Goal: Task Accomplishment & Management: Use online tool/utility

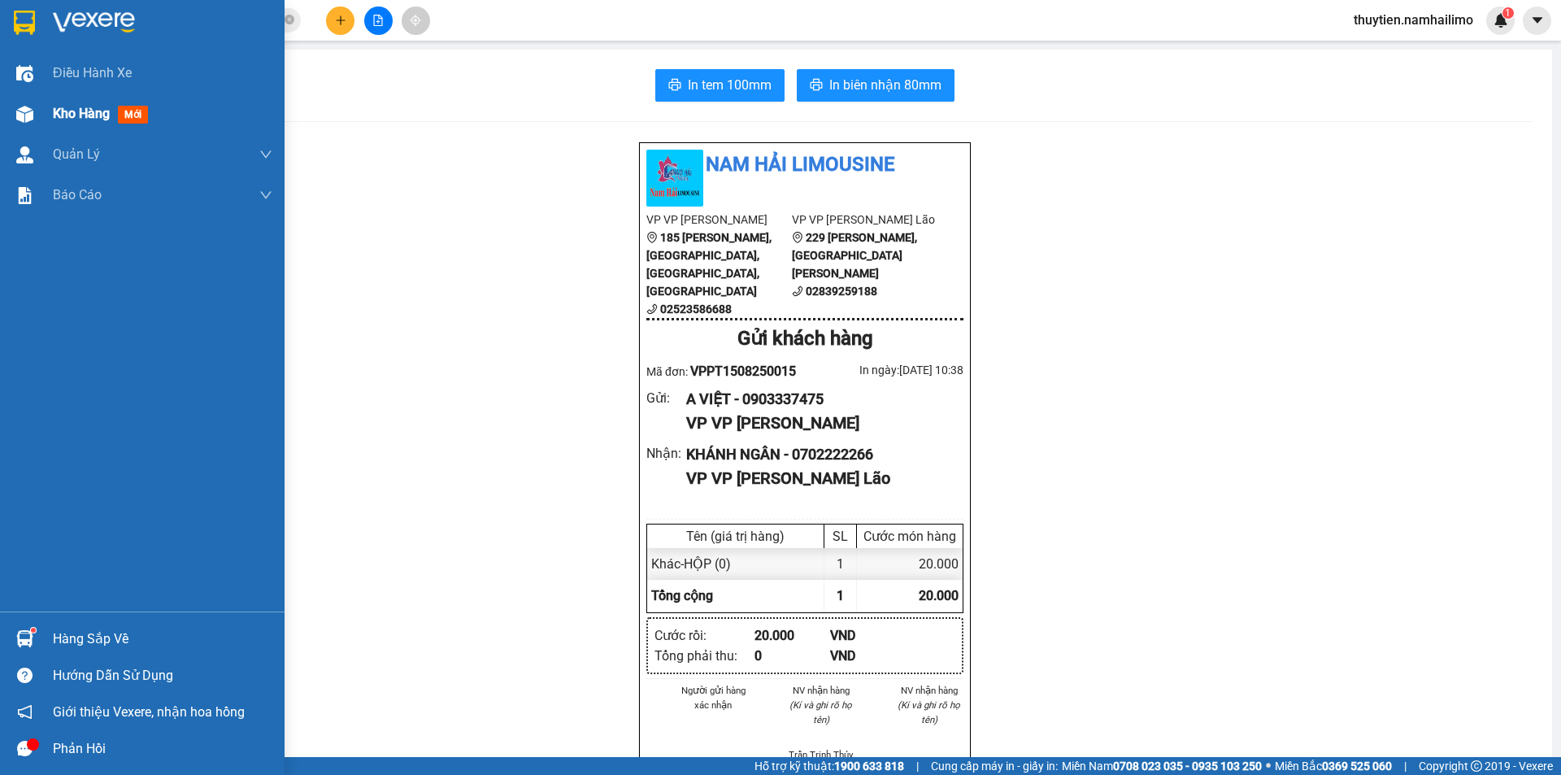
click at [63, 110] on span "Kho hàng" at bounding box center [81, 113] width 57 height 15
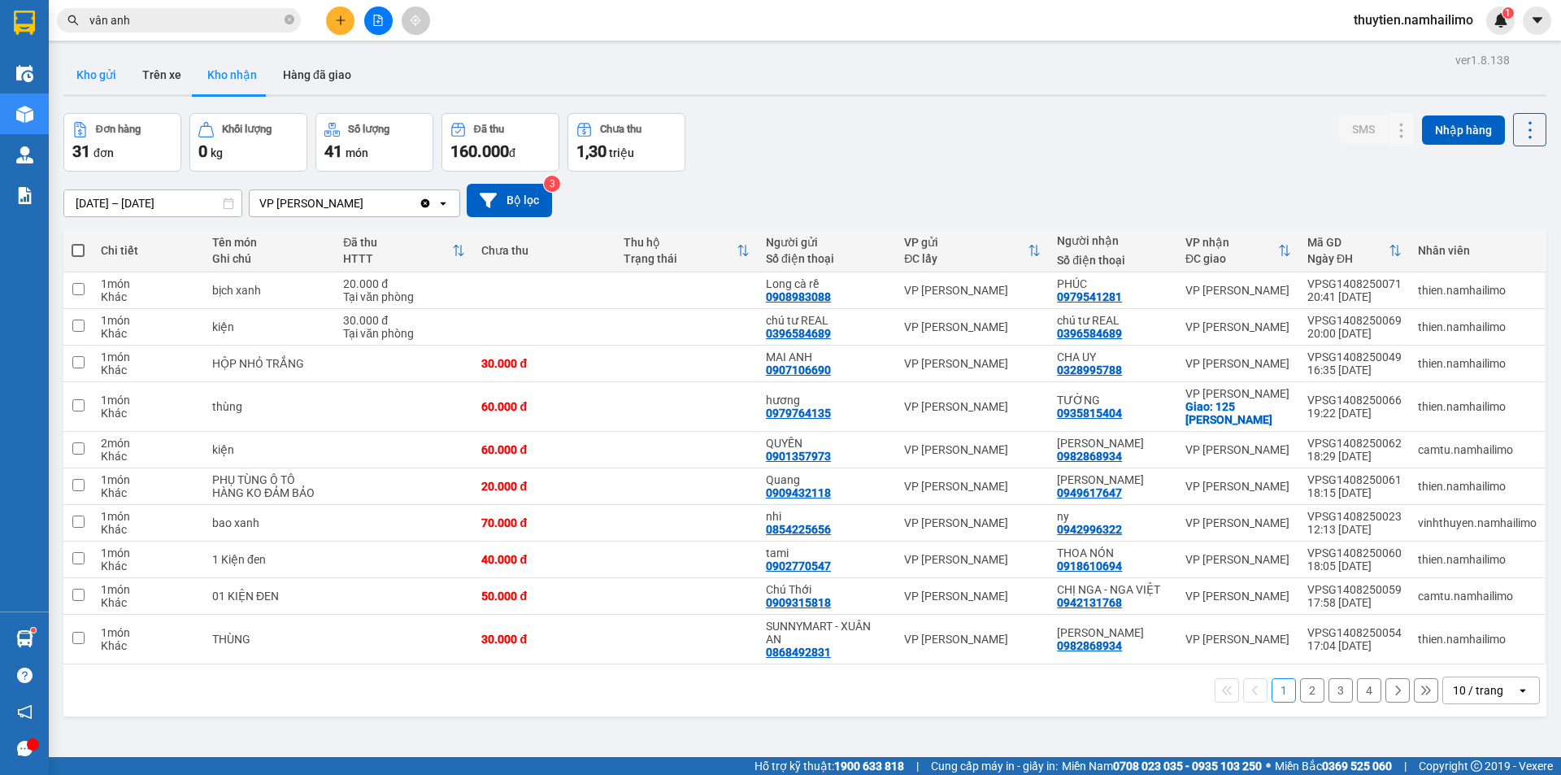
click at [88, 66] on button "Kho gửi" at bounding box center [96, 74] width 66 height 39
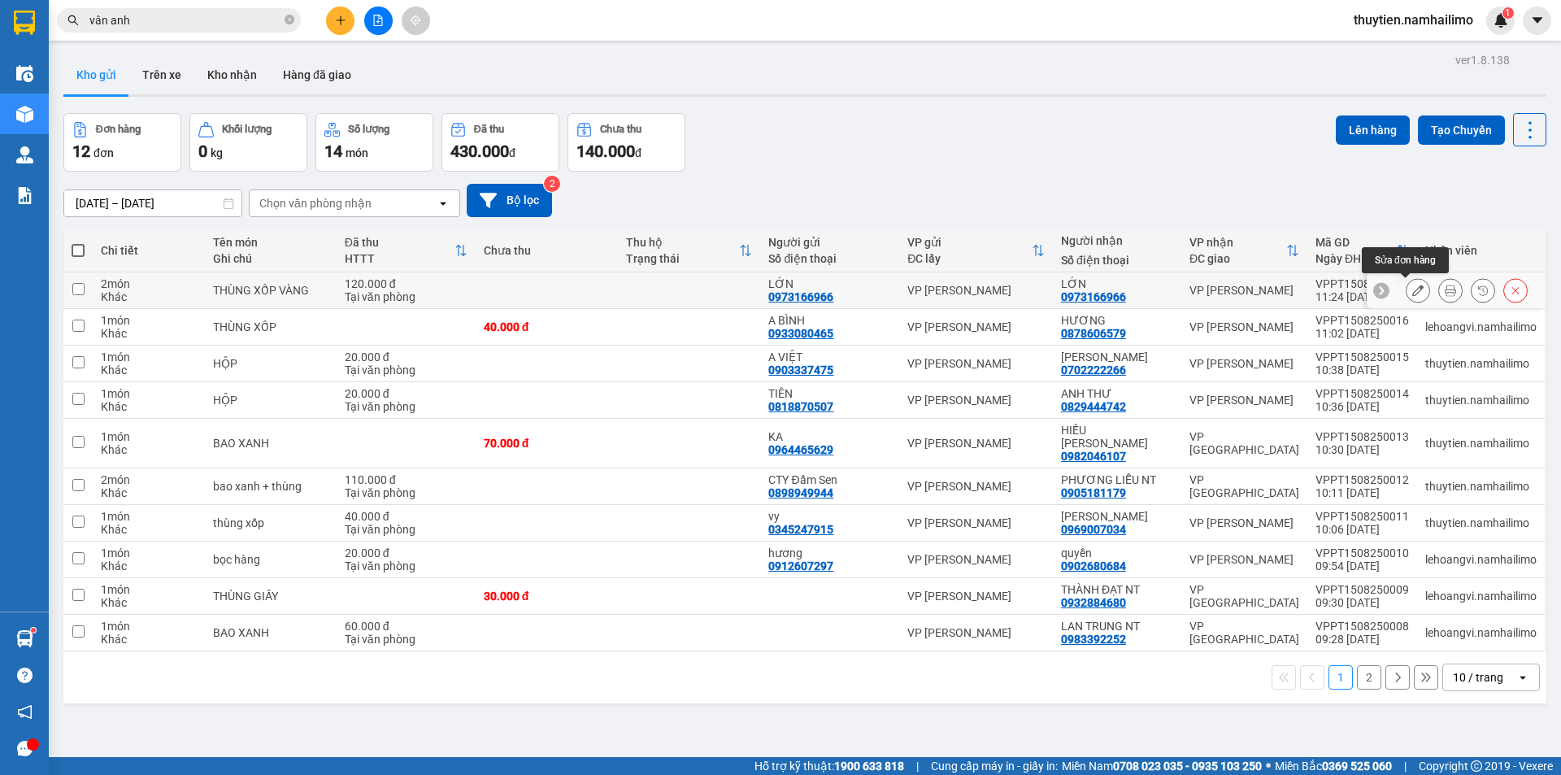
click at [1412, 294] on icon at bounding box center [1417, 289] width 11 height 11
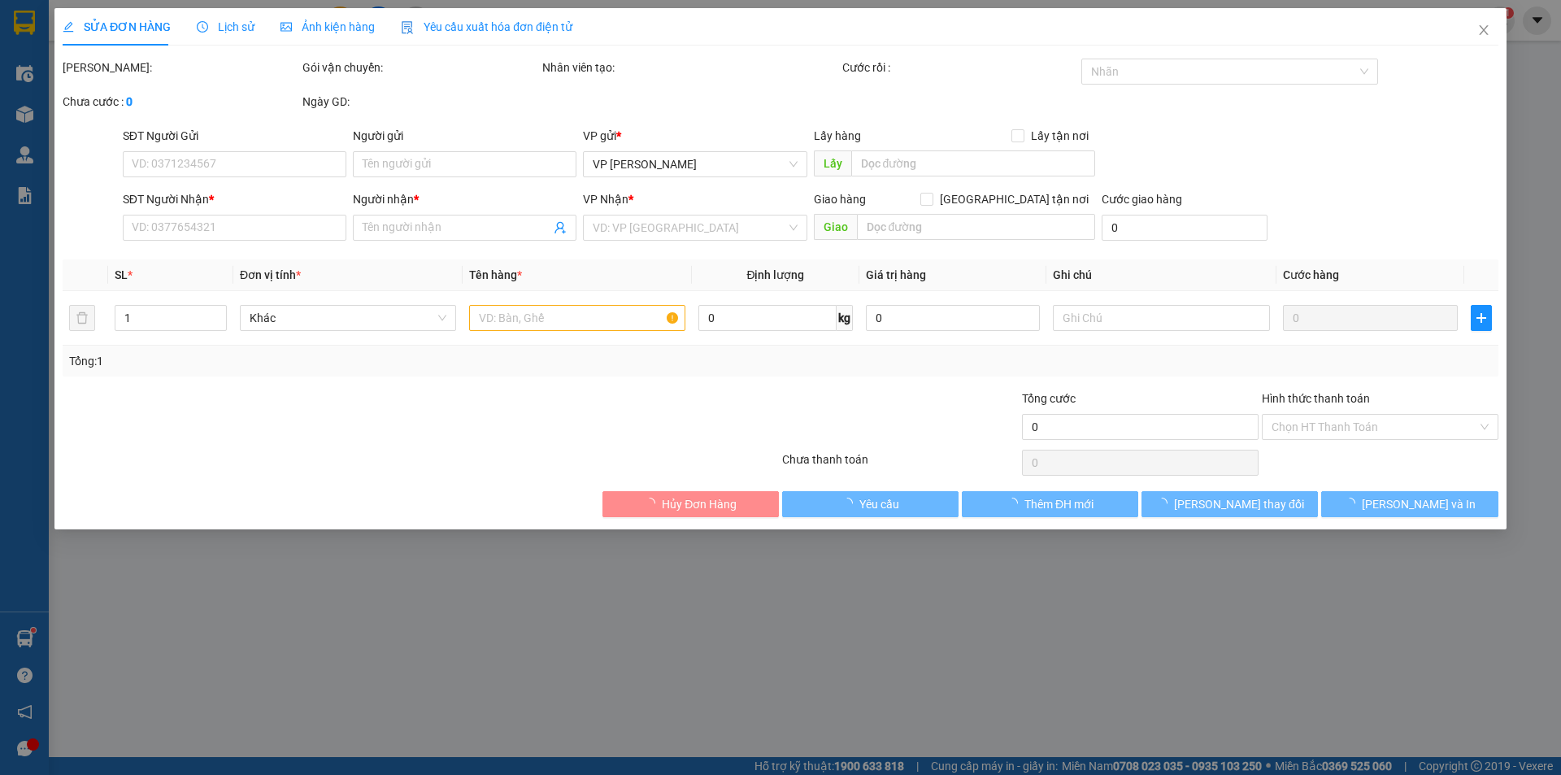
type input "0973166966"
type input "LỚN"
type input "0973166966"
type input "LỚN"
type input "120.000"
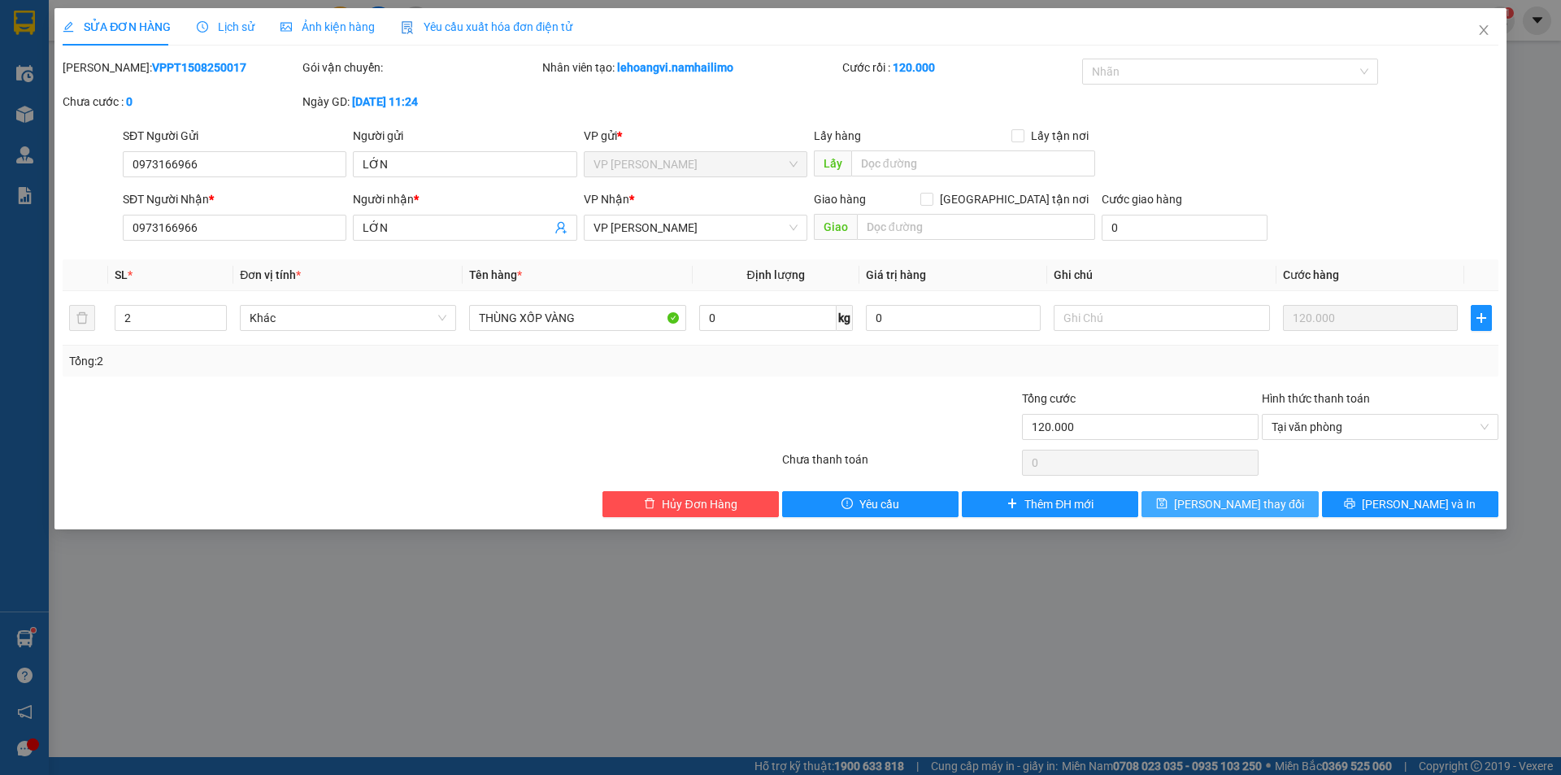
click at [1280, 499] on button "Lưu thay đổi" at bounding box center [1229, 504] width 176 height 26
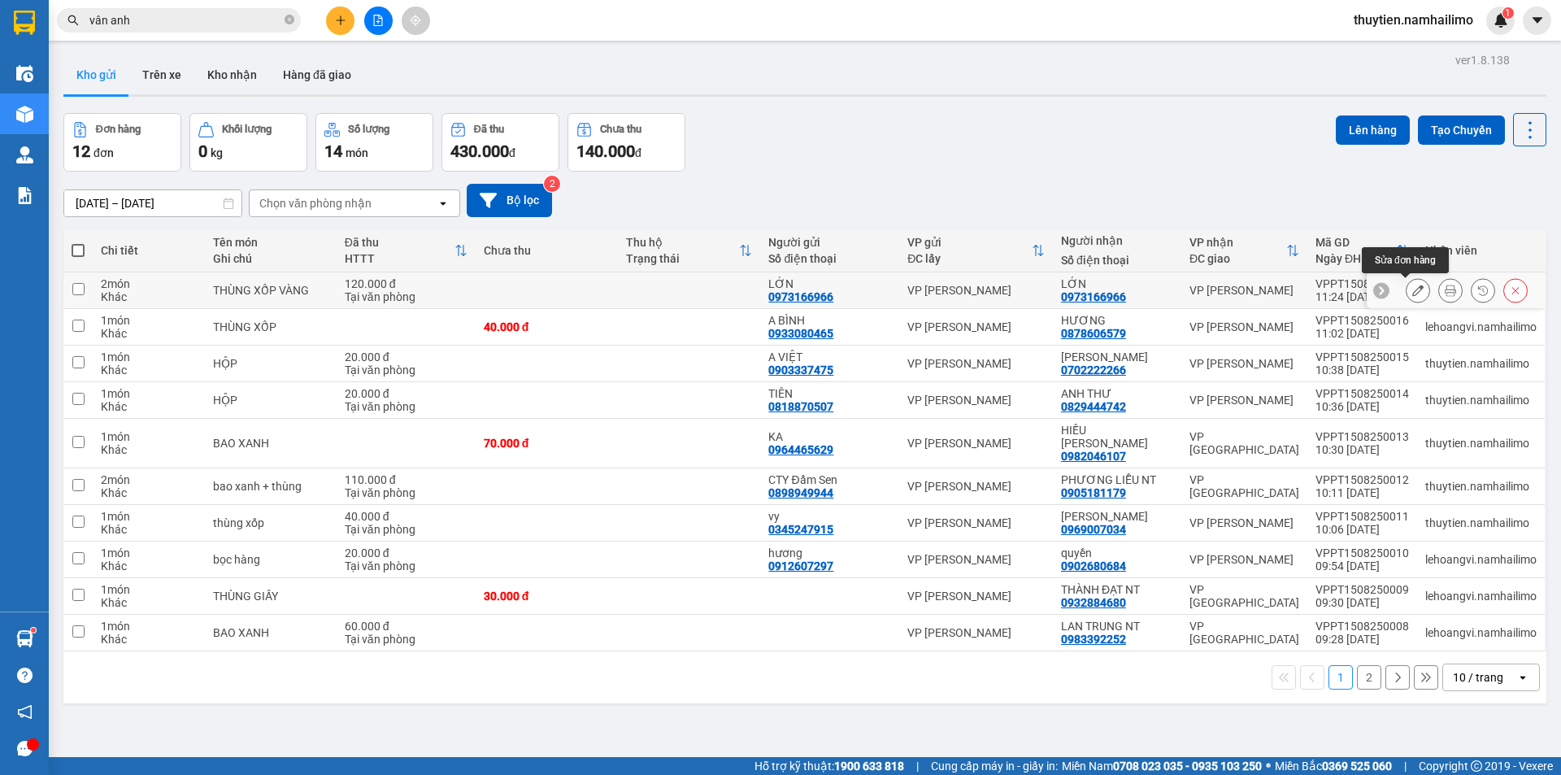
click at [1412, 289] on icon at bounding box center [1417, 289] width 11 height 11
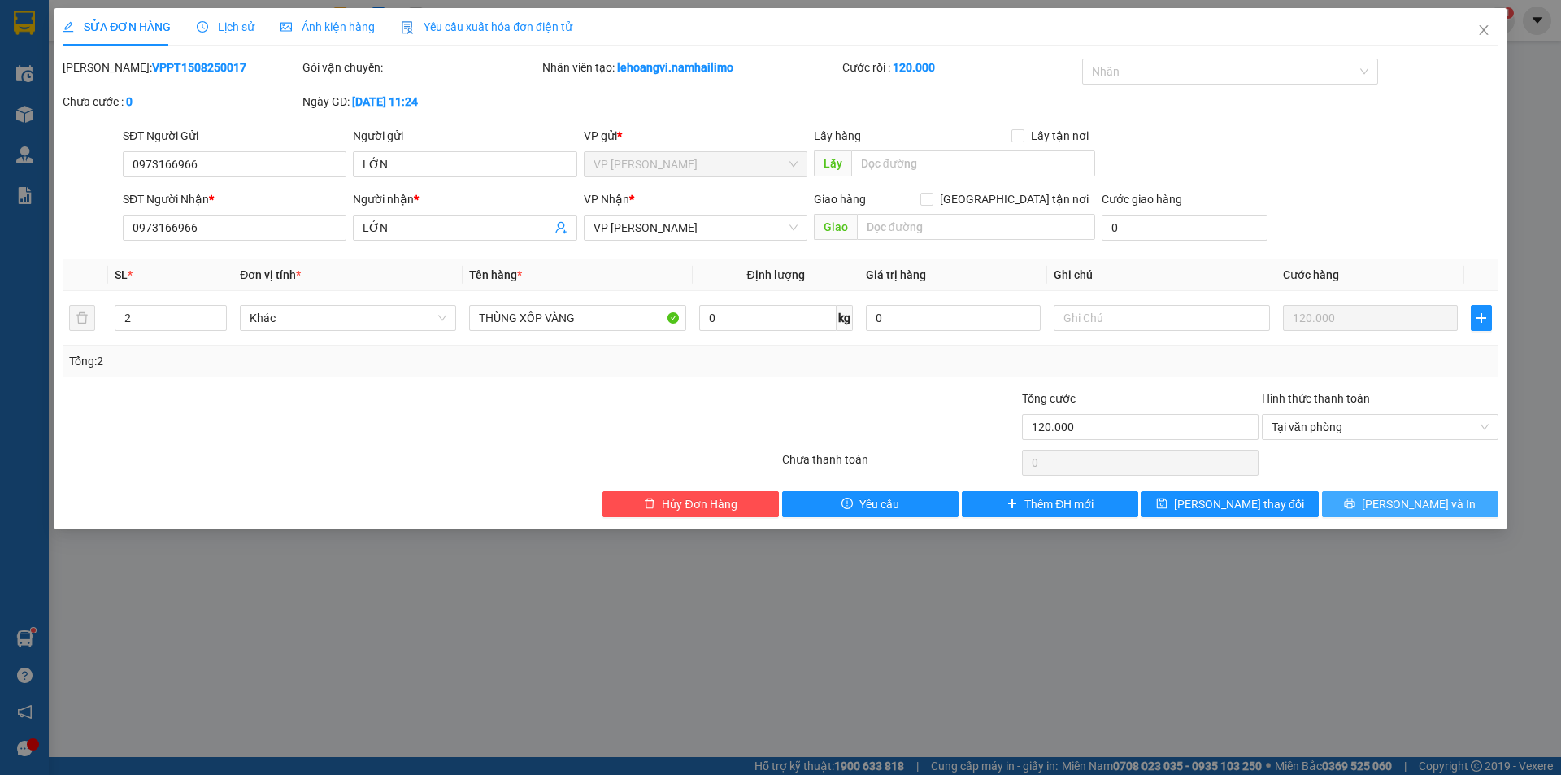
click at [1400, 502] on span "Lưu và In" at bounding box center [1418, 504] width 114 height 18
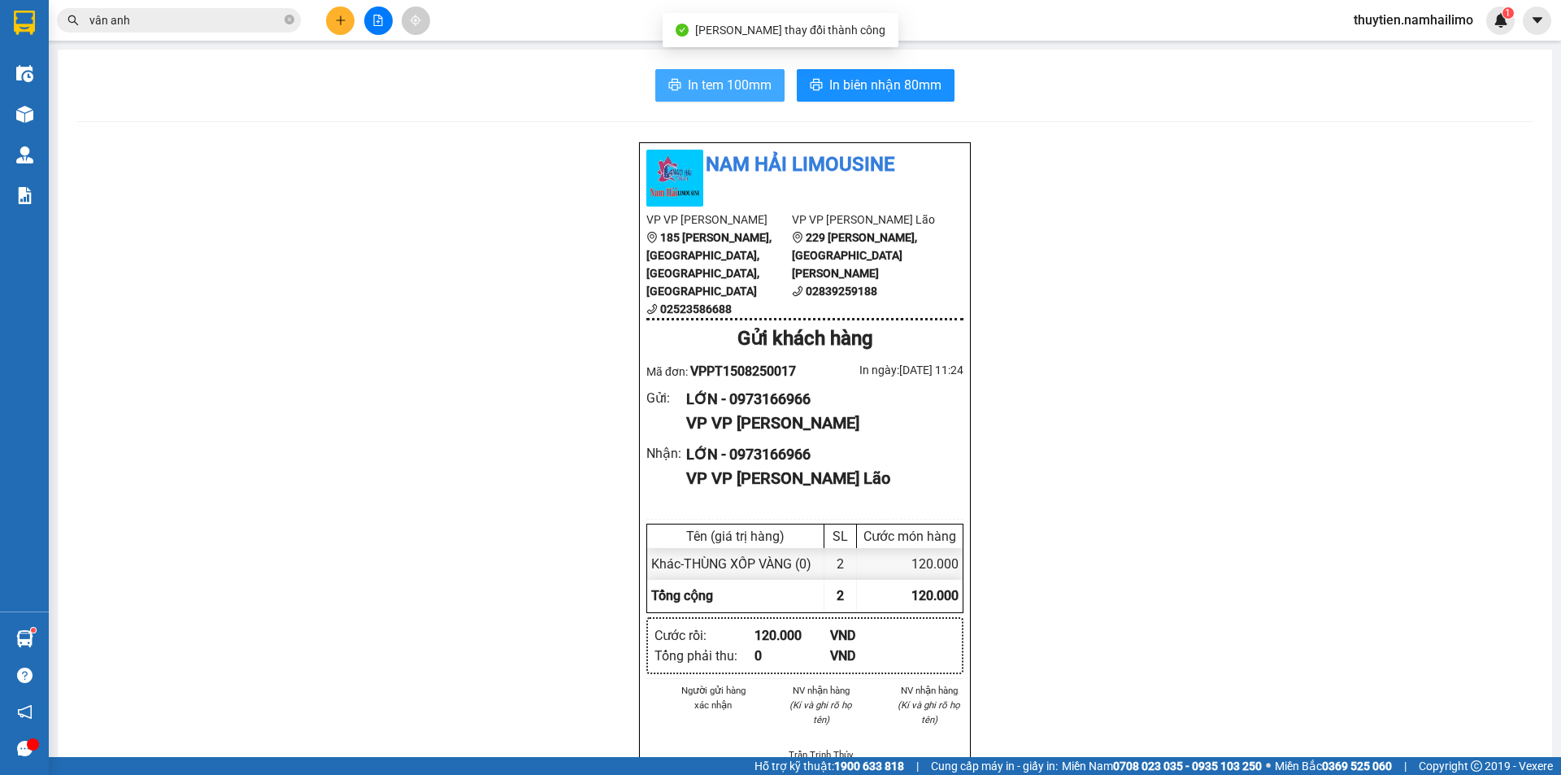
click at [733, 76] on span "In tem 100mm" at bounding box center [730, 85] width 84 height 20
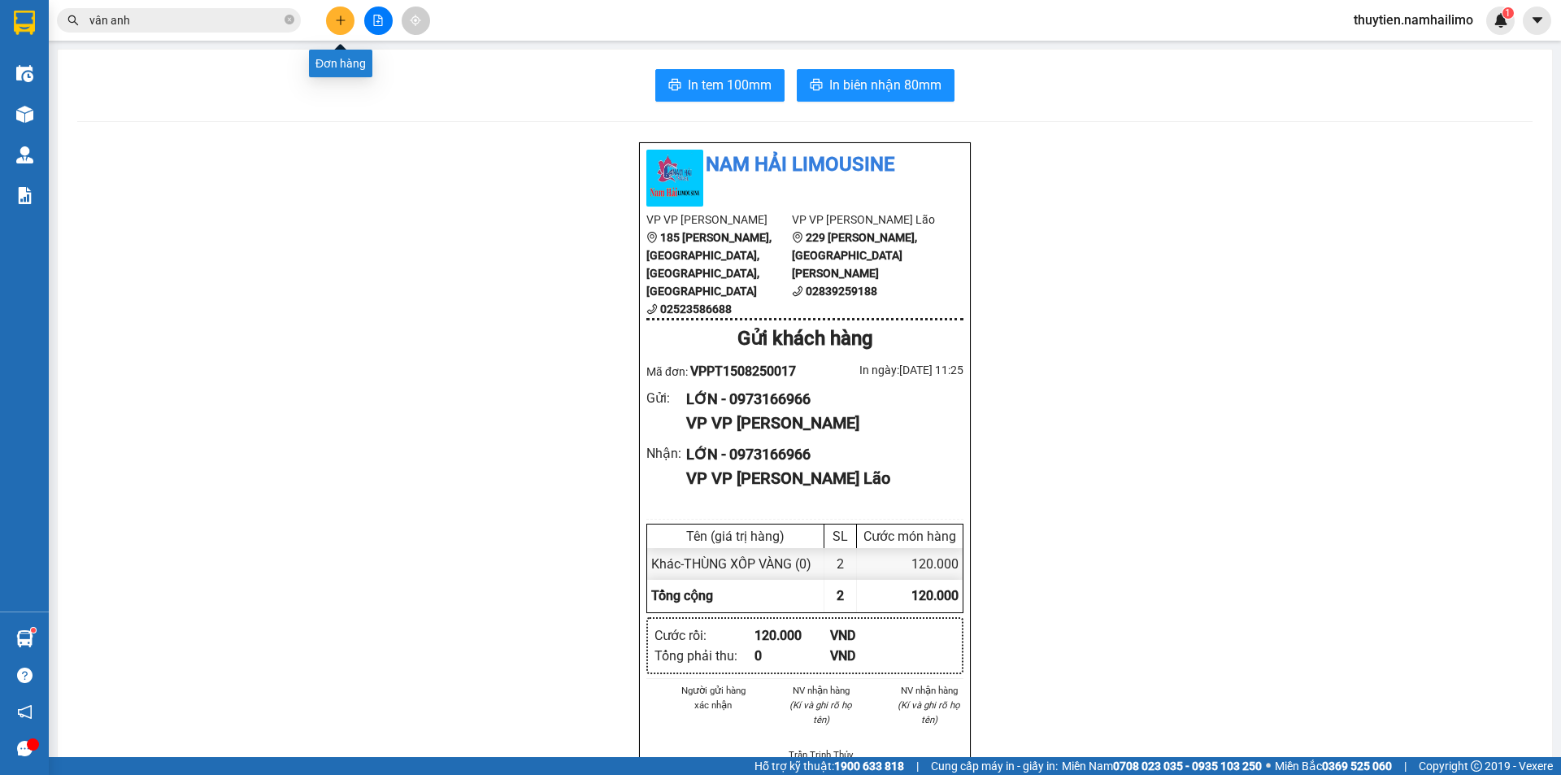
click at [338, 18] on icon "plus" at bounding box center [340, 20] width 11 height 11
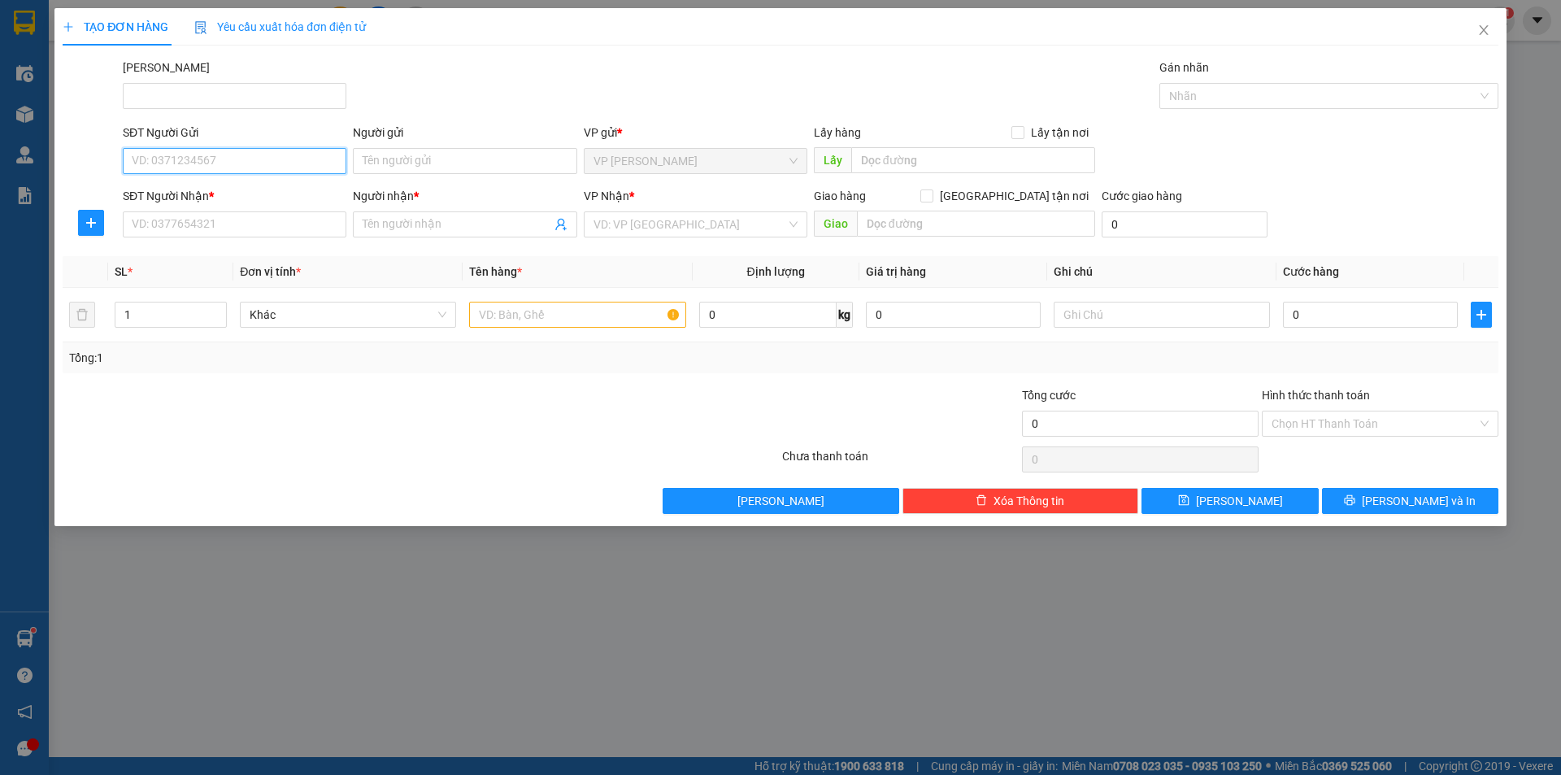
click at [181, 163] on input "SĐT Người Gửi" at bounding box center [235, 161] width 224 height 26
type input "0933867308"
click at [257, 193] on div "0933867308 - bi" at bounding box center [234, 194] width 204 height 18
type input "bi"
type input "0961909339"
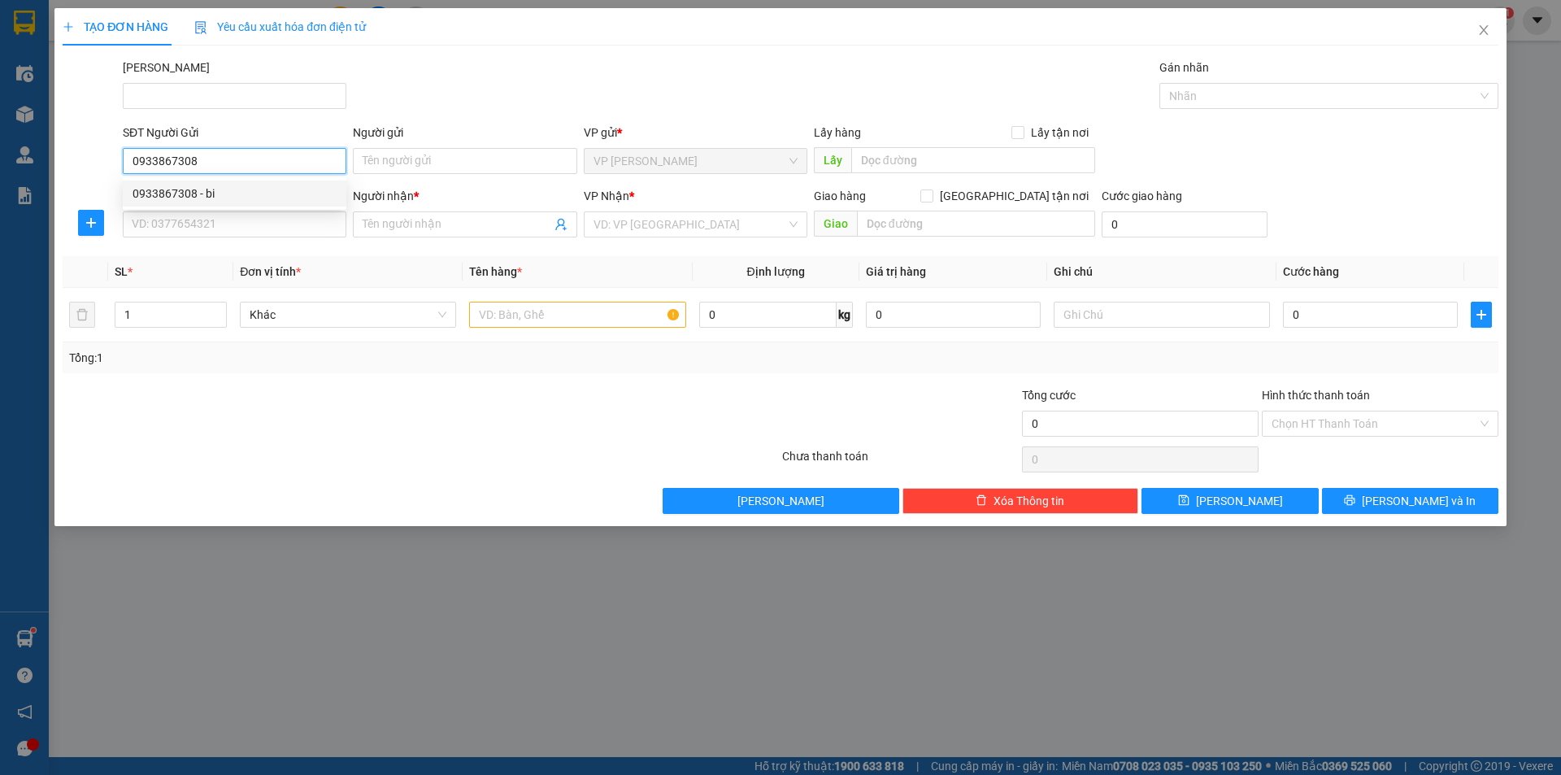
type input "THÁI MẮT"
type input "80.000"
type input "0933867308"
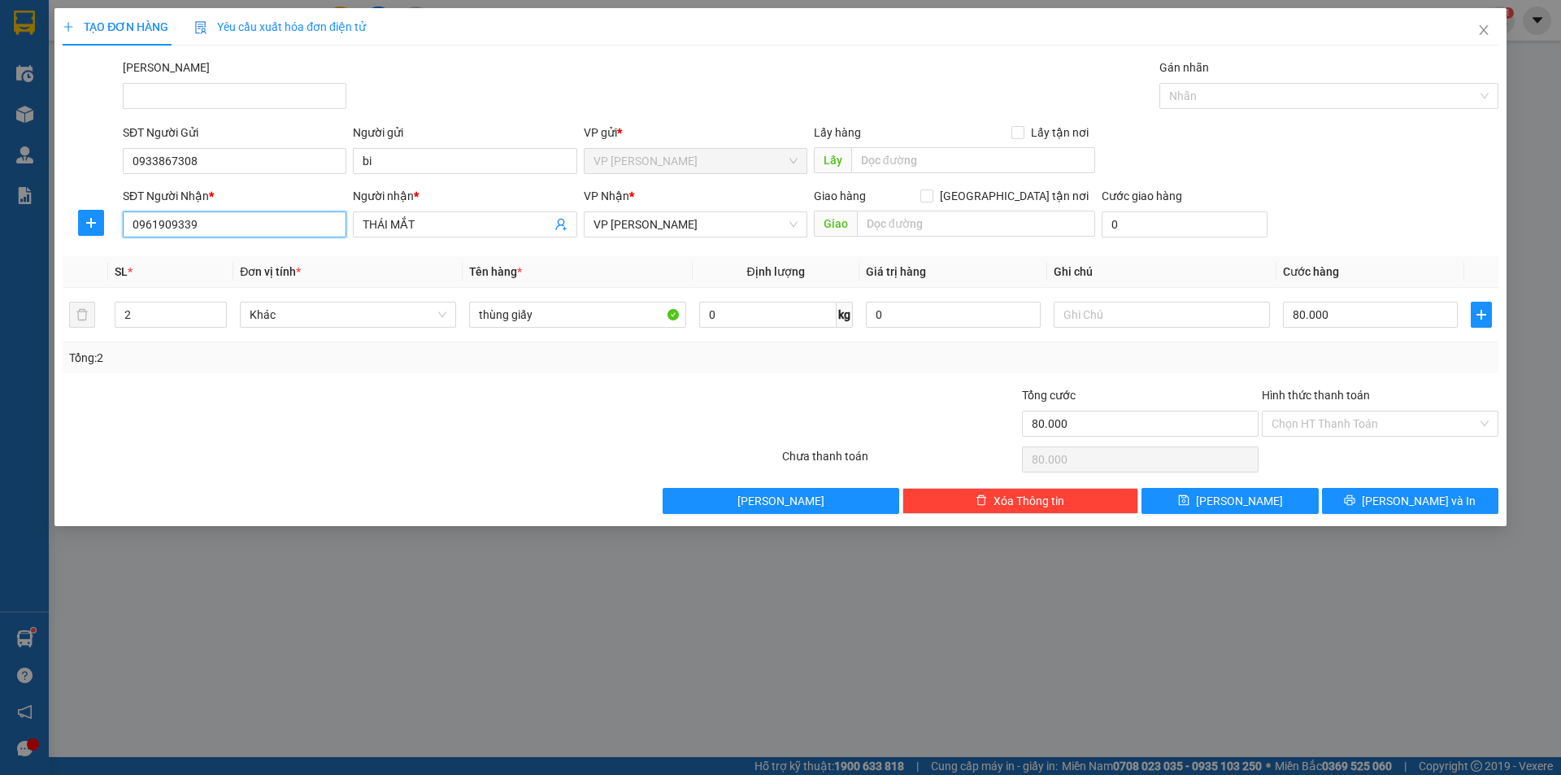
click at [247, 228] on input "0961909339" at bounding box center [235, 224] width 224 height 26
type input "0"
click at [419, 224] on input "THÁI MẮT" at bounding box center [457, 224] width 188 height 18
type input "T"
type input "tami huỳnh"
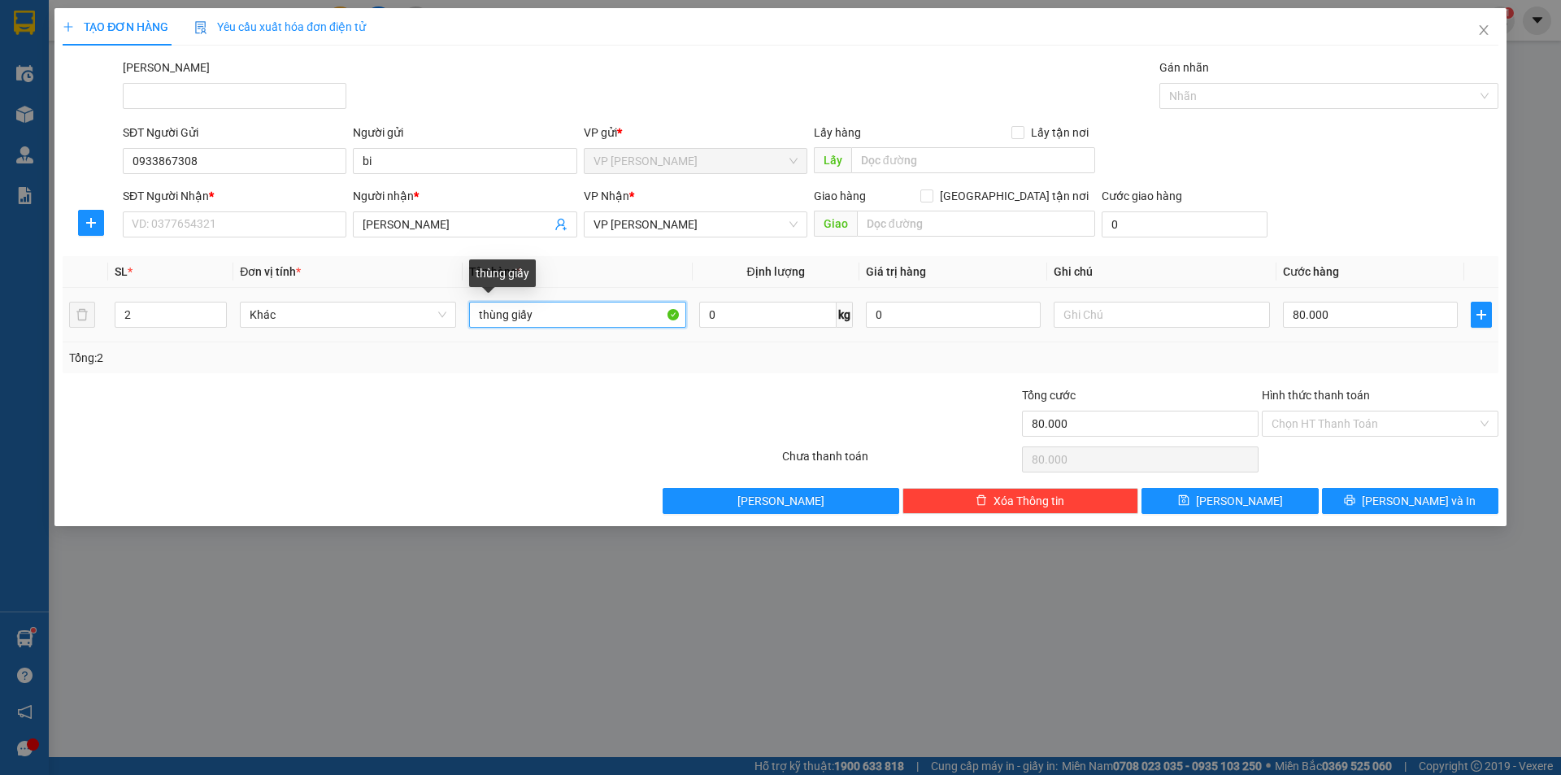
click at [573, 321] on input "thùng giấy" at bounding box center [577, 315] width 216 height 26
type input "t"
type input "bị đen"
click at [1345, 317] on input "80.000" at bounding box center [1370, 315] width 175 height 26
type input "3"
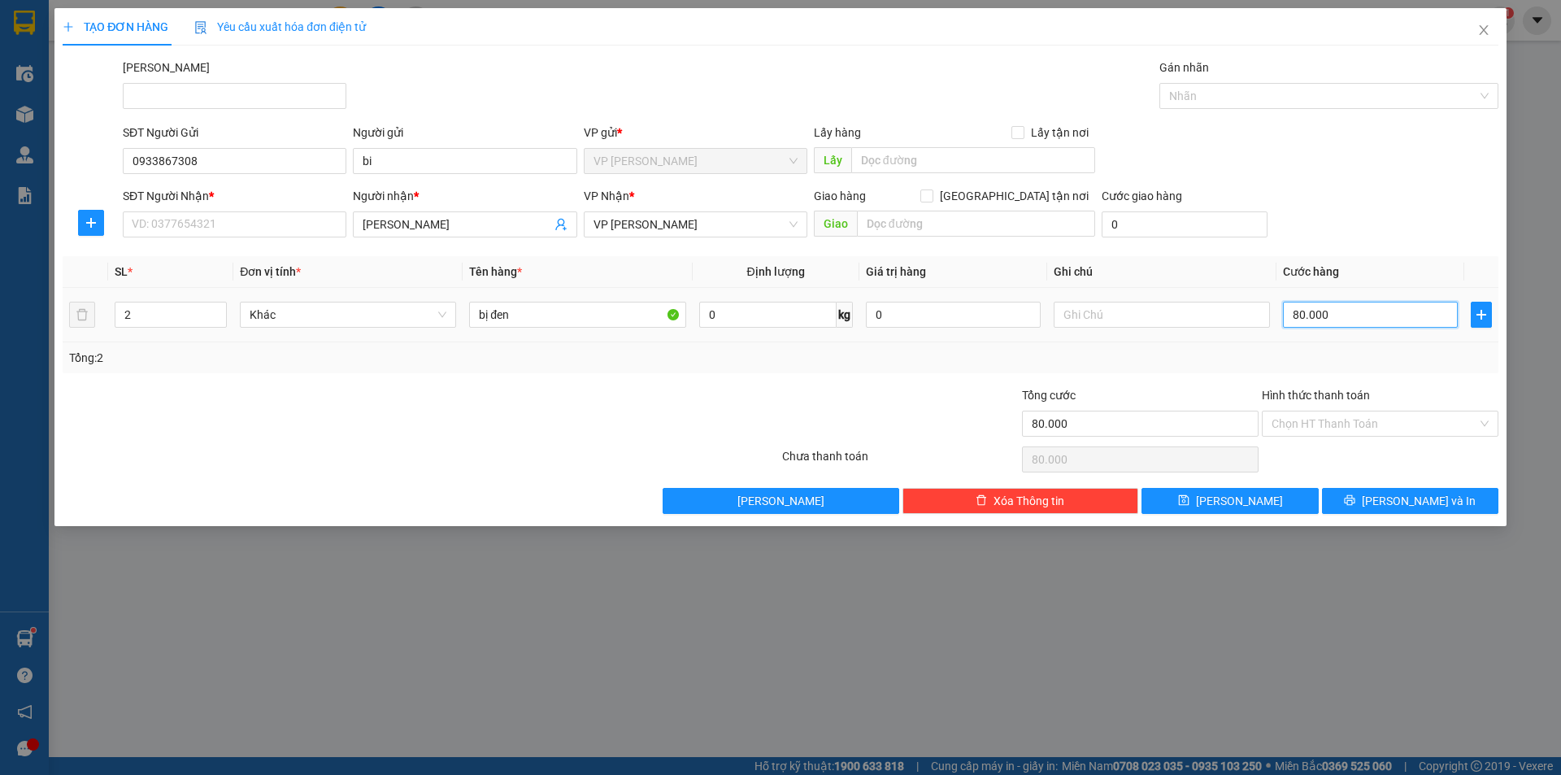
type input "3"
type input "30"
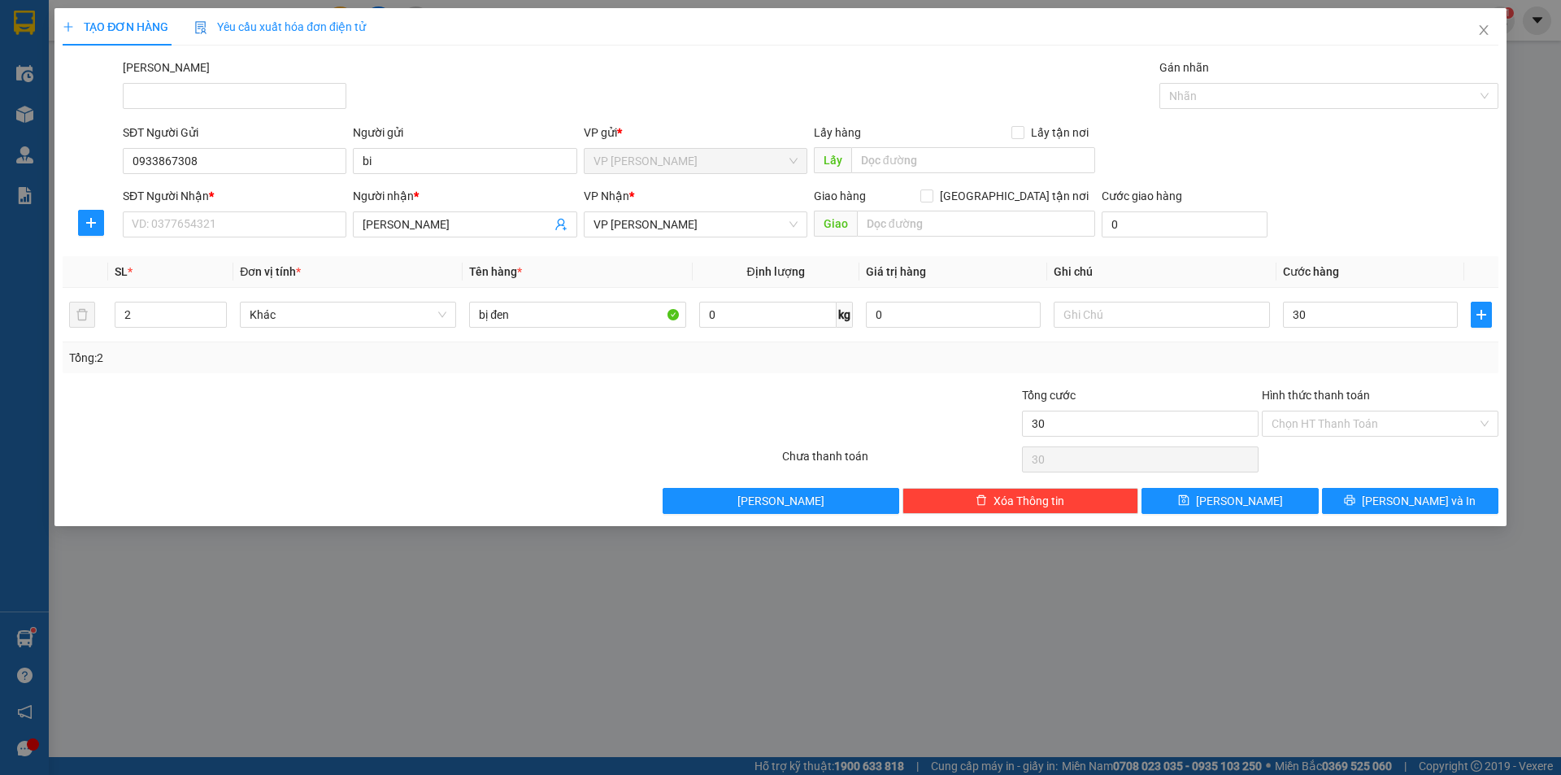
type input "30.000"
click at [1383, 374] on div "Transit Pickup Surcharge Ids Transit Deliver Surcharge Ids Transit Deliver Surc…" at bounding box center [780, 286] width 1435 height 455
click at [1353, 414] on input "Hình thức thanh toán" at bounding box center [1374, 423] width 206 height 24
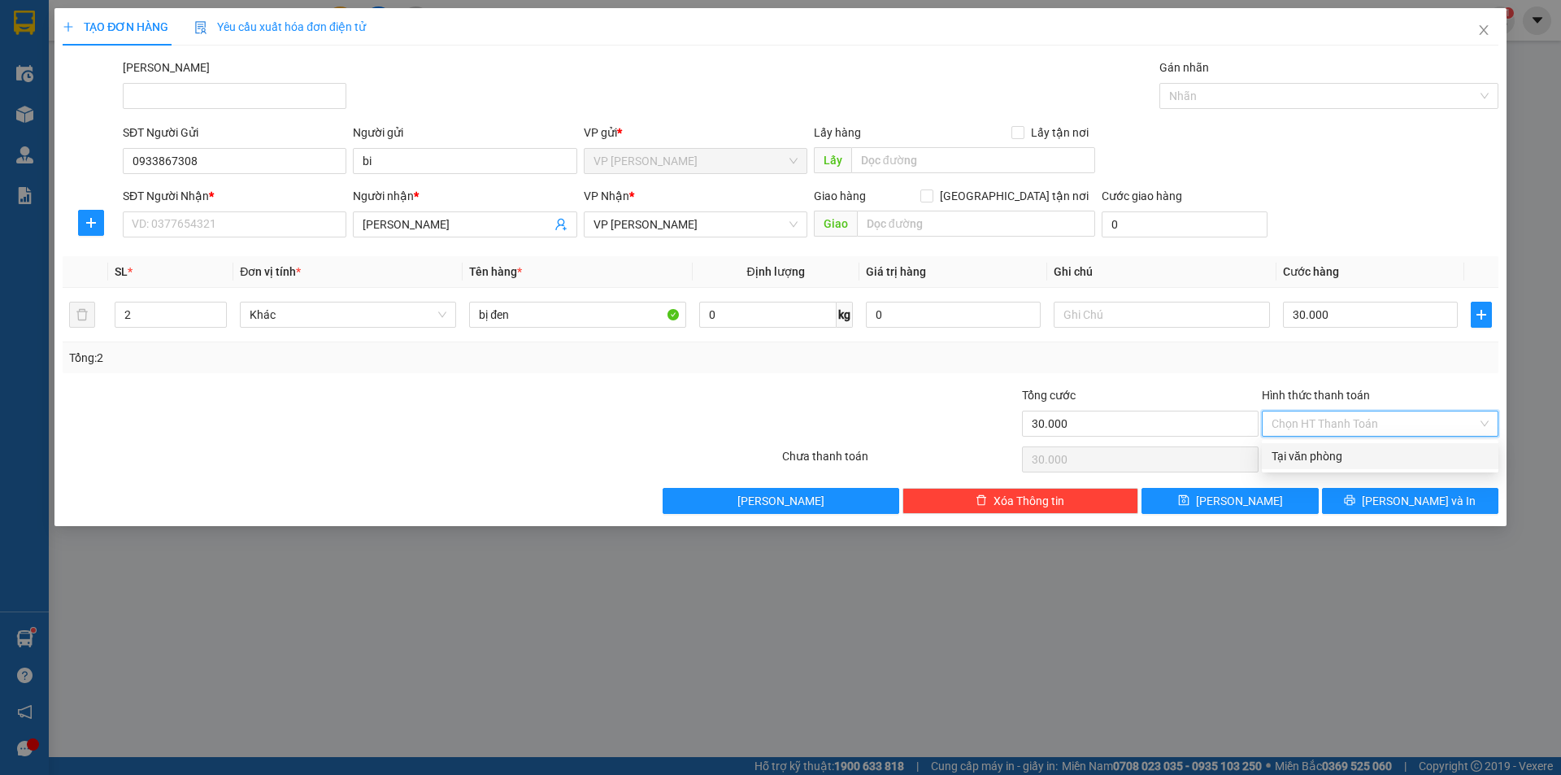
click at [1338, 452] on div "Tại văn phòng" at bounding box center [1379, 456] width 217 height 18
type input "0"
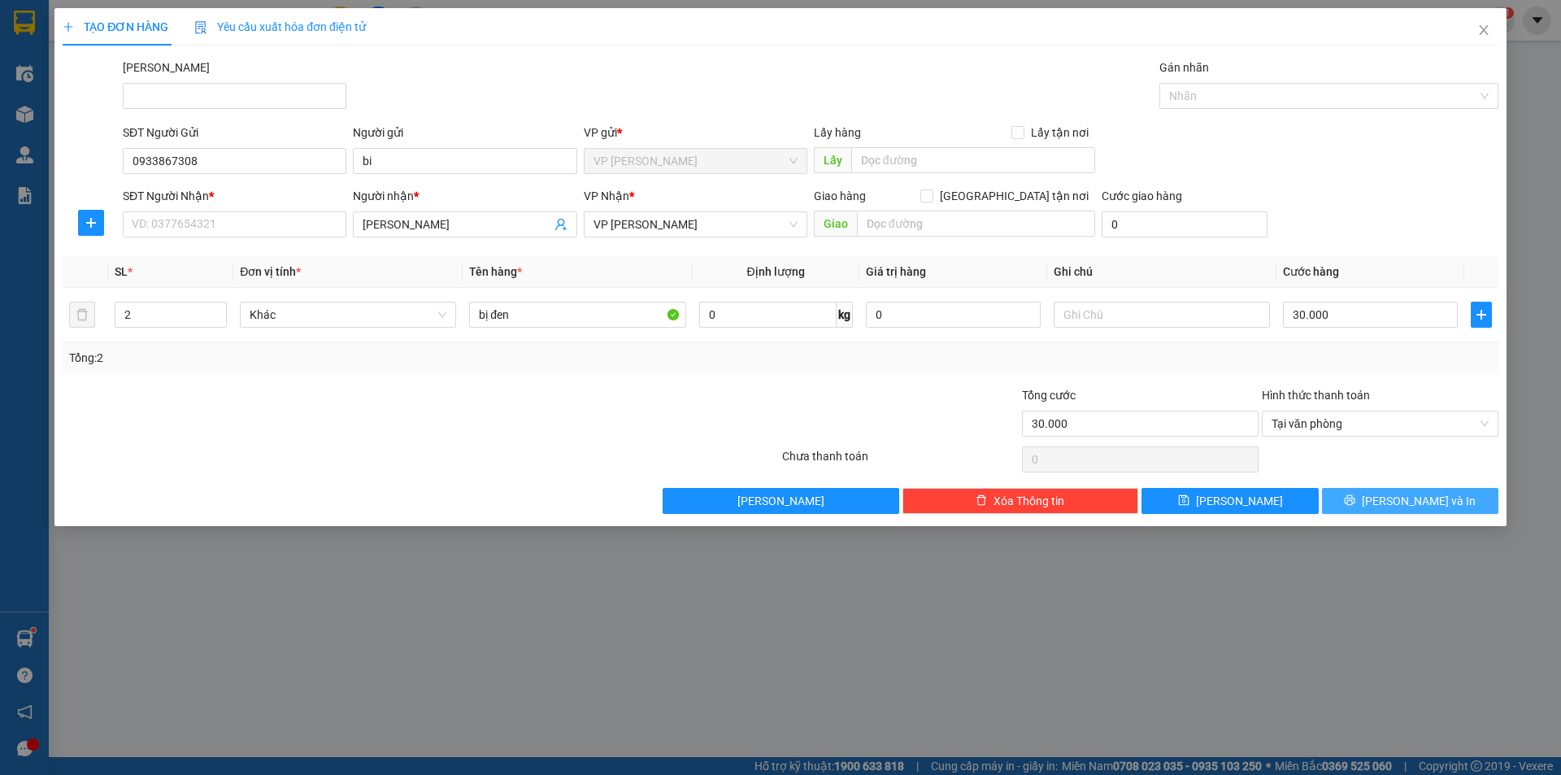
click at [1408, 493] on span "Lưu và In" at bounding box center [1418, 501] width 114 height 18
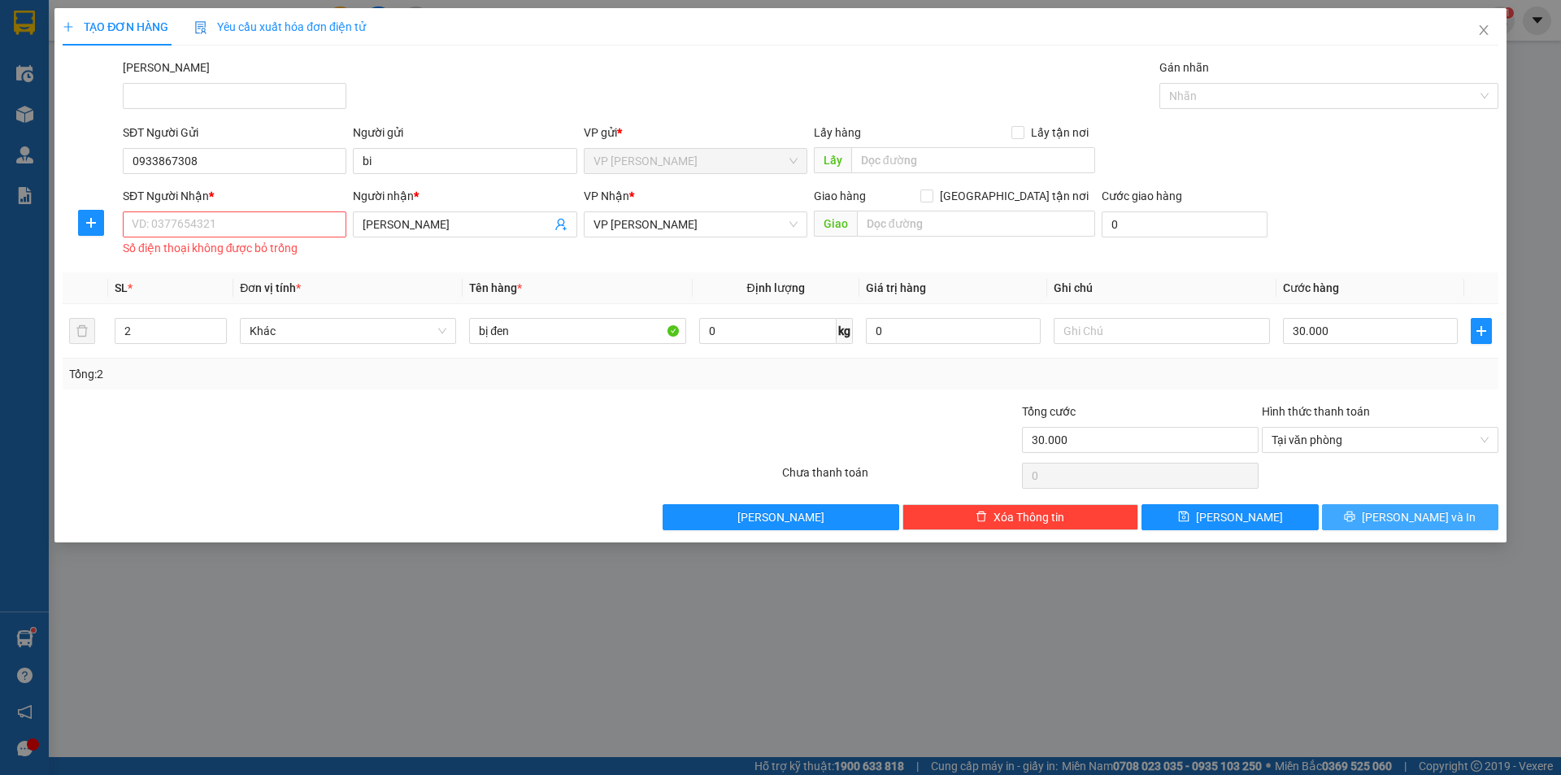
click at [1399, 508] on span "Lưu và In" at bounding box center [1418, 517] width 114 height 18
click at [196, 232] on input "SĐT Người Nhận *" at bounding box center [235, 224] width 224 height 26
click at [355, 477] on div at bounding box center [420, 475] width 719 height 33
click at [185, 230] on input "SĐT Người Nhận *" at bounding box center [235, 224] width 224 height 26
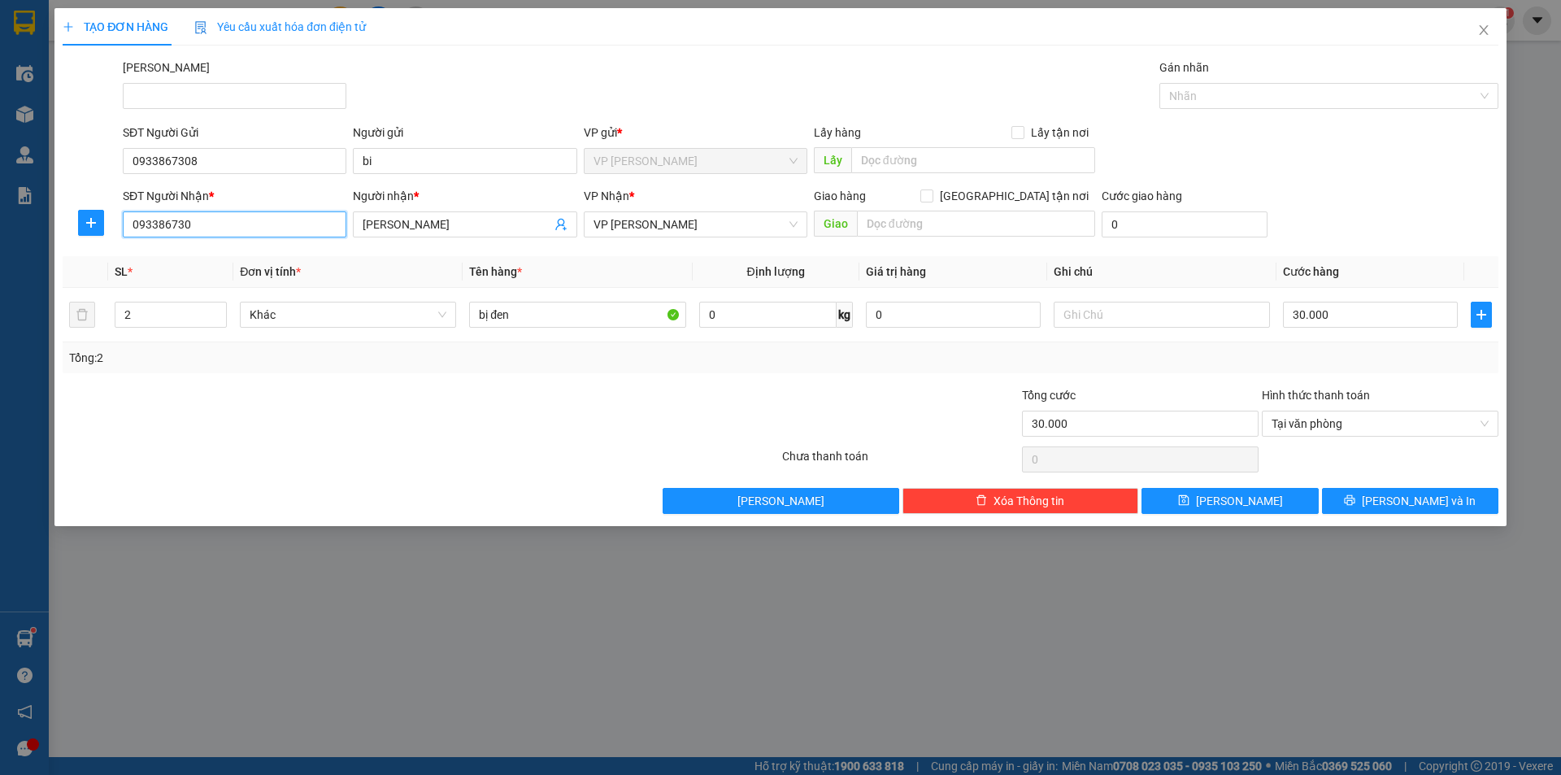
type input "0933867308"
click at [1424, 500] on span "Lưu và In" at bounding box center [1418, 501] width 114 height 18
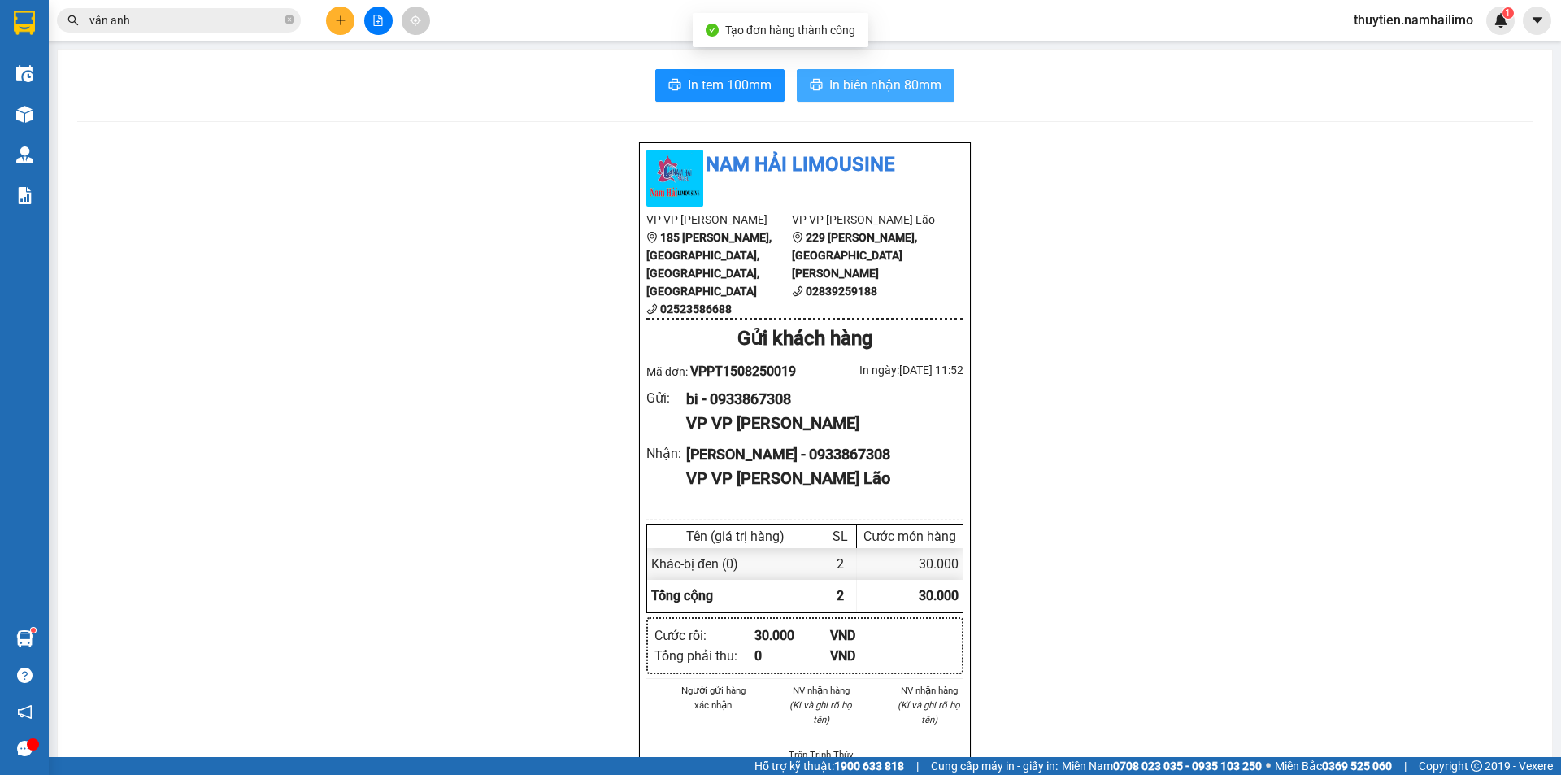
click at [876, 84] on span "In biên nhận 80mm" at bounding box center [885, 85] width 112 height 20
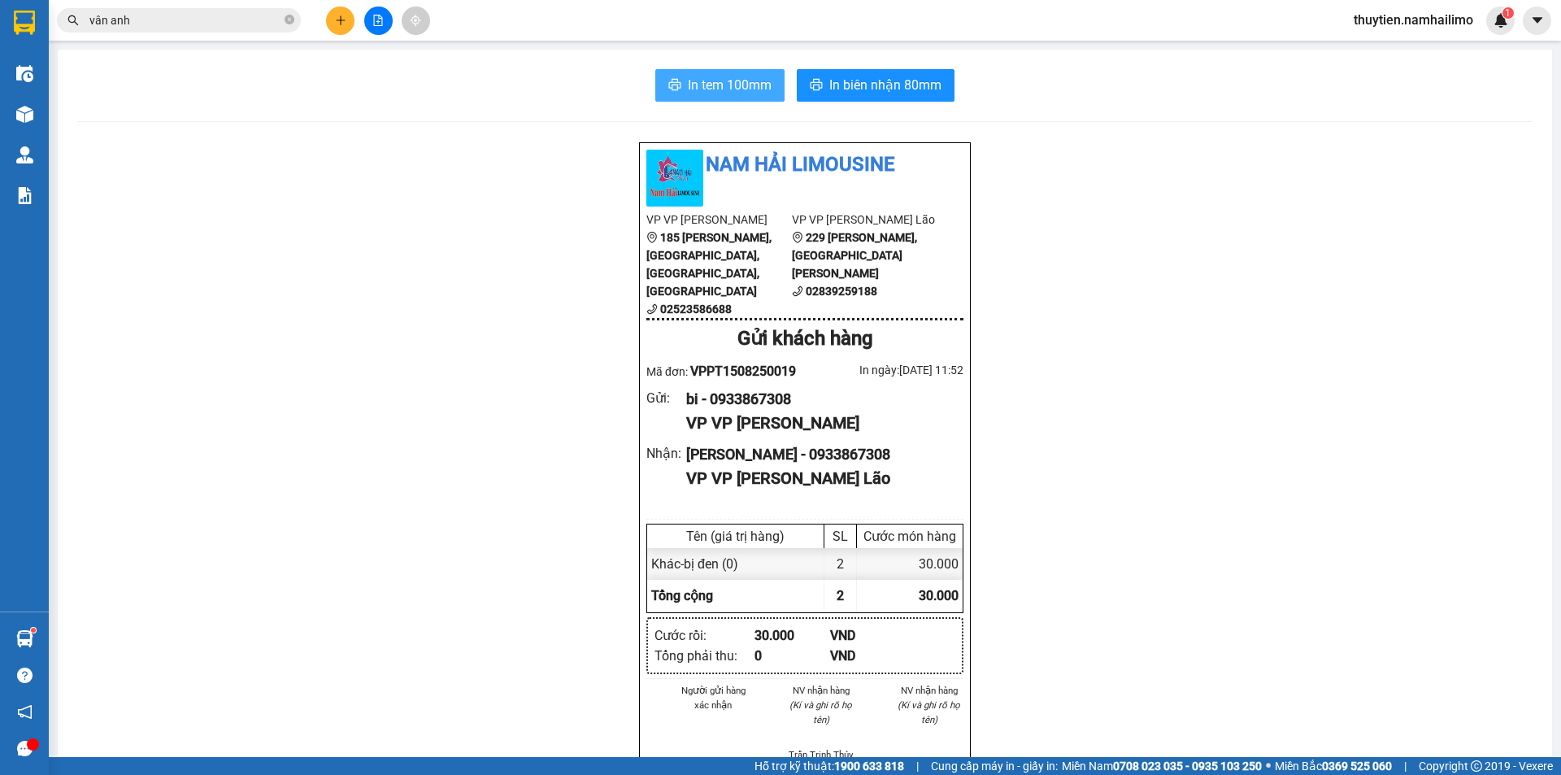
click at [737, 78] on span "In tem 100mm" at bounding box center [730, 85] width 84 height 20
click at [901, 85] on span "In biên nhận 80mm" at bounding box center [885, 85] width 112 height 20
click at [695, 81] on span "In tem 100mm" at bounding box center [730, 85] width 84 height 20
drag, startPoint x: 201, startPoint y: 24, endPoint x: 201, endPoint y: 9, distance: 14.6
click at [201, 20] on input "vân anh" at bounding box center [185, 20] width 192 height 18
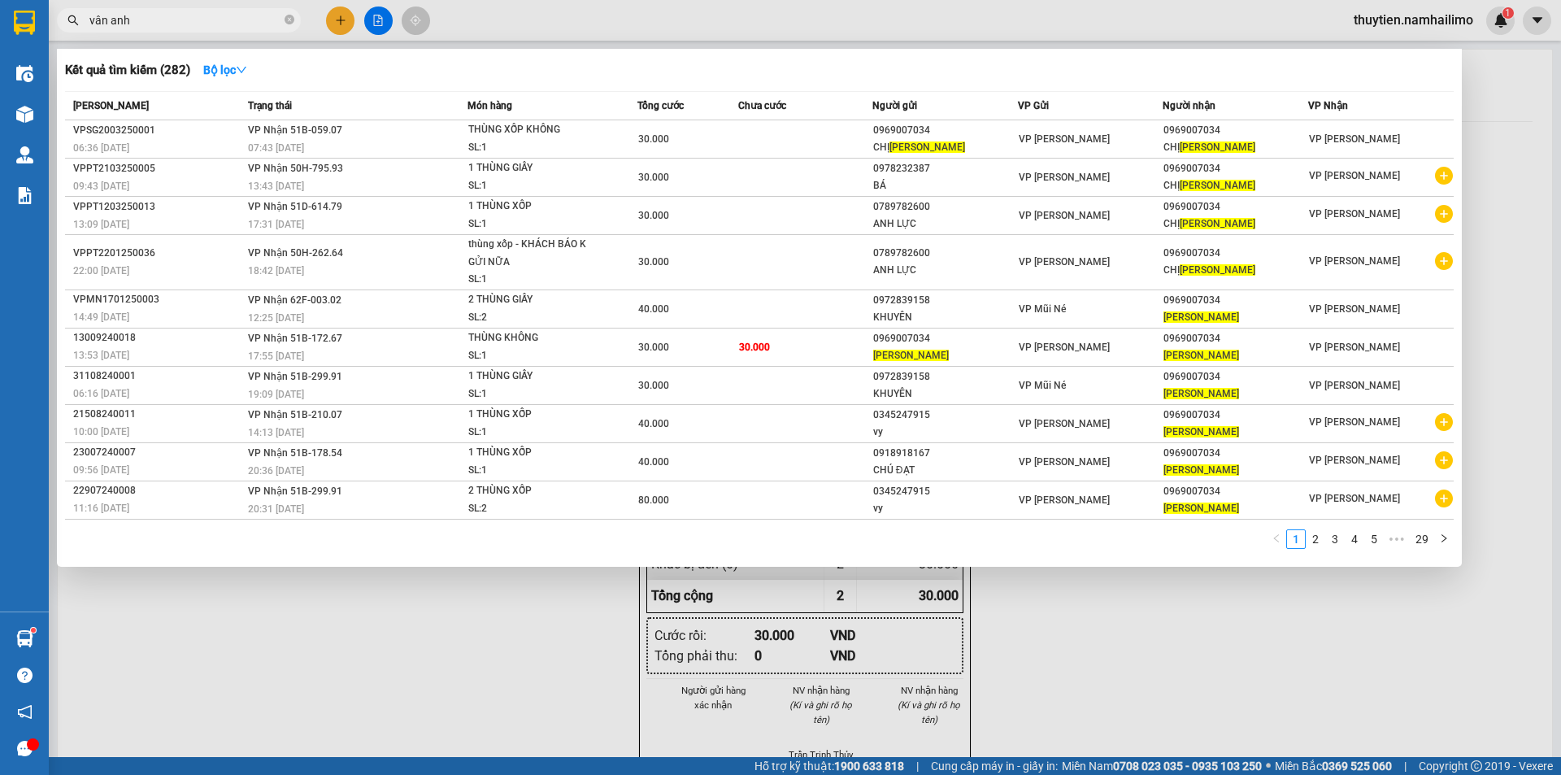
click at [1276, 630] on div at bounding box center [780, 387] width 1561 height 775
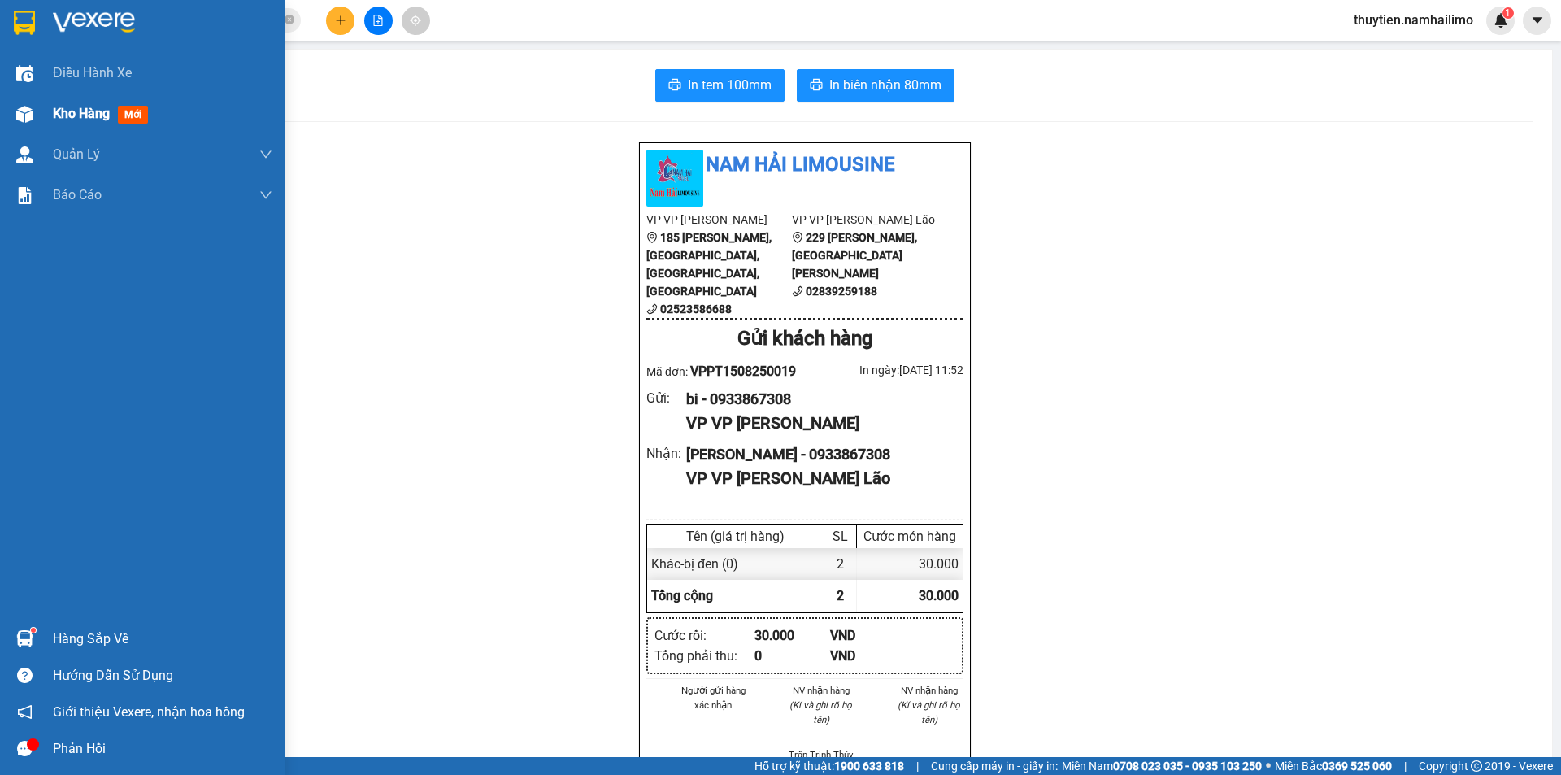
click at [49, 114] on div "Kho hàng mới" at bounding box center [142, 113] width 284 height 41
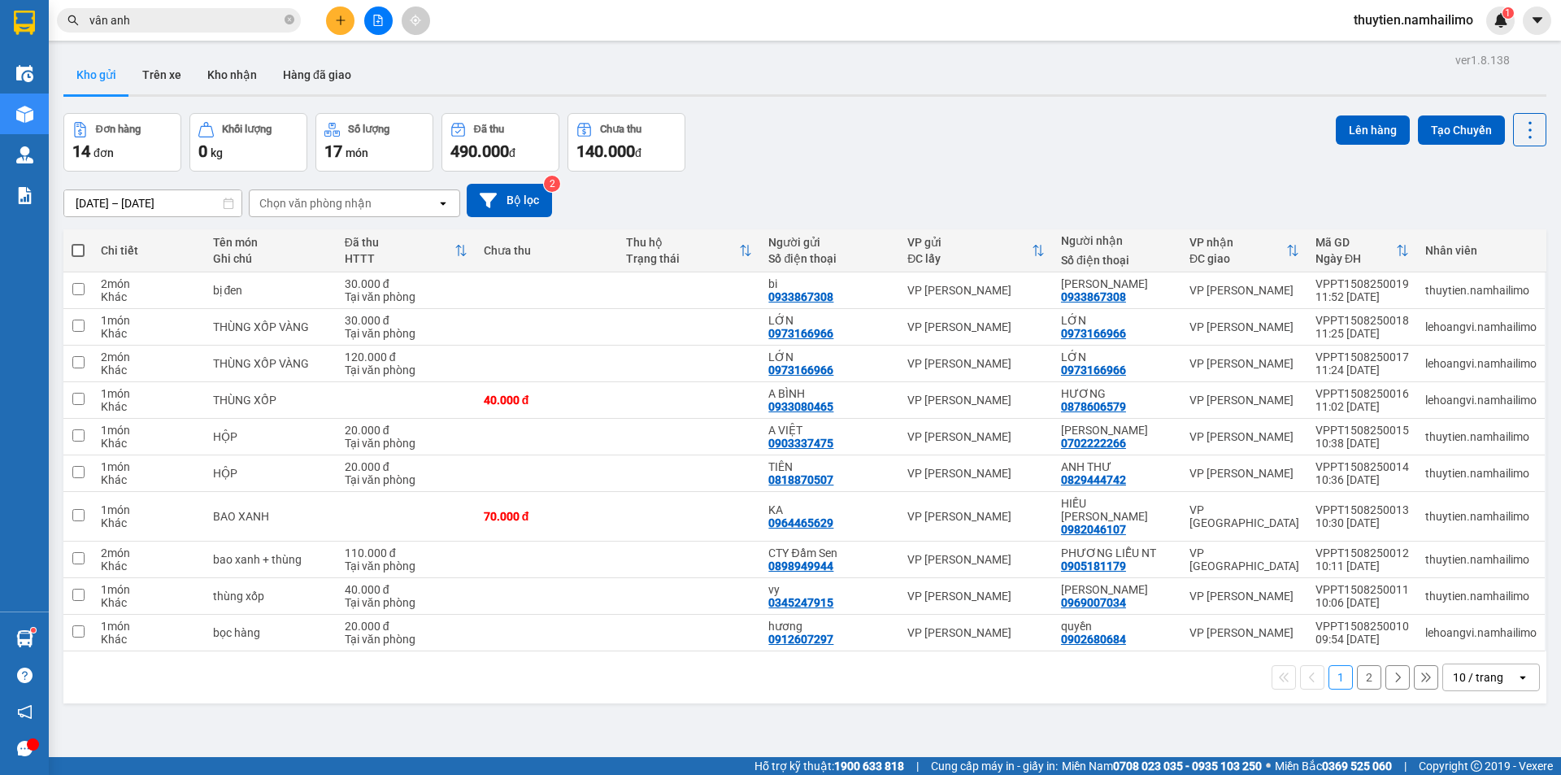
click at [1361, 666] on button "2" at bounding box center [1369, 677] width 24 height 24
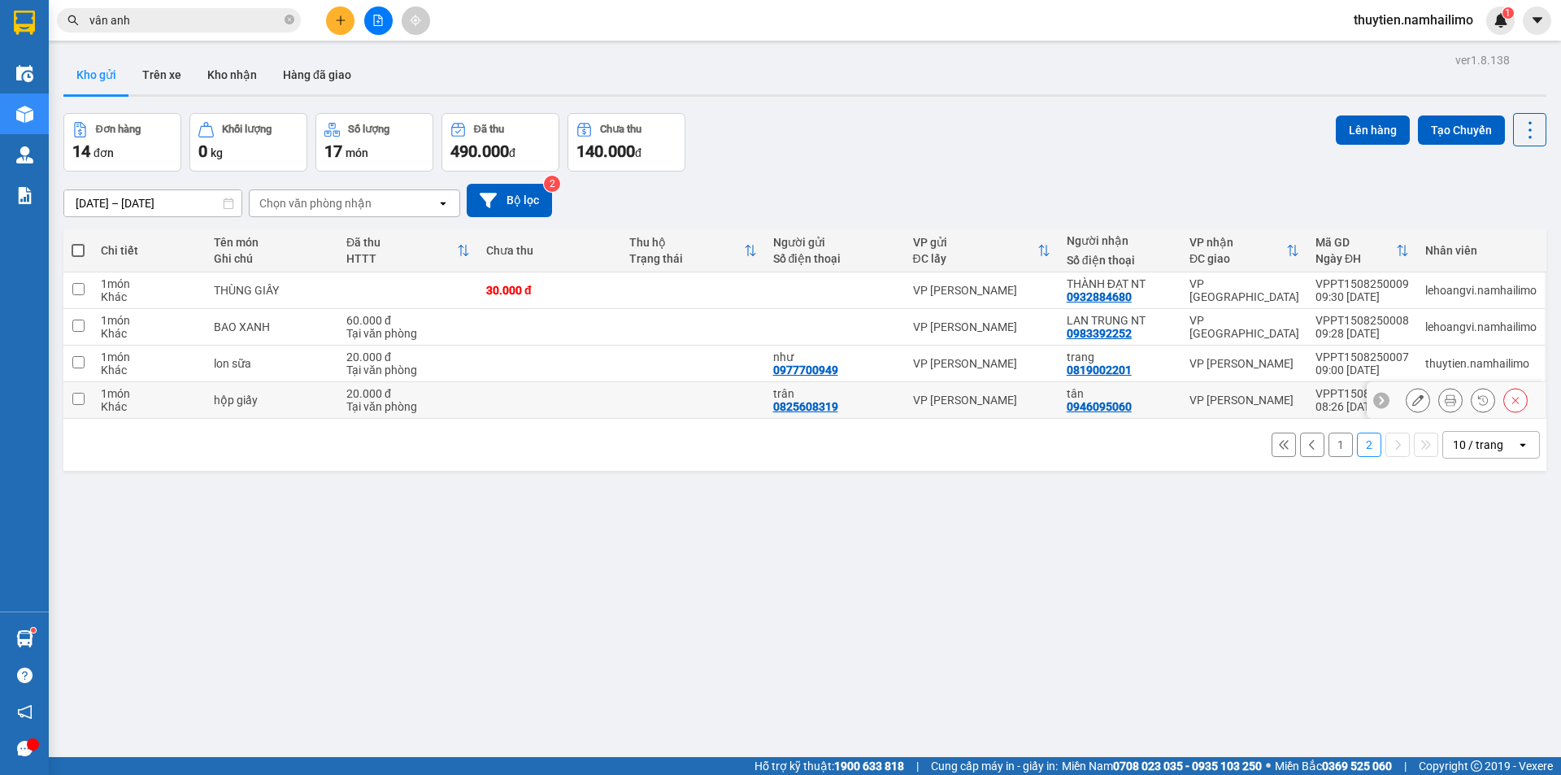
click at [87, 396] on td at bounding box center [77, 400] width 29 height 37
checkbox input "true"
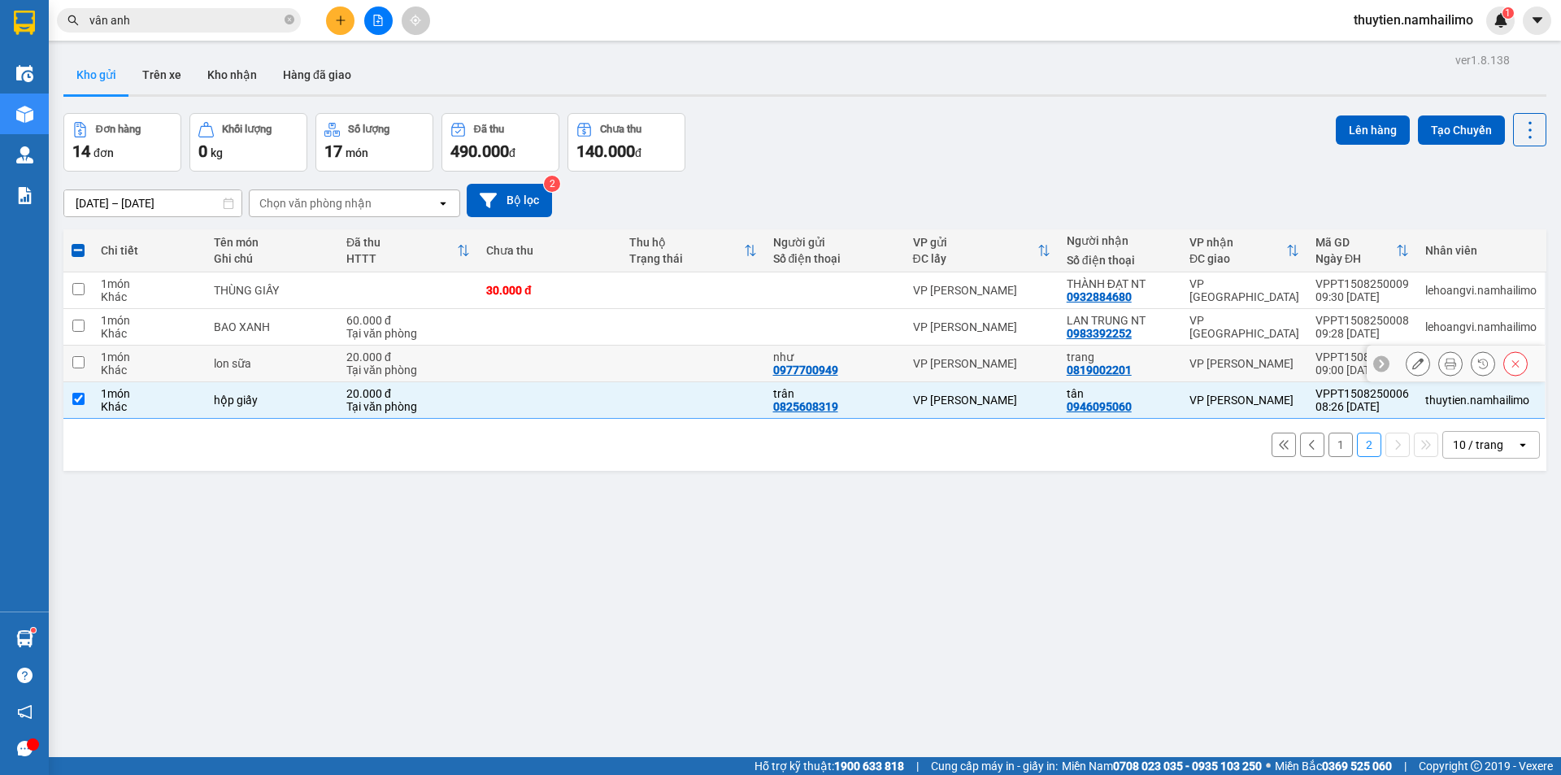
click at [80, 367] on input "checkbox" at bounding box center [78, 362] width 12 height 12
checkbox input "true"
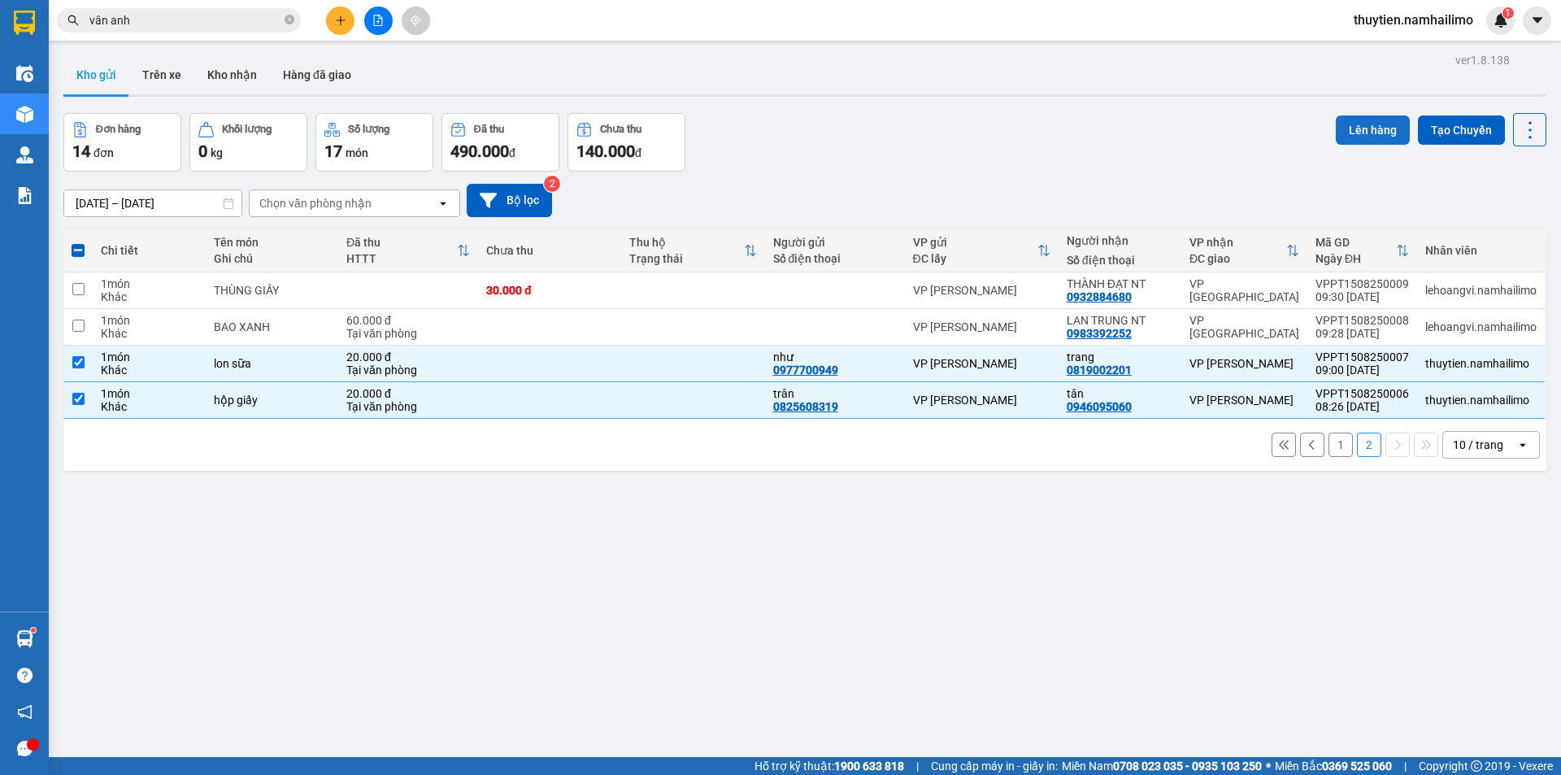
click at [1360, 133] on button "Lên hàng" at bounding box center [1372, 129] width 74 height 29
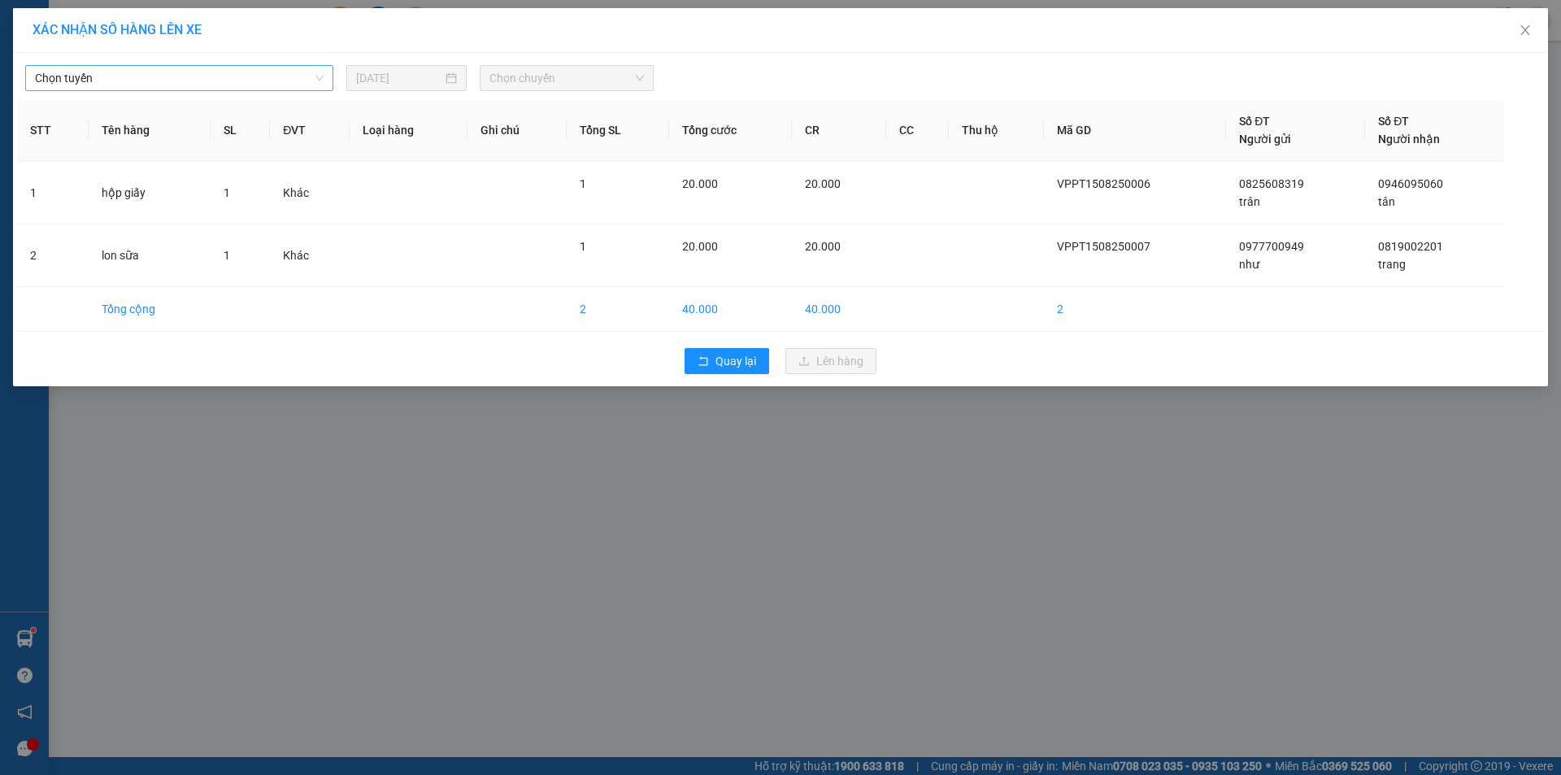
click at [185, 80] on span "Chọn tuyến" at bounding box center [179, 78] width 289 height 24
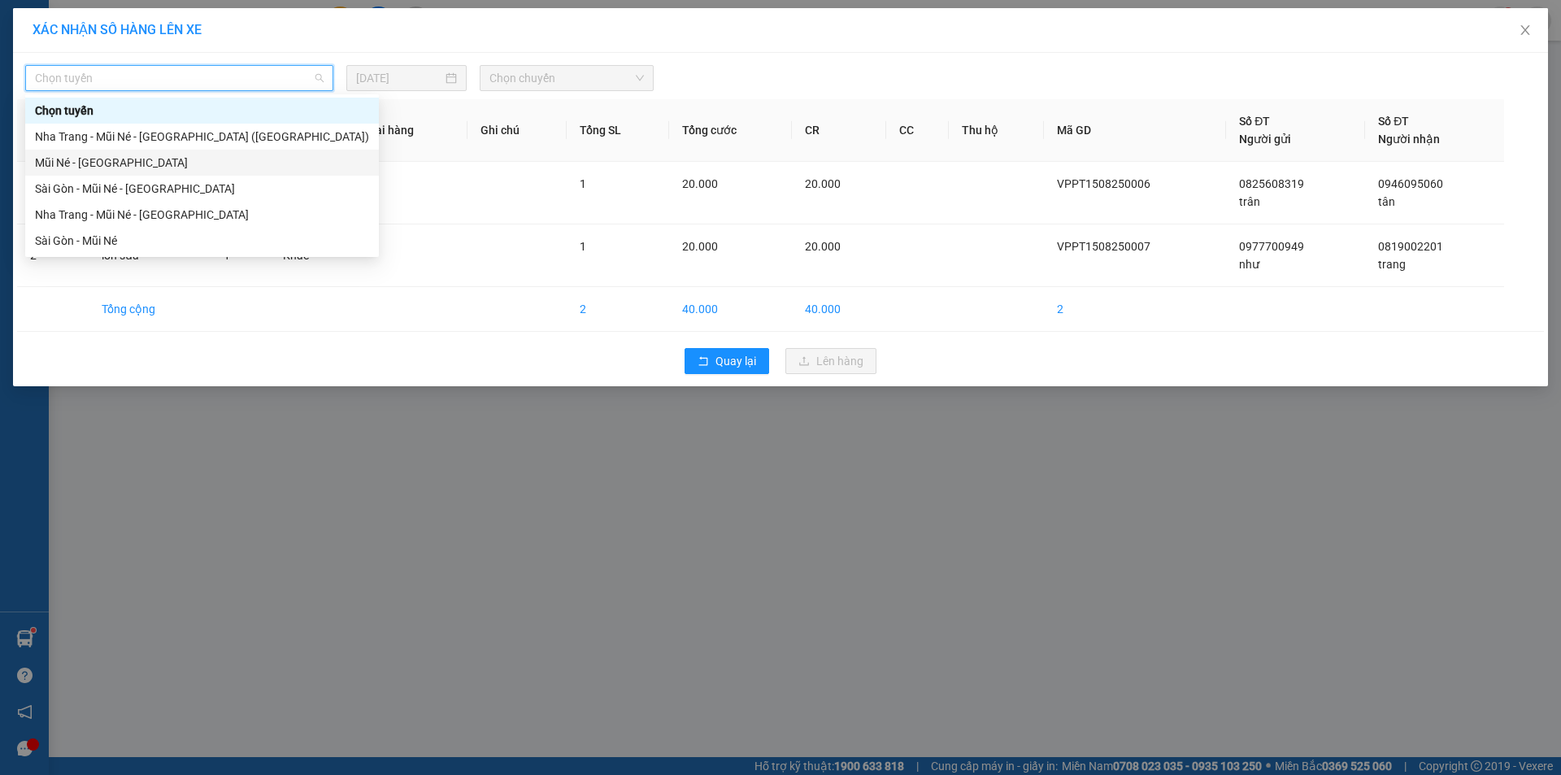
click at [77, 163] on div "Mũi Né - Sài Gòn" at bounding box center [202, 163] width 334 height 18
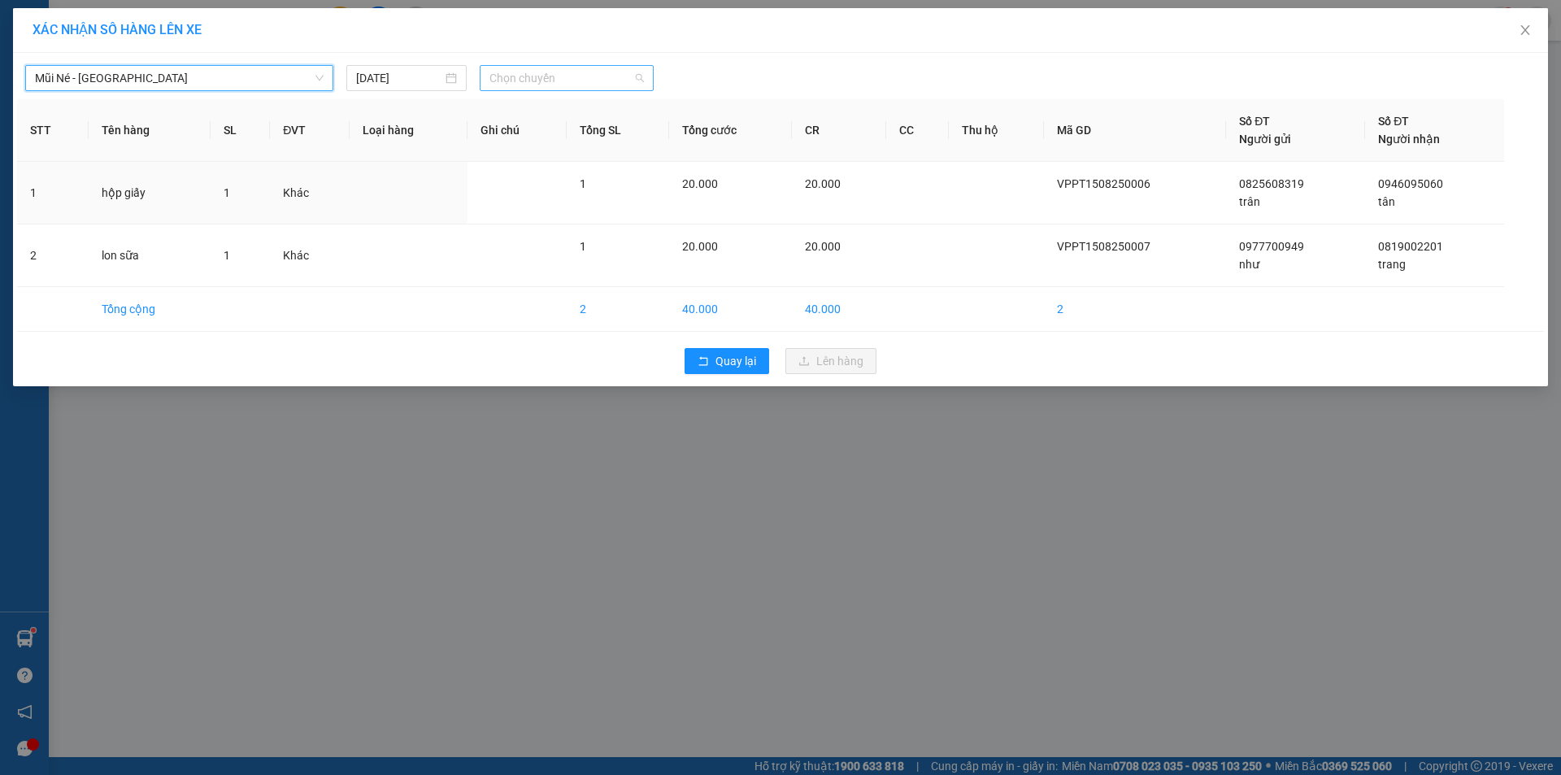
click at [580, 80] on span "Chọn chuyến" at bounding box center [566, 78] width 154 height 24
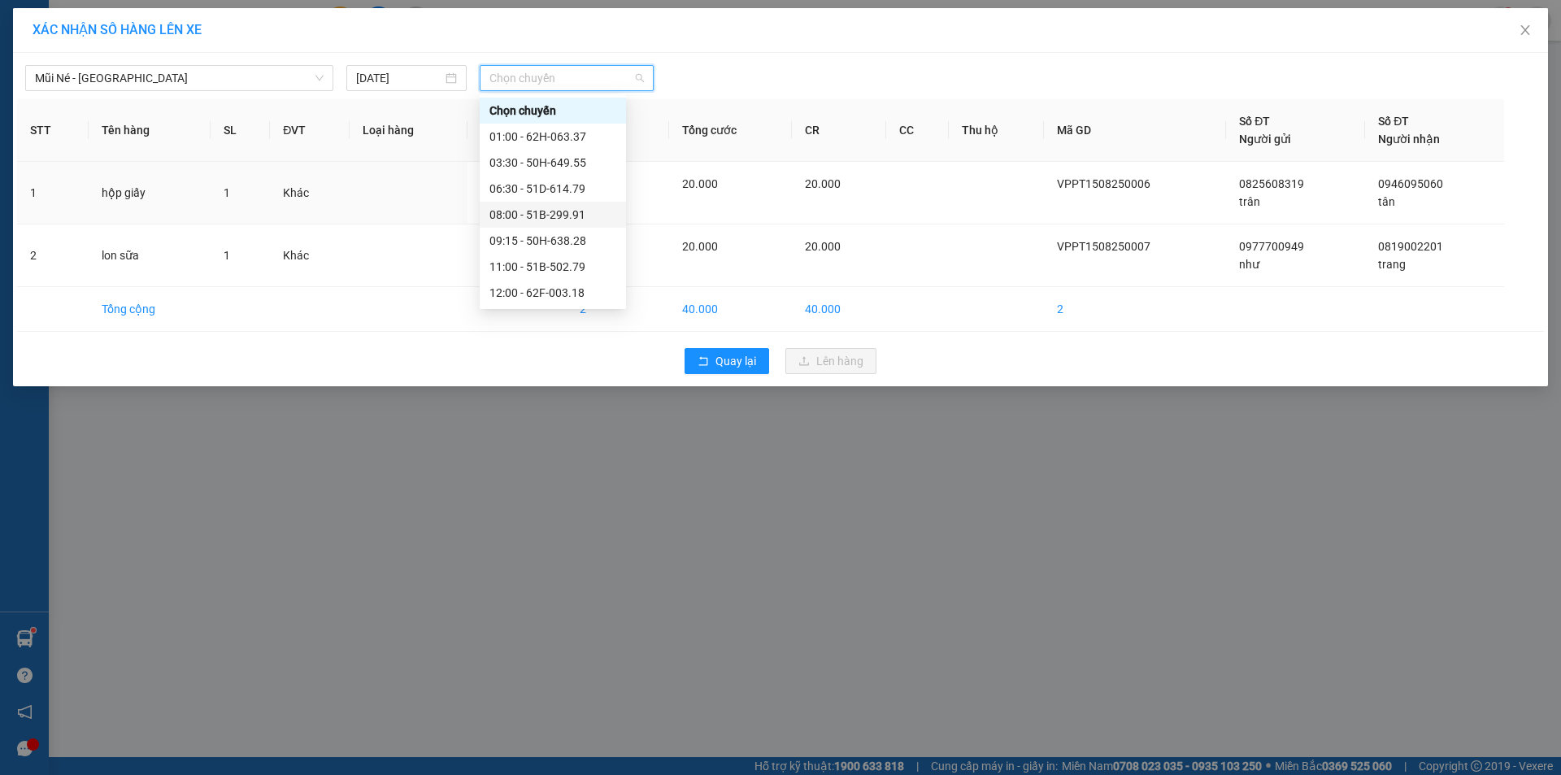
click at [551, 215] on div "08:00 - 51B-299.91" at bounding box center [552, 215] width 127 height 18
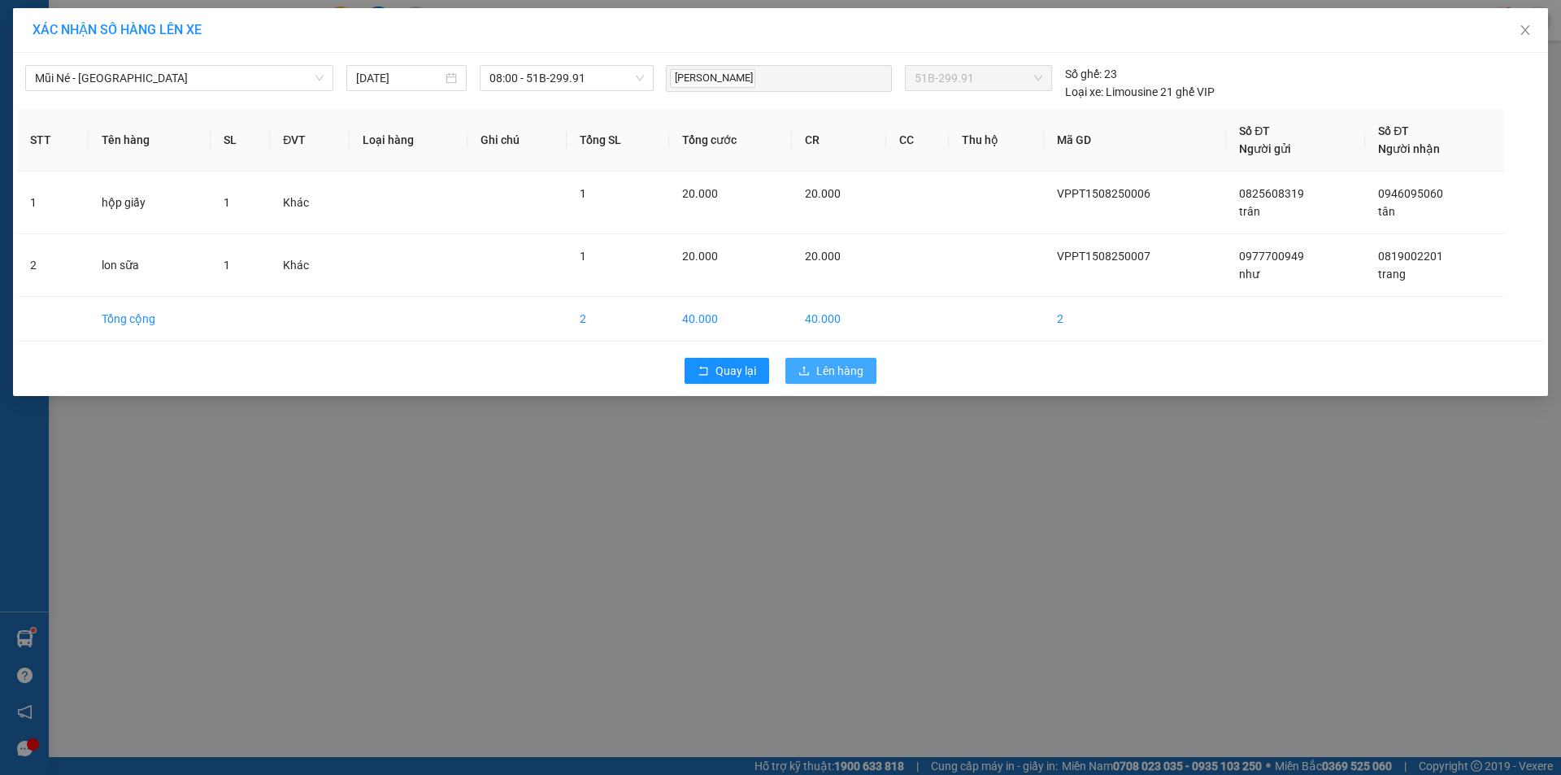
click at [833, 378] on span "Lên hàng" at bounding box center [839, 371] width 47 height 18
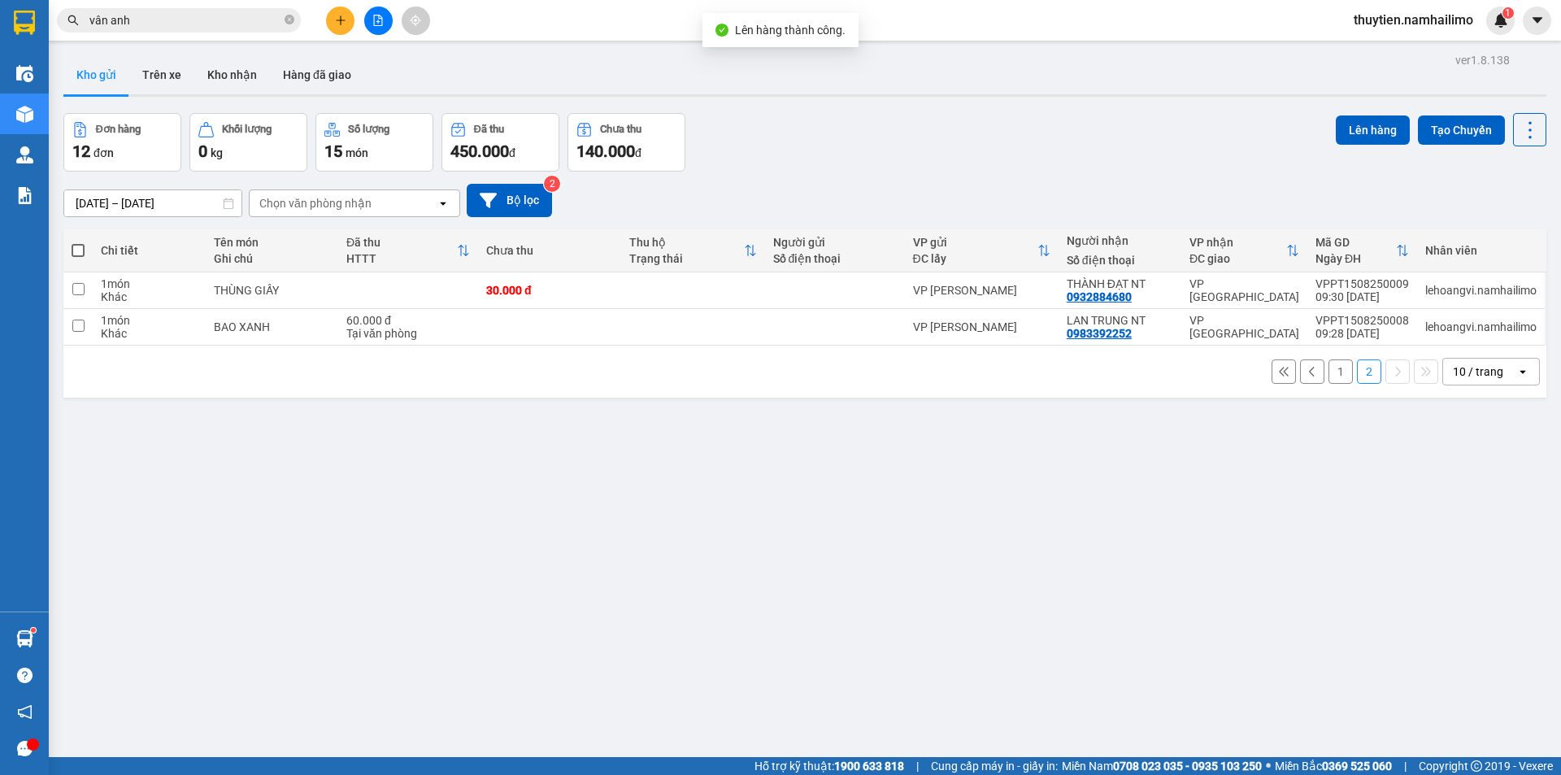
click at [1334, 371] on button "1" at bounding box center [1340, 371] width 24 height 24
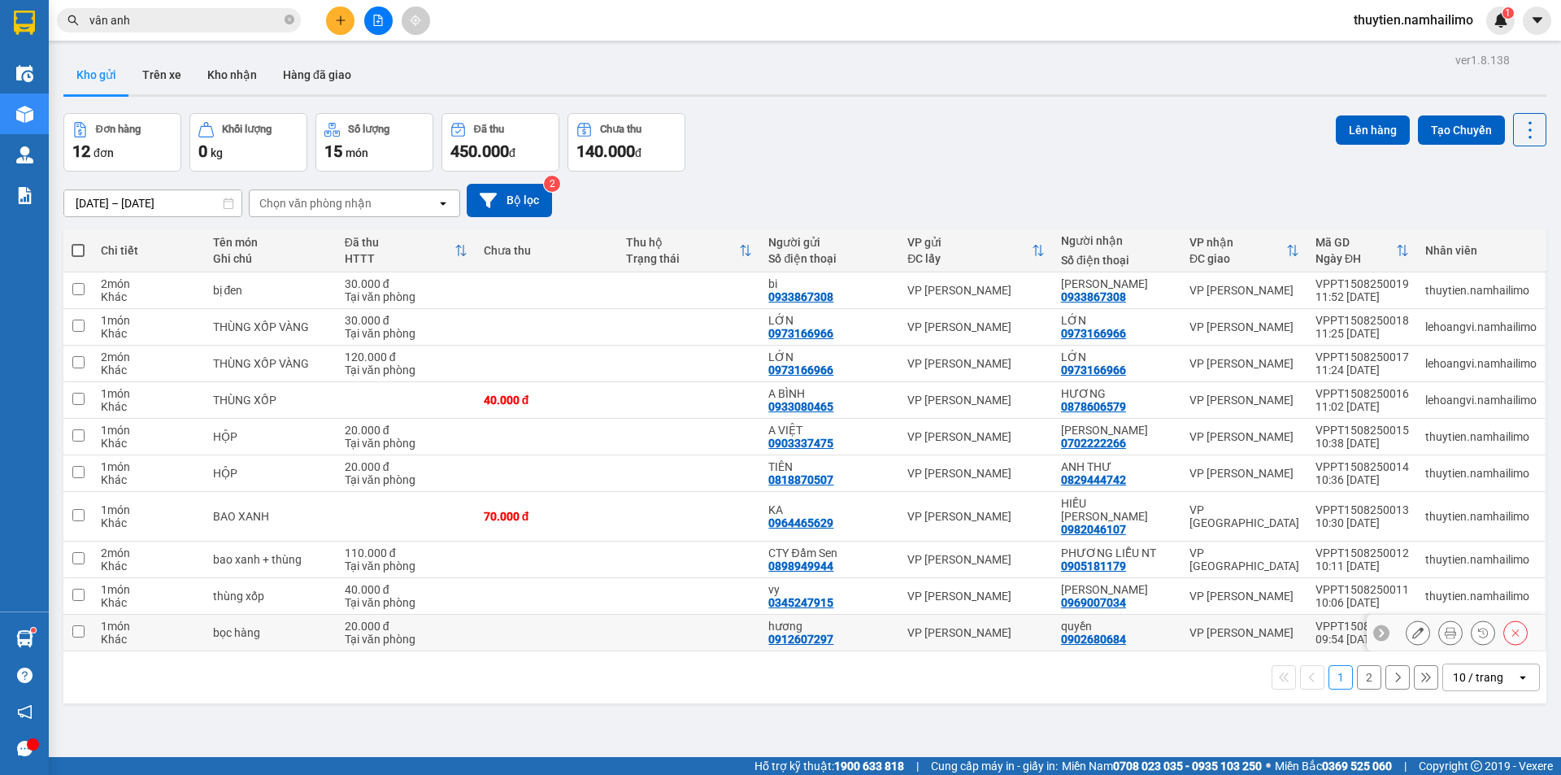
click at [82, 625] on input "checkbox" at bounding box center [78, 631] width 12 height 12
checkbox input "true"
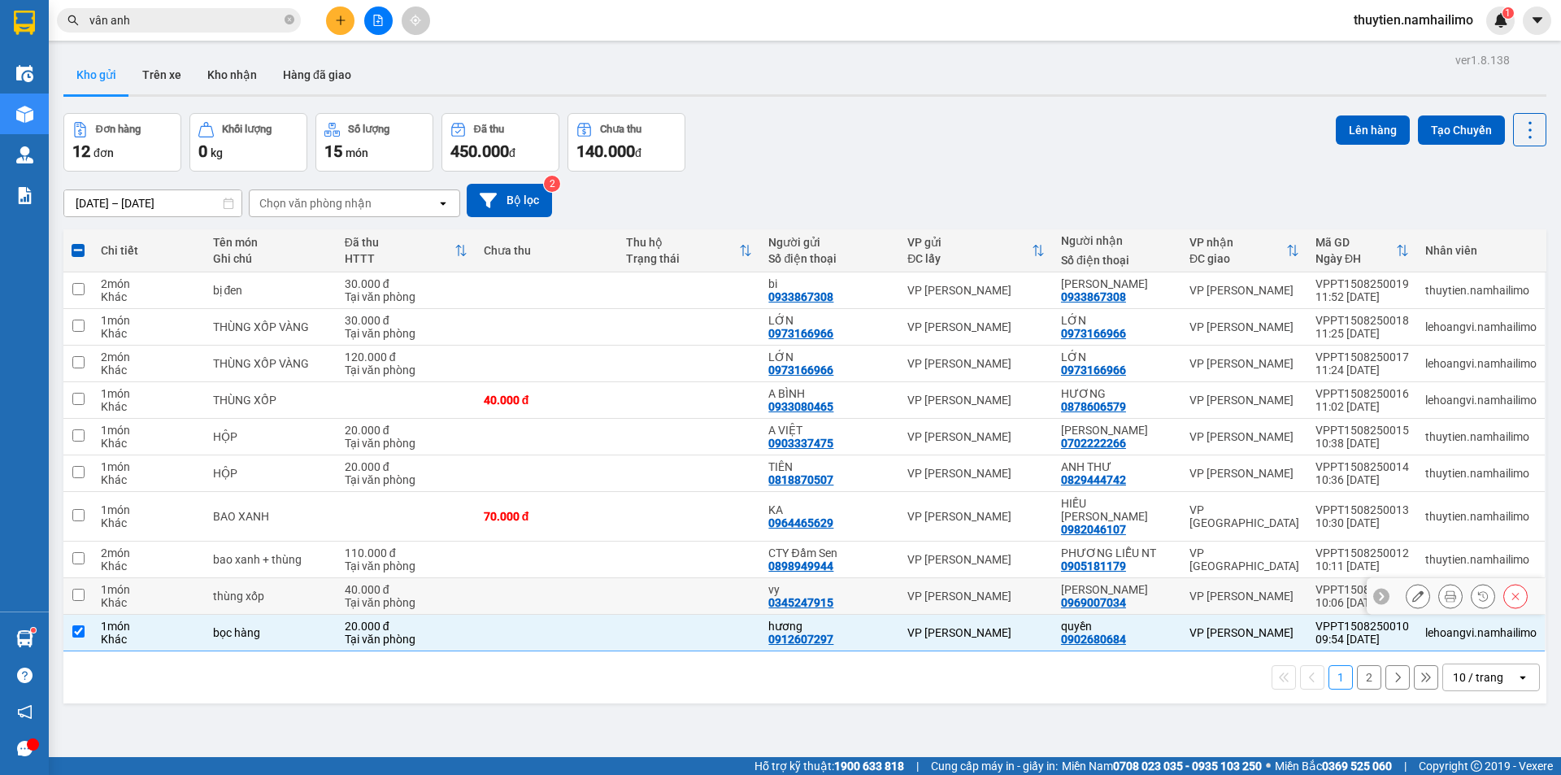
click at [79, 588] on input "checkbox" at bounding box center [78, 594] width 12 height 12
checkbox input "true"
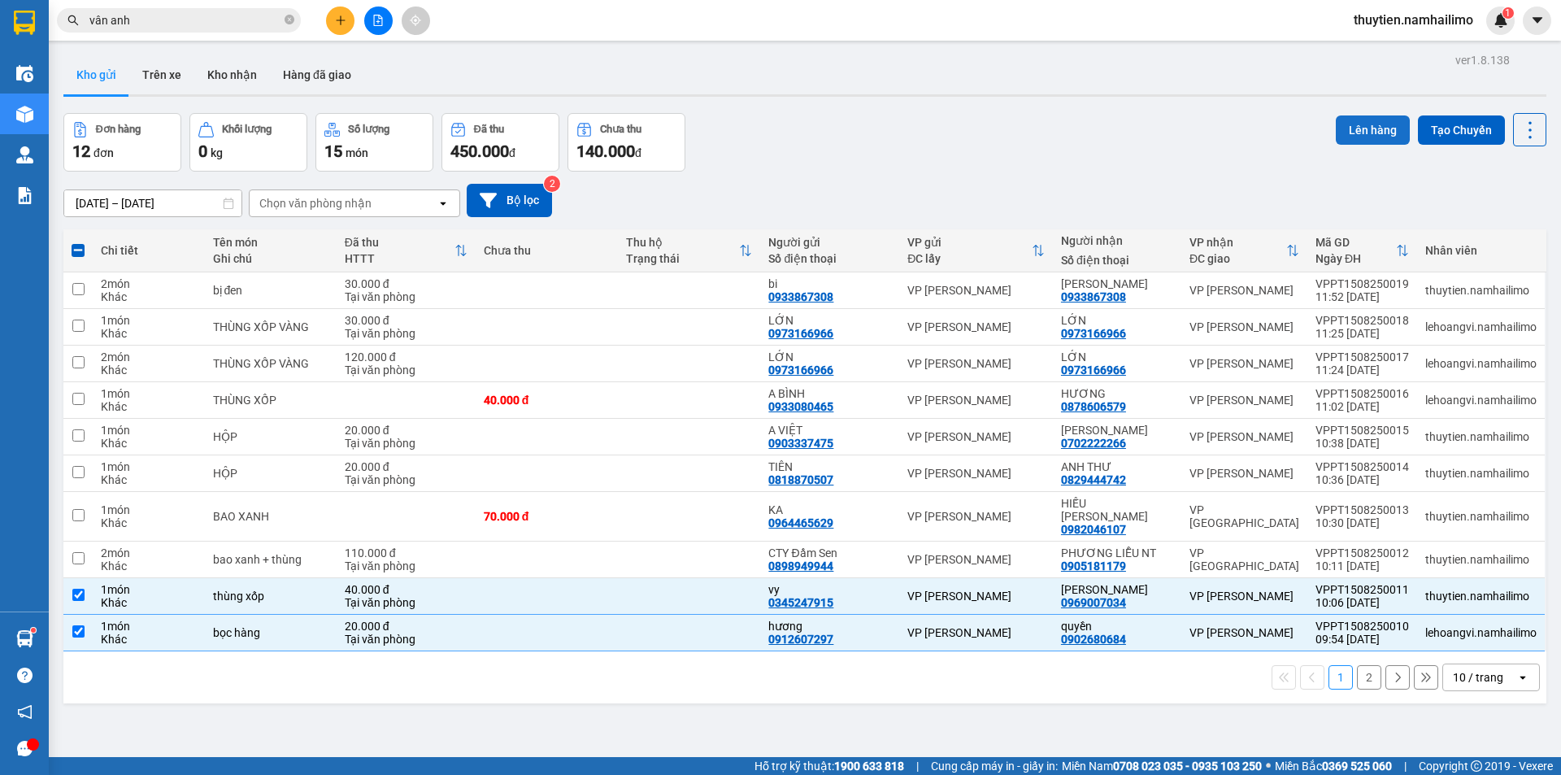
click at [1356, 115] on button "Lên hàng" at bounding box center [1372, 129] width 74 height 29
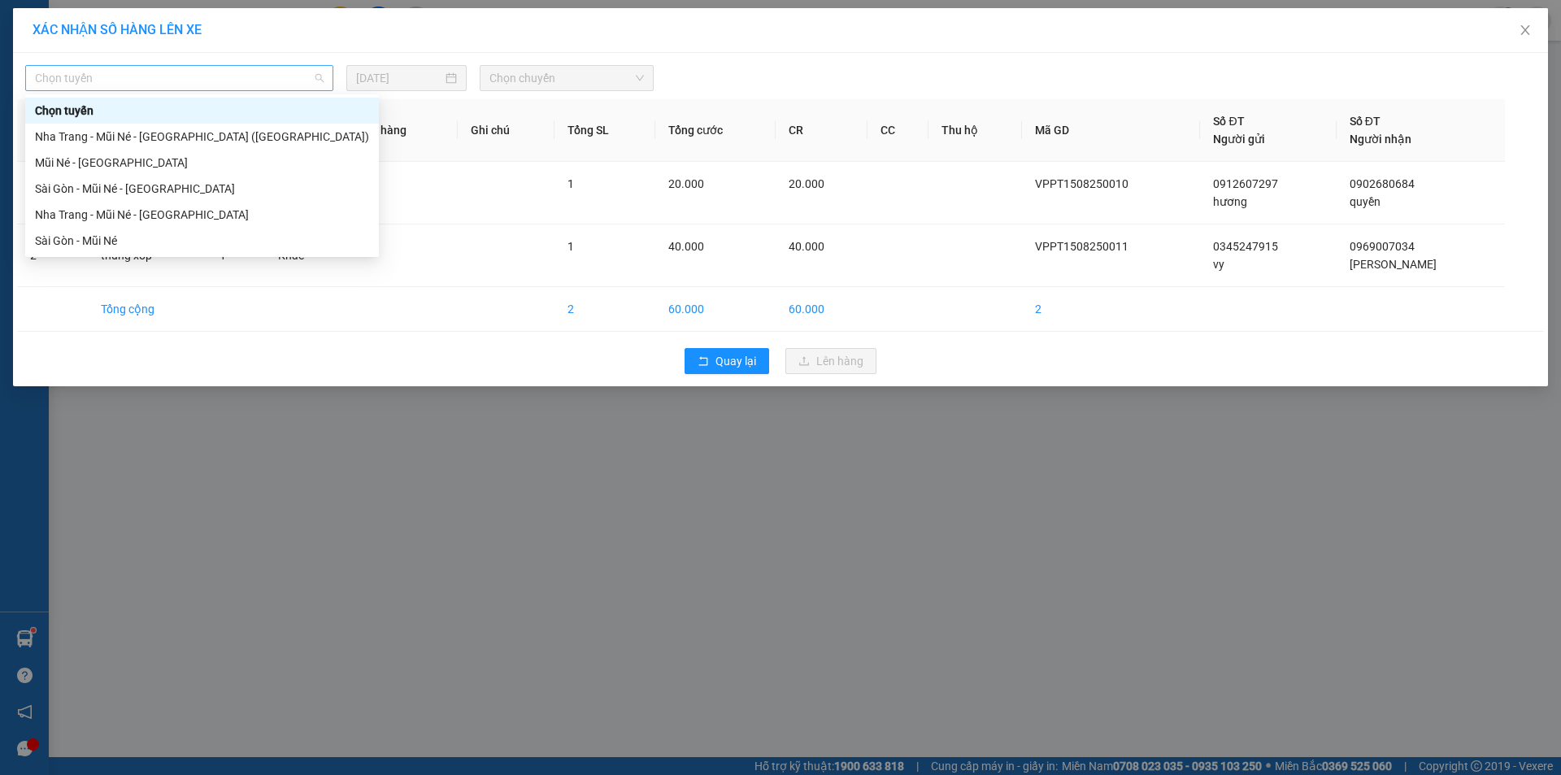
click at [82, 72] on span "Chọn tuyến" at bounding box center [179, 78] width 289 height 24
click at [98, 166] on div "Mũi Né - Sài Gòn" at bounding box center [202, 163] width 334 height 18
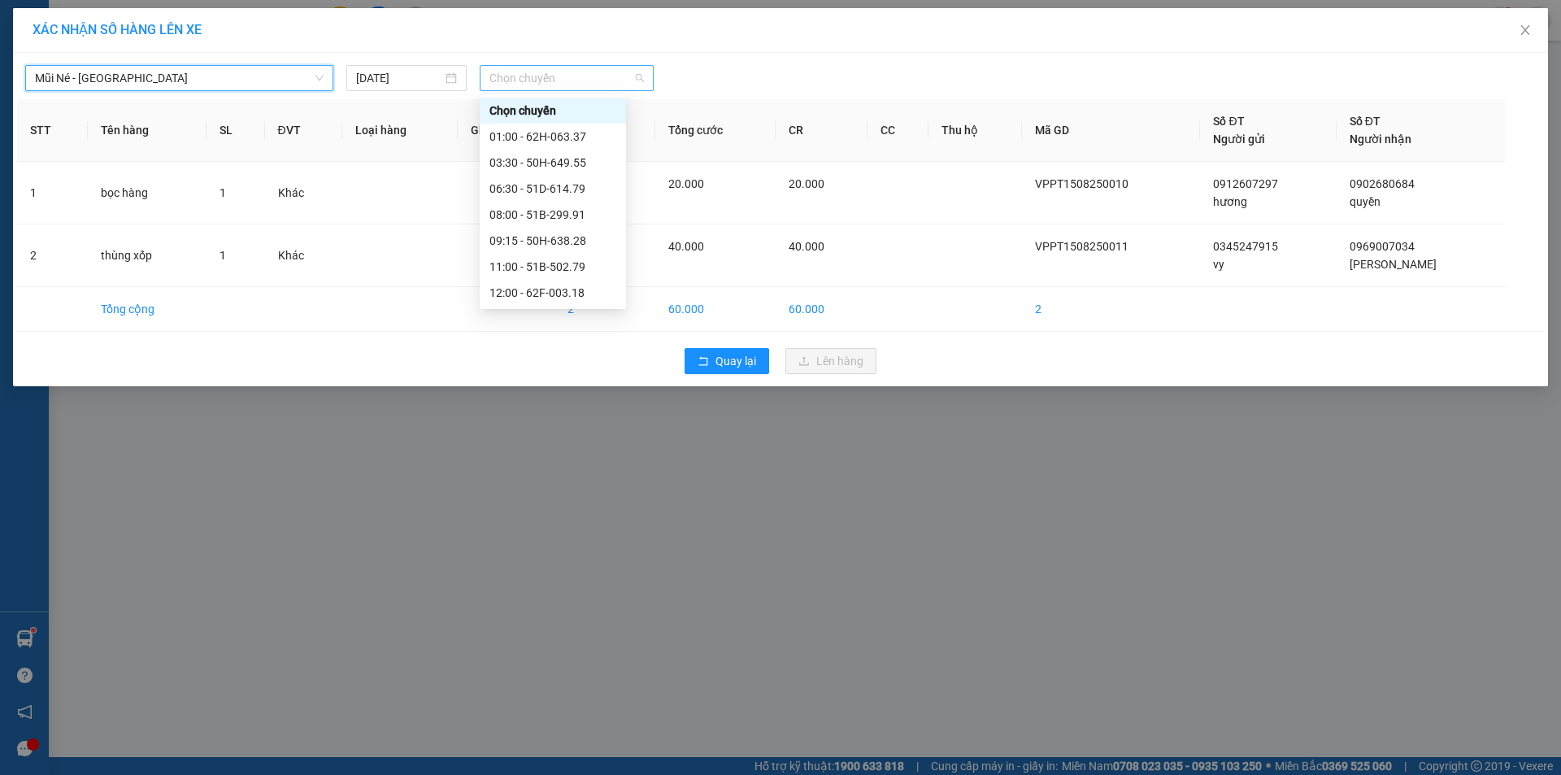
click at [504, 73] on span "Chọn chuyến" at bounding box center [566, 78] width 154 height 24
click at [533, 239] on div "09:15 - 50H-638.28" at bounding box center [552, 241] width 127 height 18
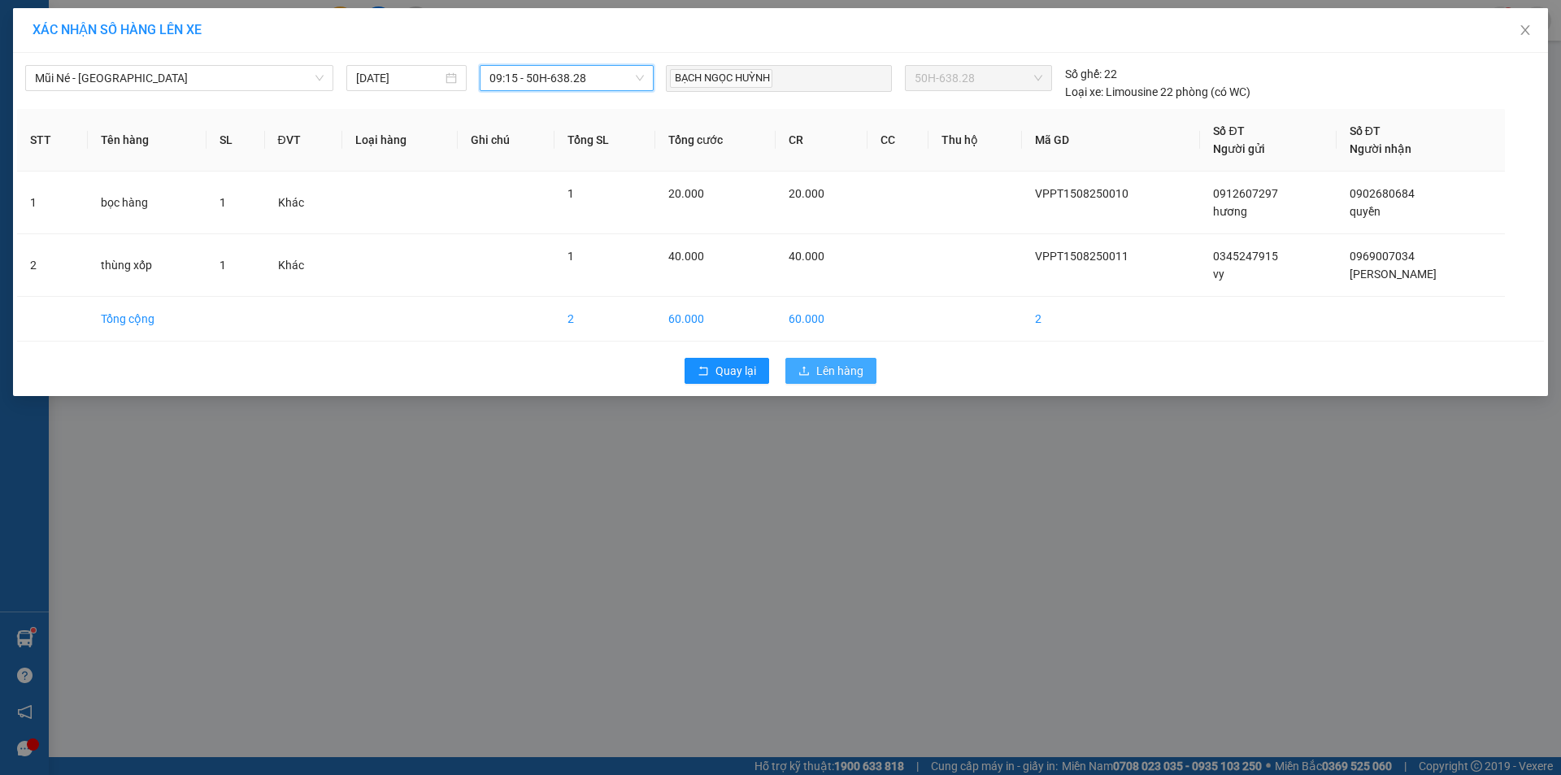
click at [866, 368] on button "Lên hàng" at bounding box center [830, 371] width 91 height 26
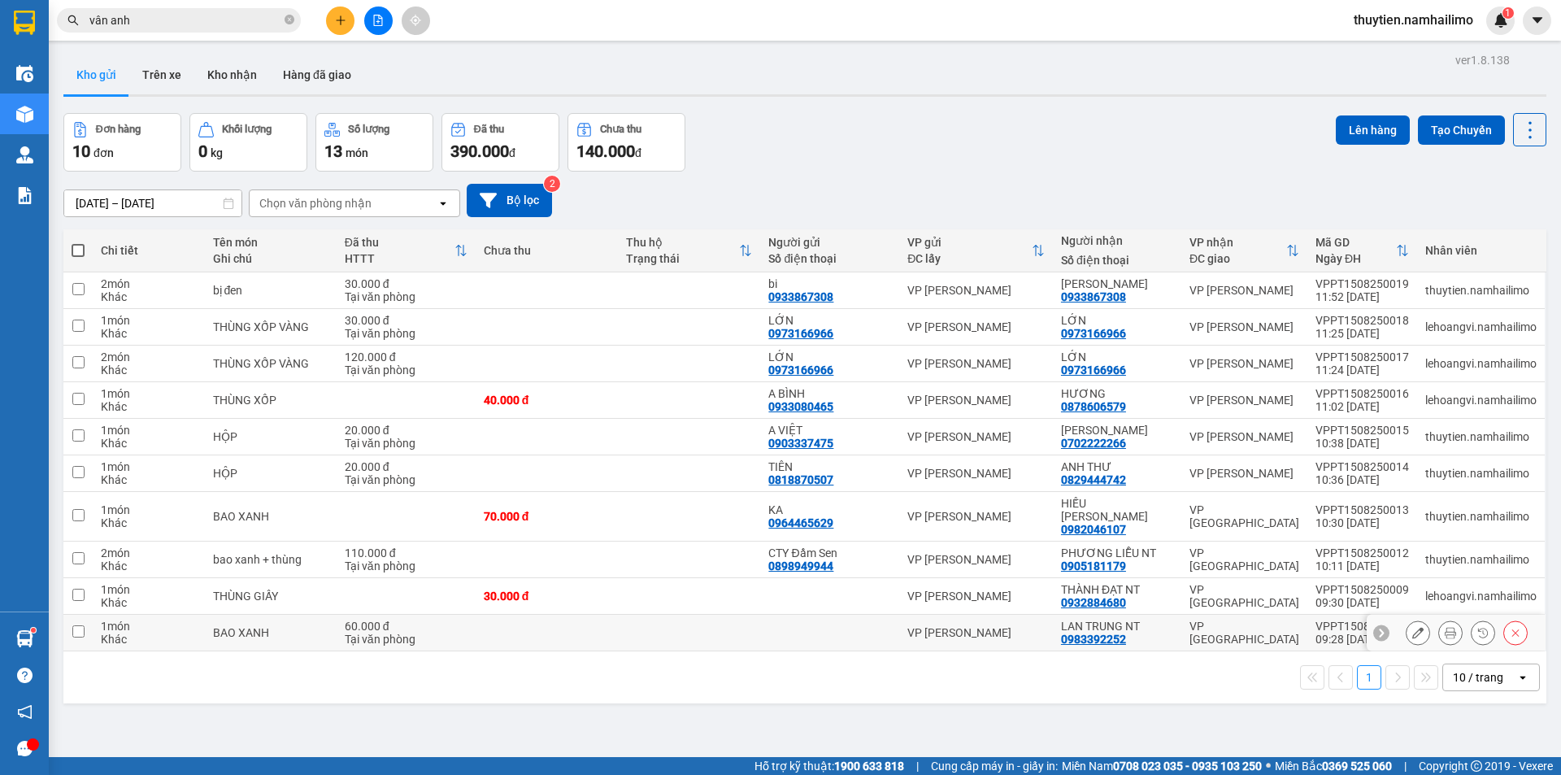
click at [82, 625] on input "checkbox" at bounding box center [78, 631] width 12 height 12
checkbox input "true"
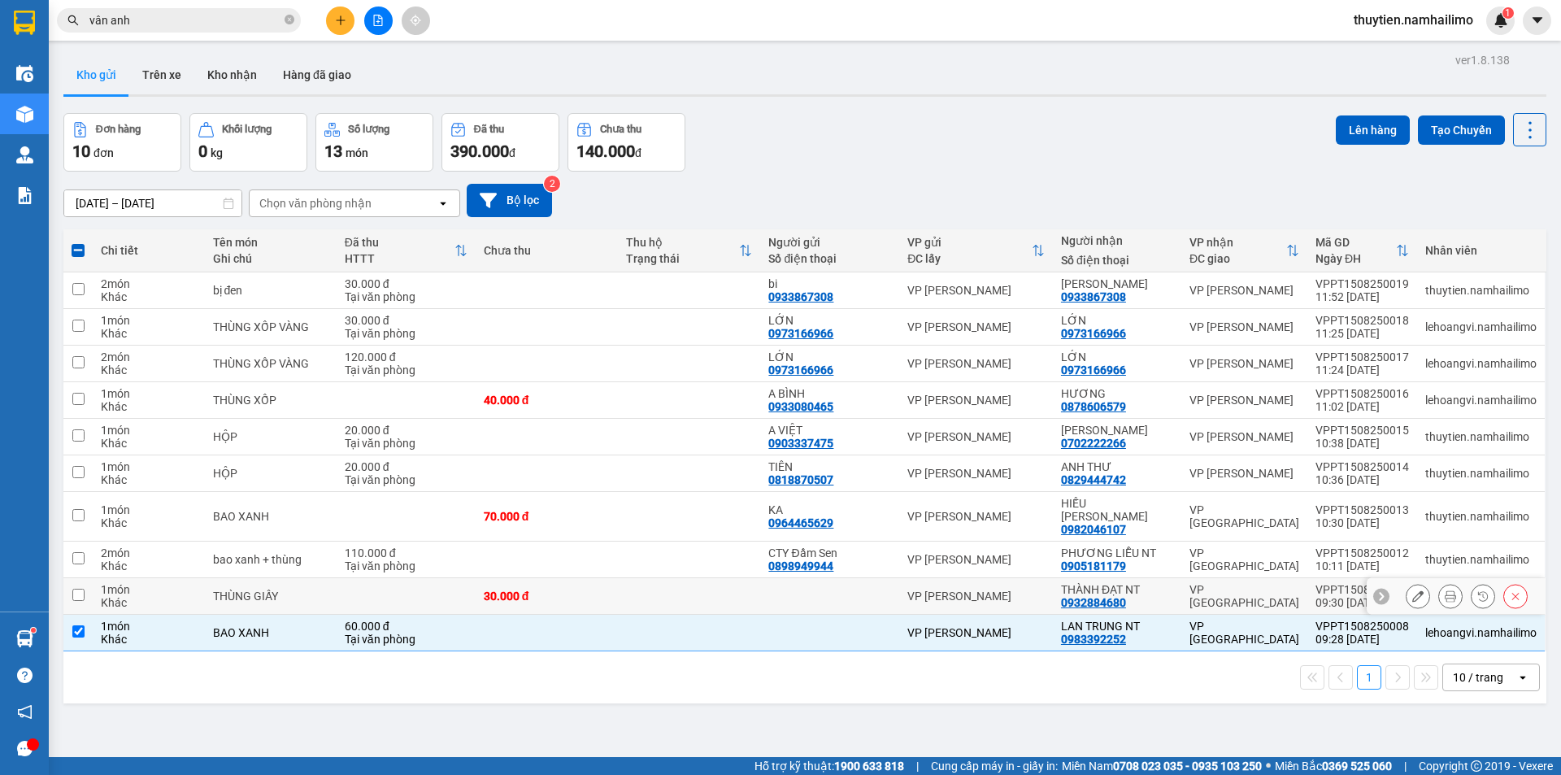
click at [80, 588] on input "checkbox" at bounding box center [78, 594] width 12 height 12
checkbox input "true"
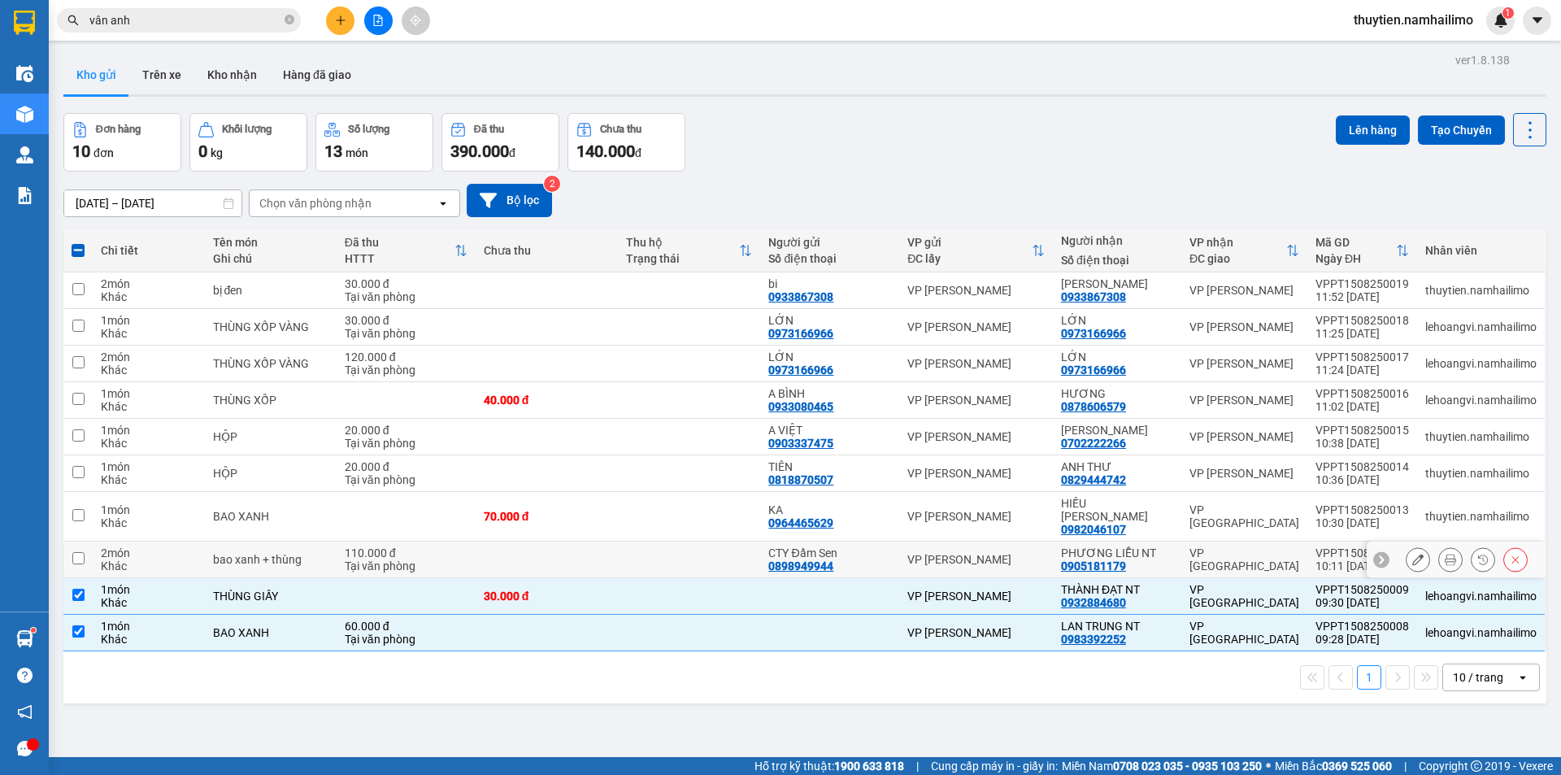
click at [69, 543] on td at bounding box center [77, 559] width 29 height 37
checkbox input "true"
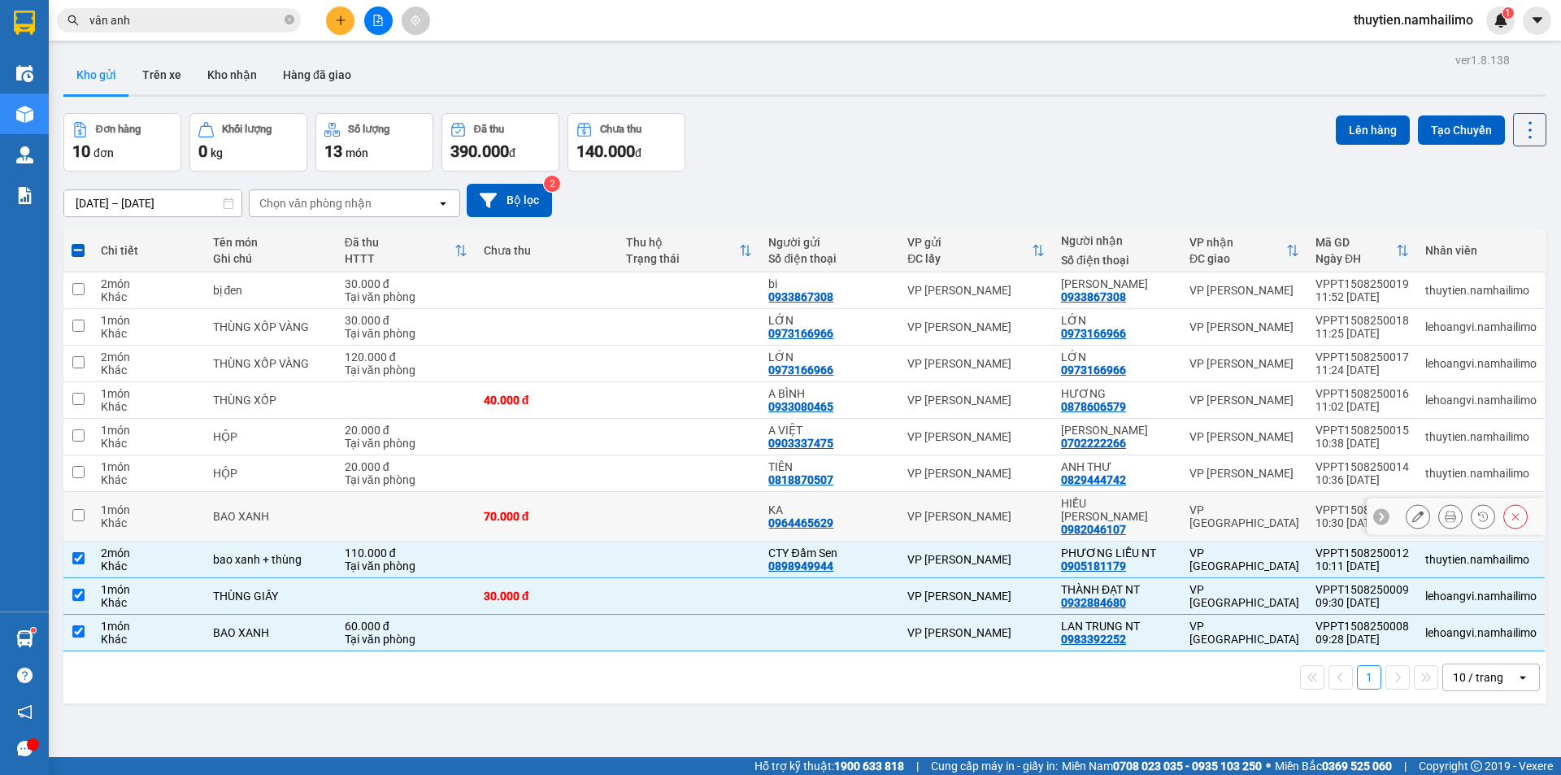
click at [75, 509] on input "checkbox" at bounding box center [78, 515] width 12 height 12
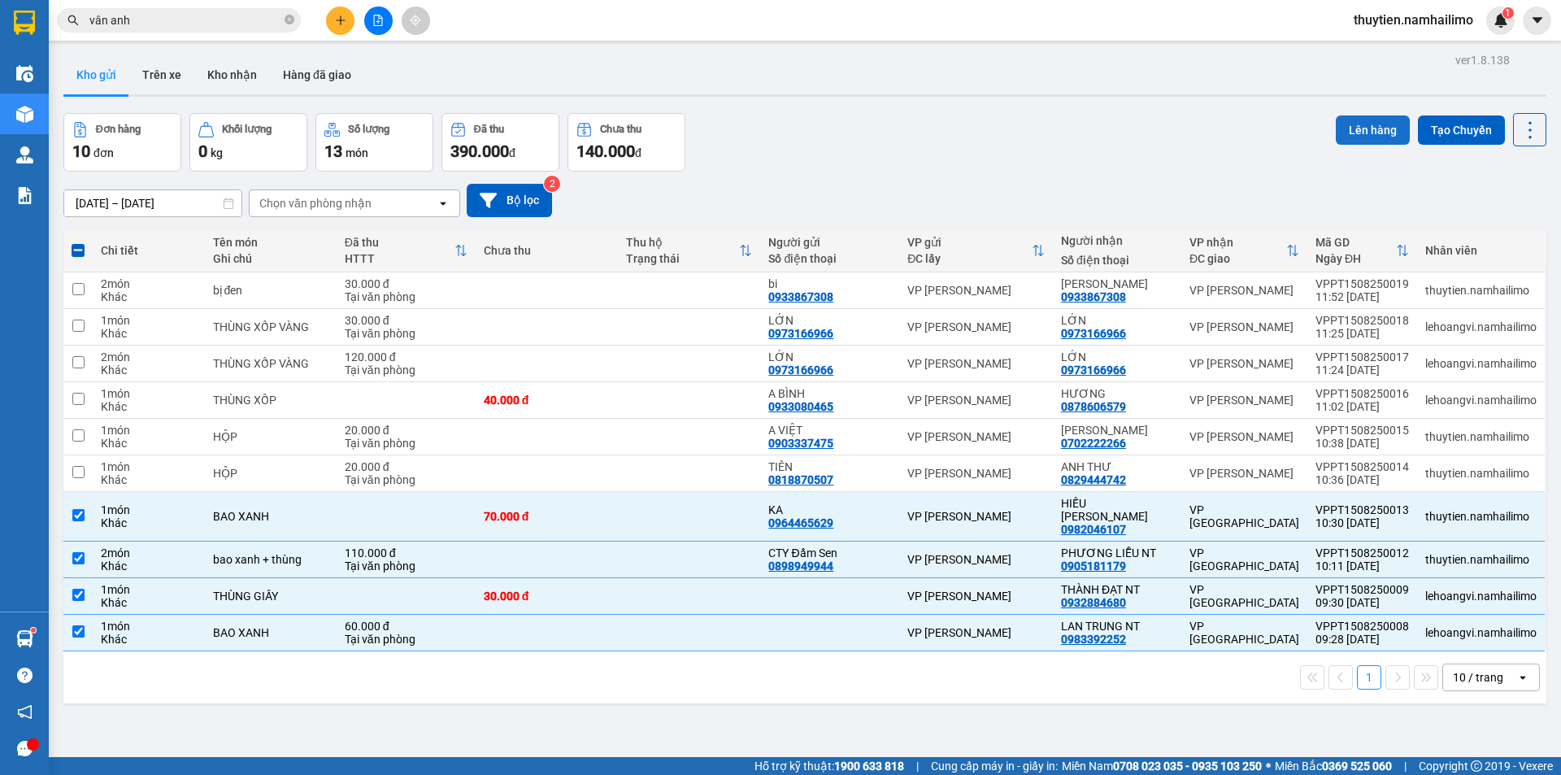
click at [1380, 120] on button "Lên hàng" at bounding box center [1372, 129] width 74 height 29
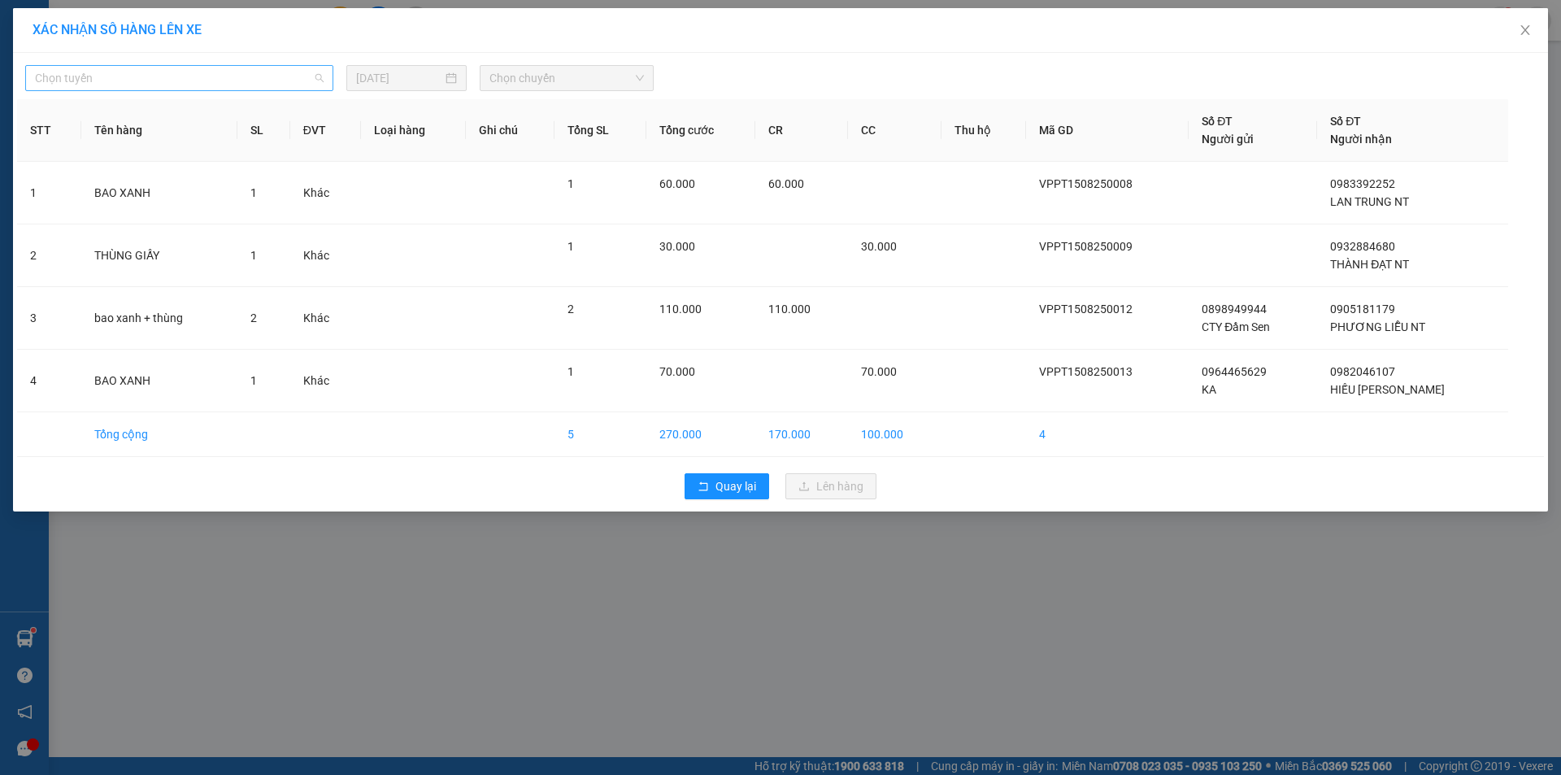
click at [222, 87] on span "Chọn tuyến" at bounding box center [179, 78] width 289 height 24
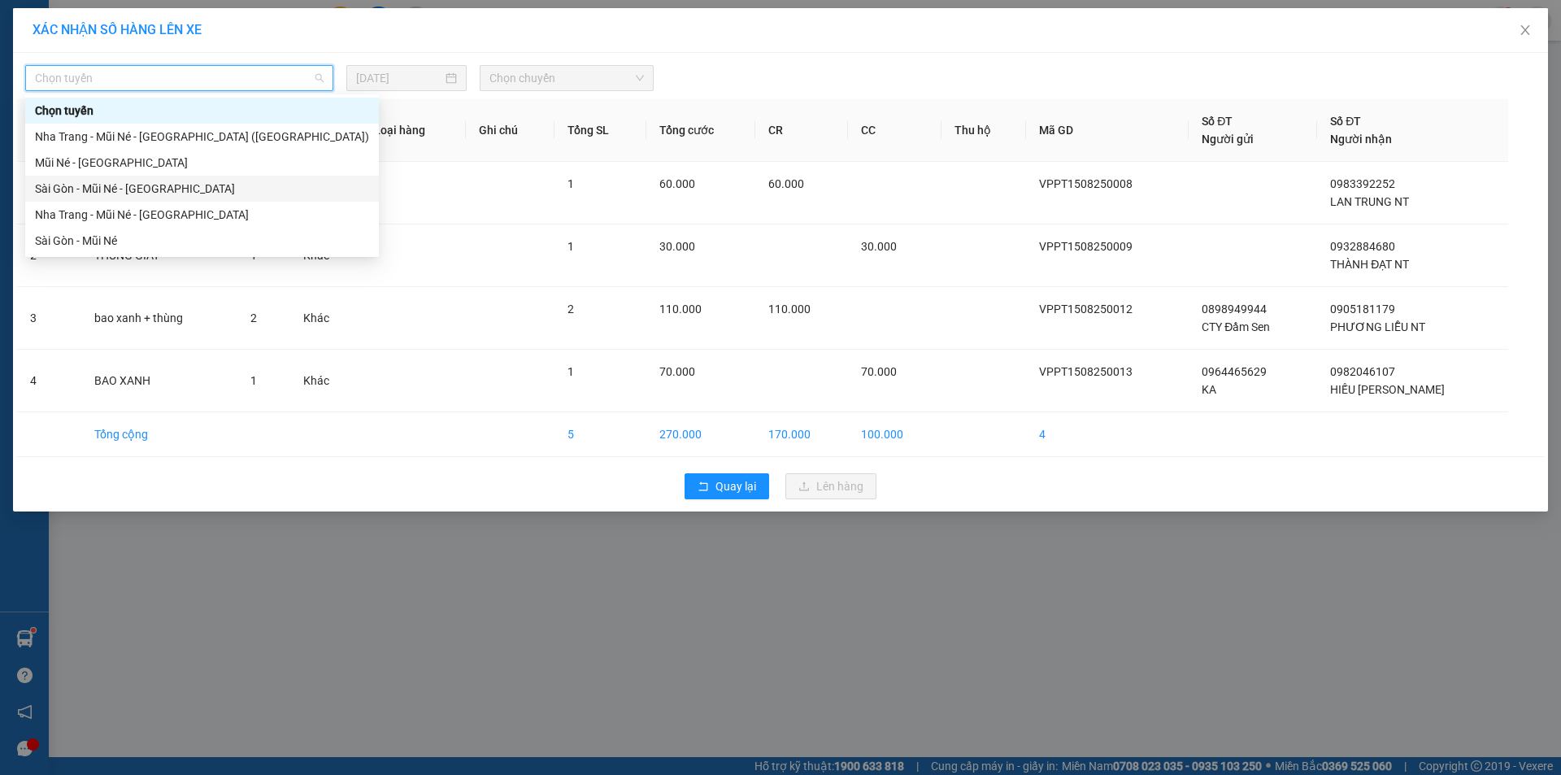
click at [127, 189] on div "Sài Gòn - Mũi Né - Nha Trang" at bounding box center [202, 189] width 334 height 18
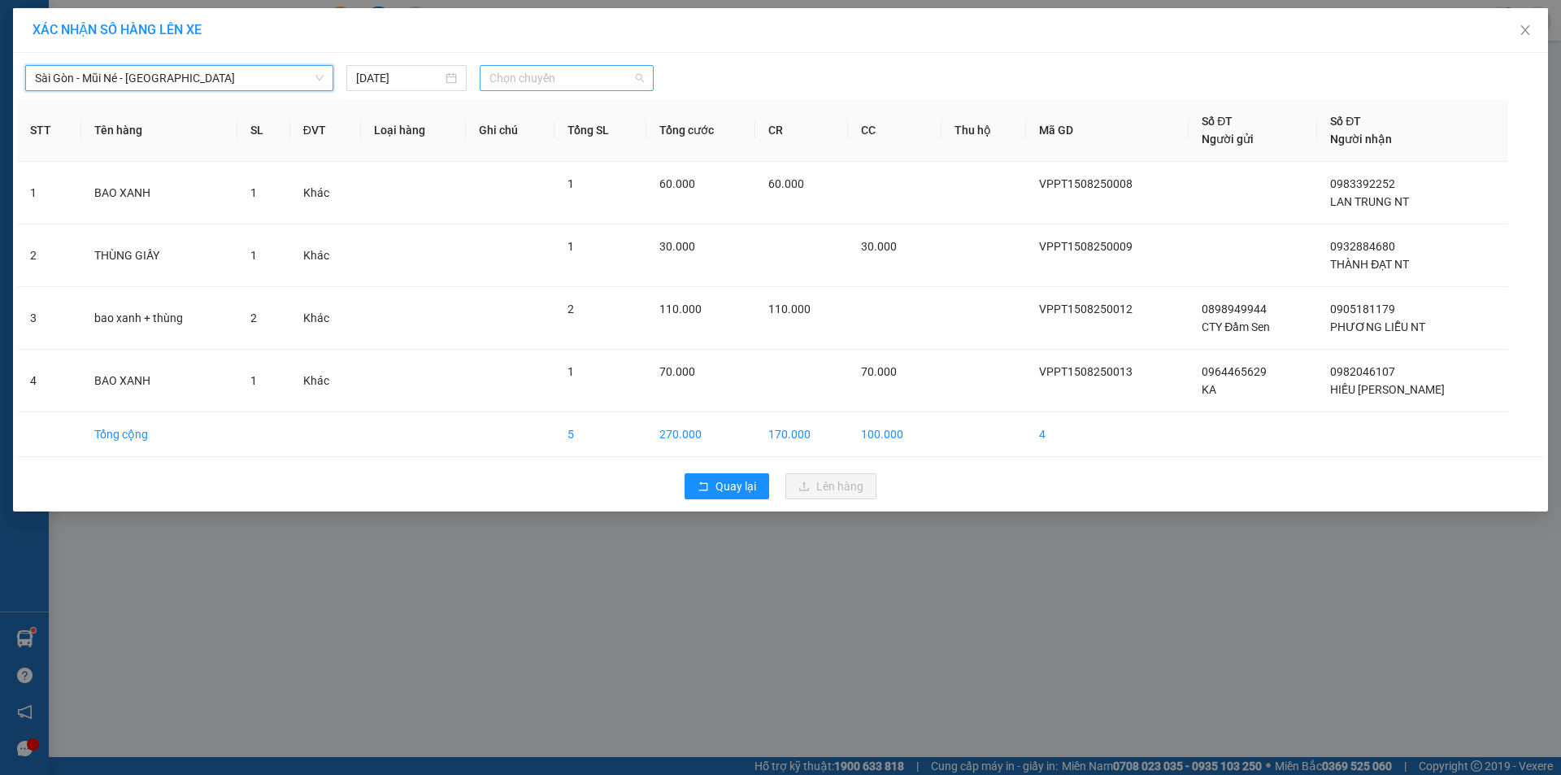
click at [523, 84] on span "Chọn chuyến" at bounding box center [566, 78] width 154 height 24
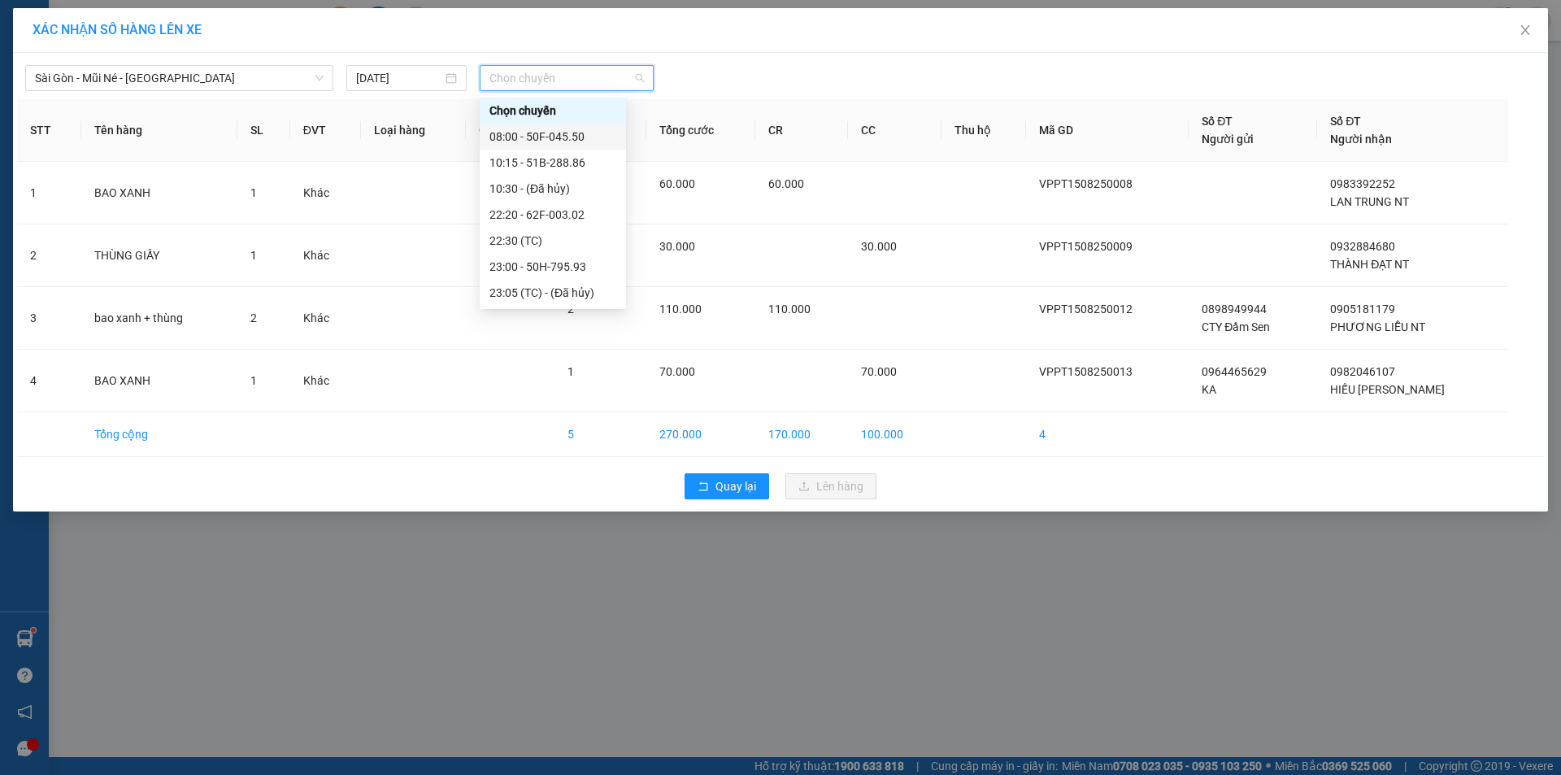
click at [558, 136] on div "08:00 - 50F-045.50" at bounding box center [552, 137] width 127 height 18
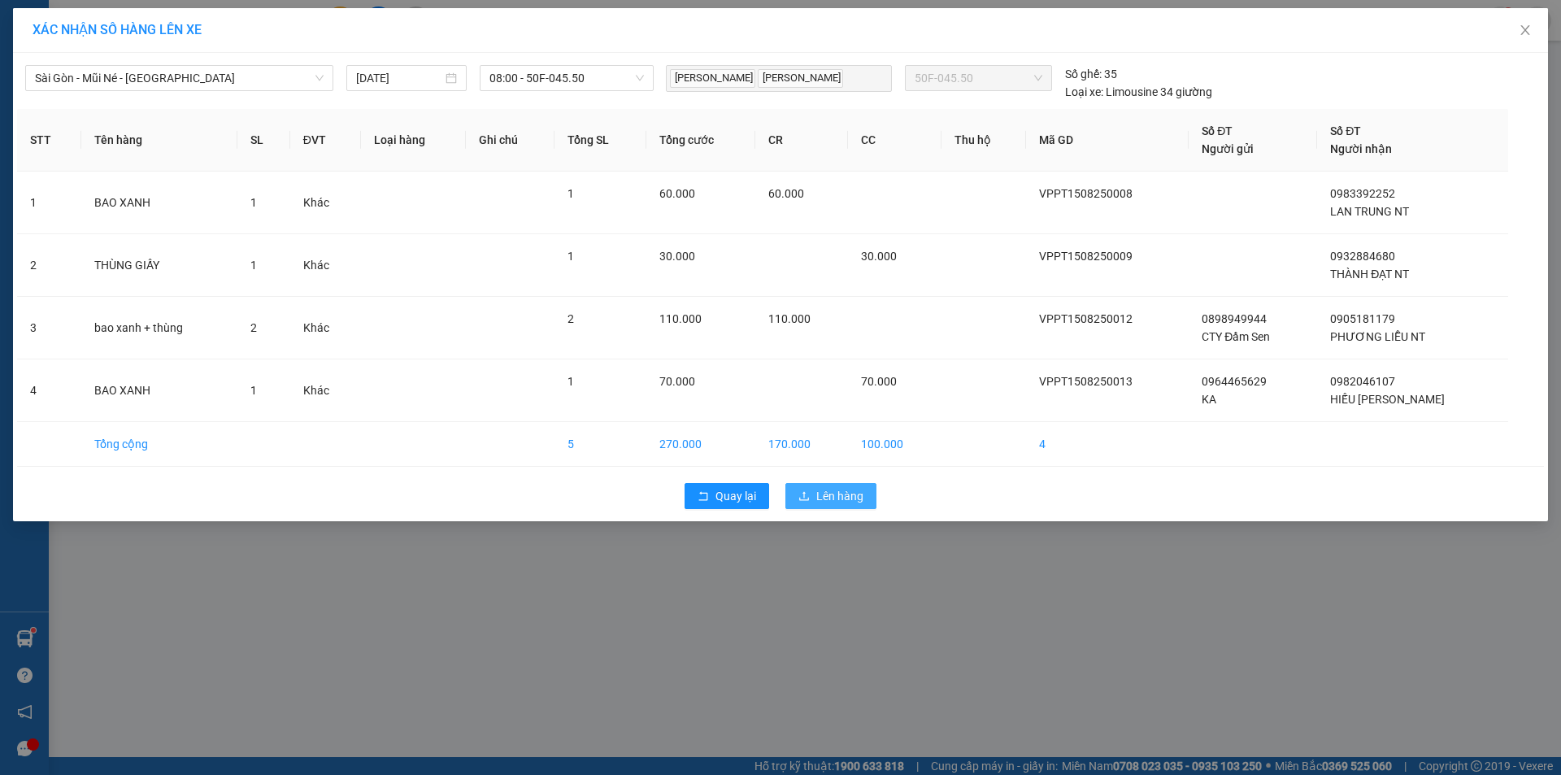
click at [833, 497] on span "Lên hàng" at bounding box center [839, 496] width 47 height 18
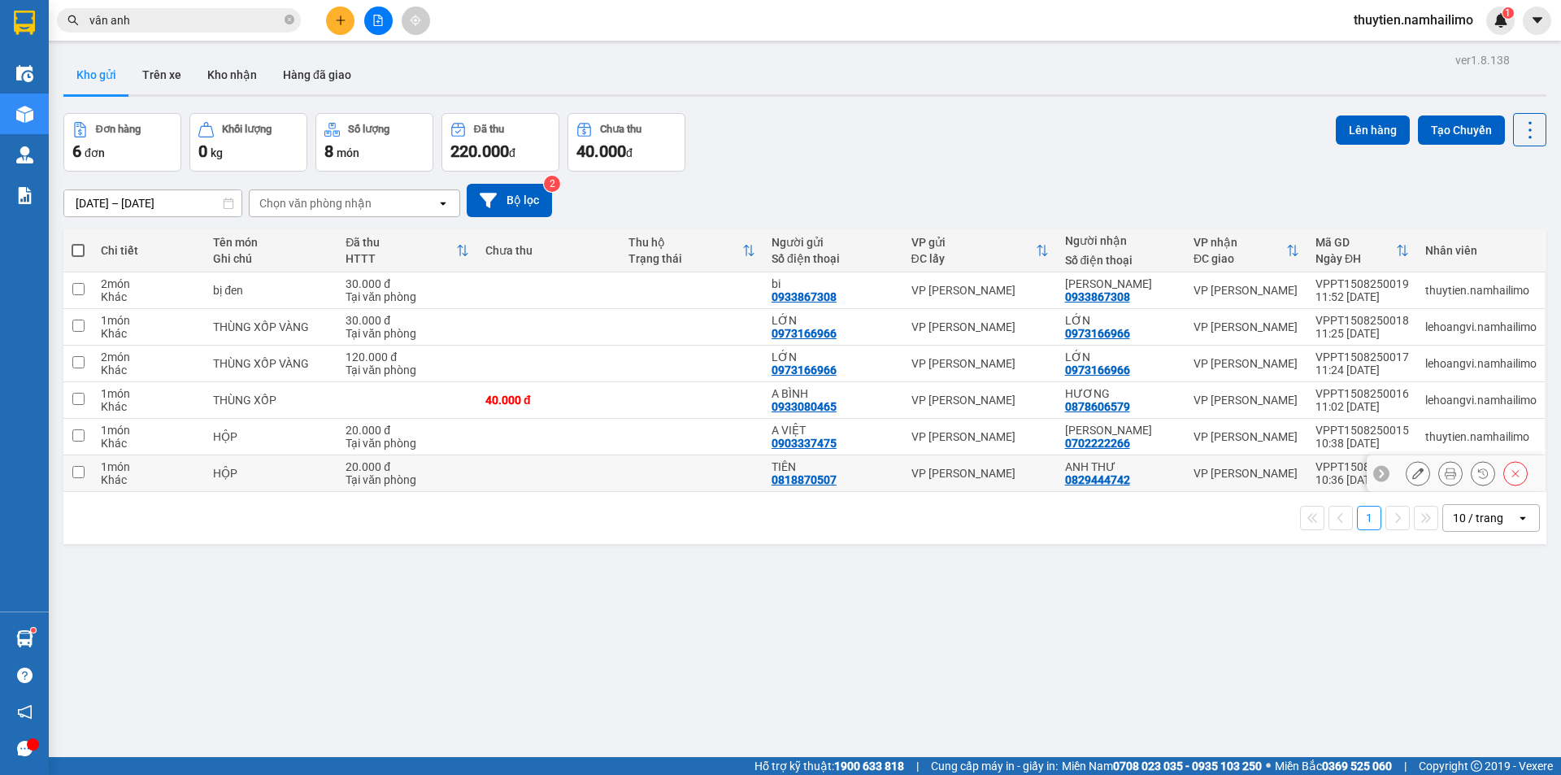
click at [79, 470] on input "checkbox" at bounding box center [78, 472] width 12 height 12
checkbox input "true"
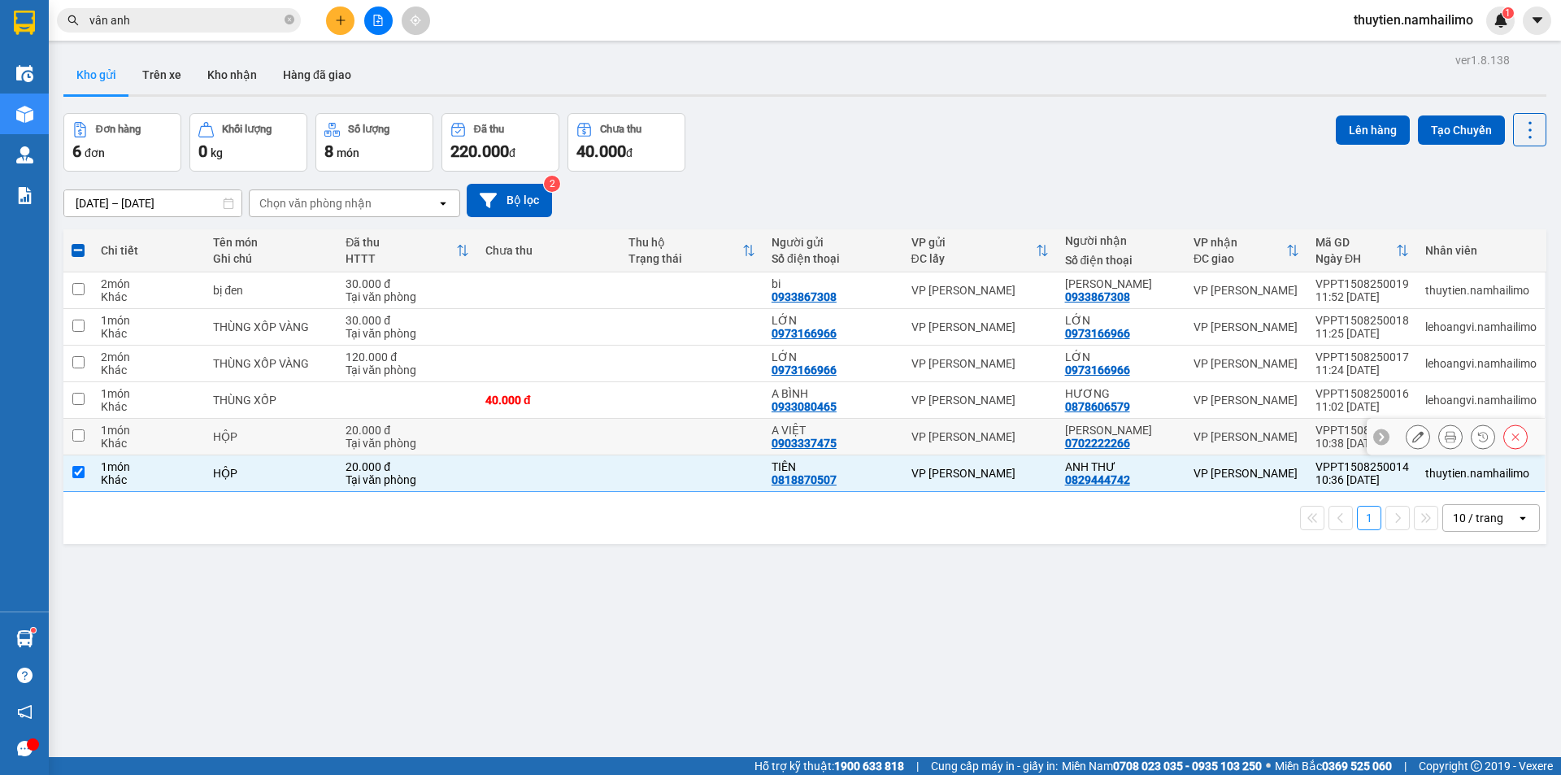
click at [84, 436] on input "checkbox" at bounding box center [78, 435] width 12 height 12
checkbox input "true"
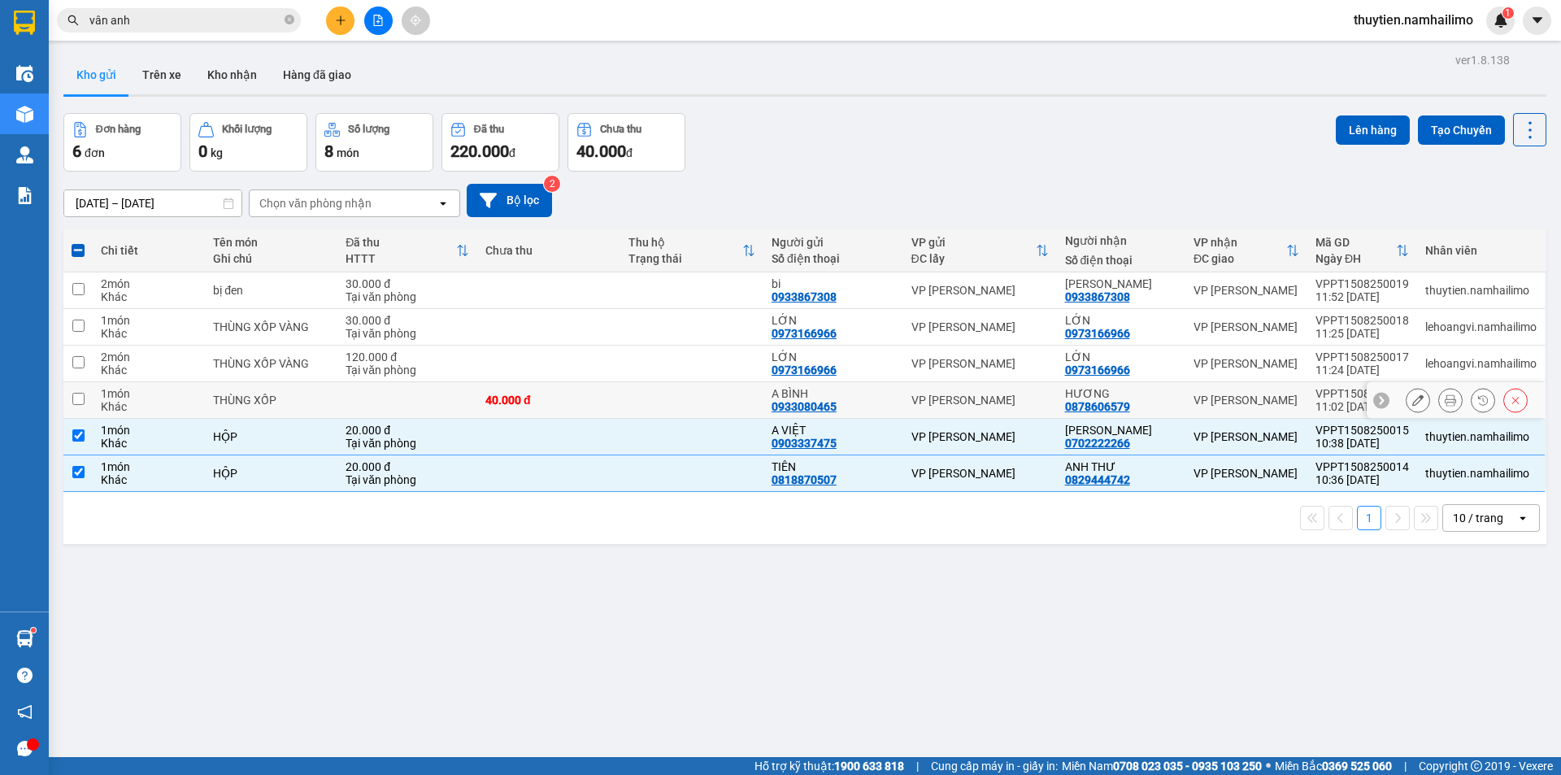
click at [80, 397] on input "checkbox" at bounding box center [78, 399] width 12 height 12
checkbox input "true"
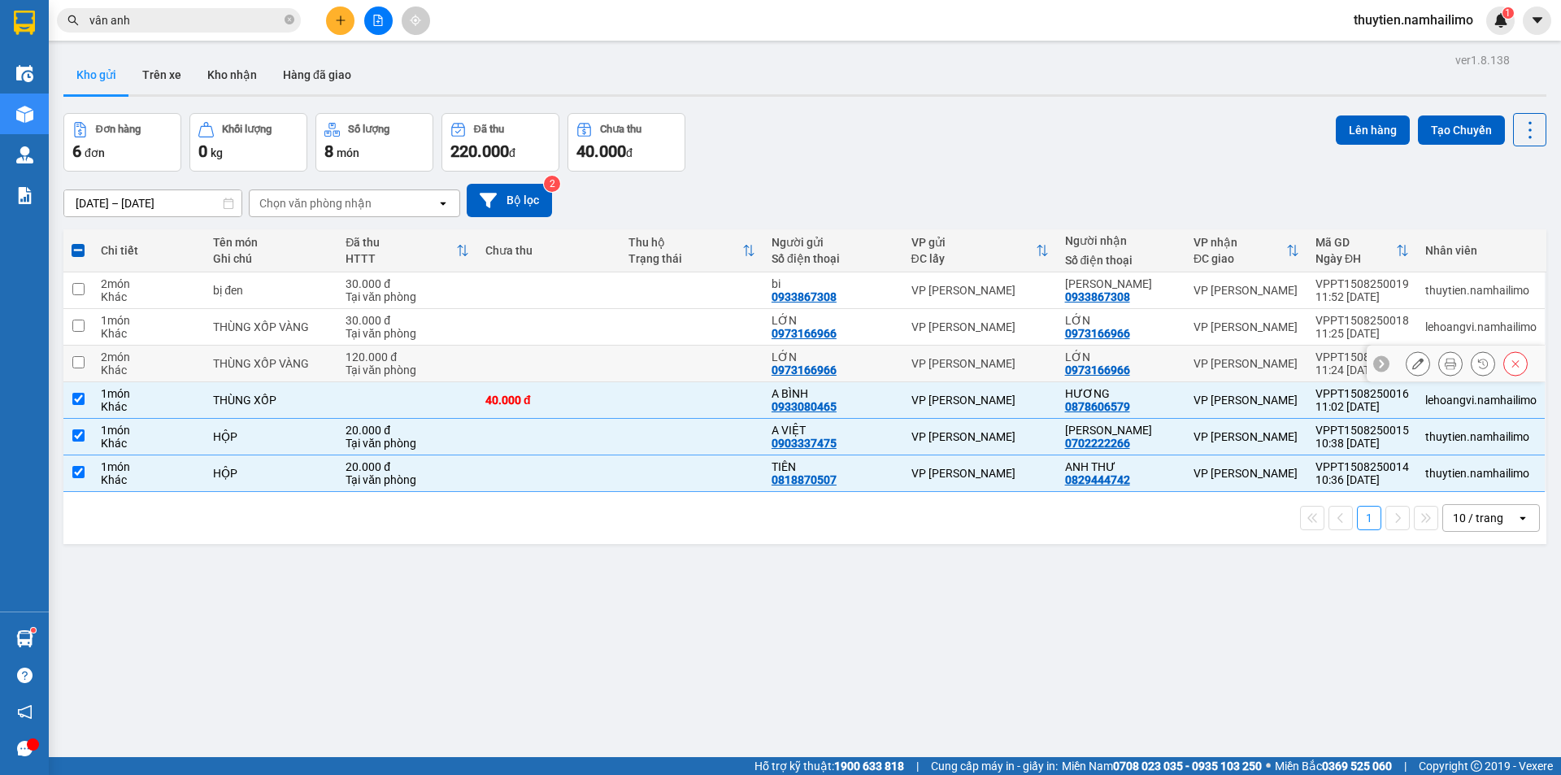
click at [80, 359] on input "checkbox" at bounding box center [78, 362] width 12 height 12
checkbox input "true"
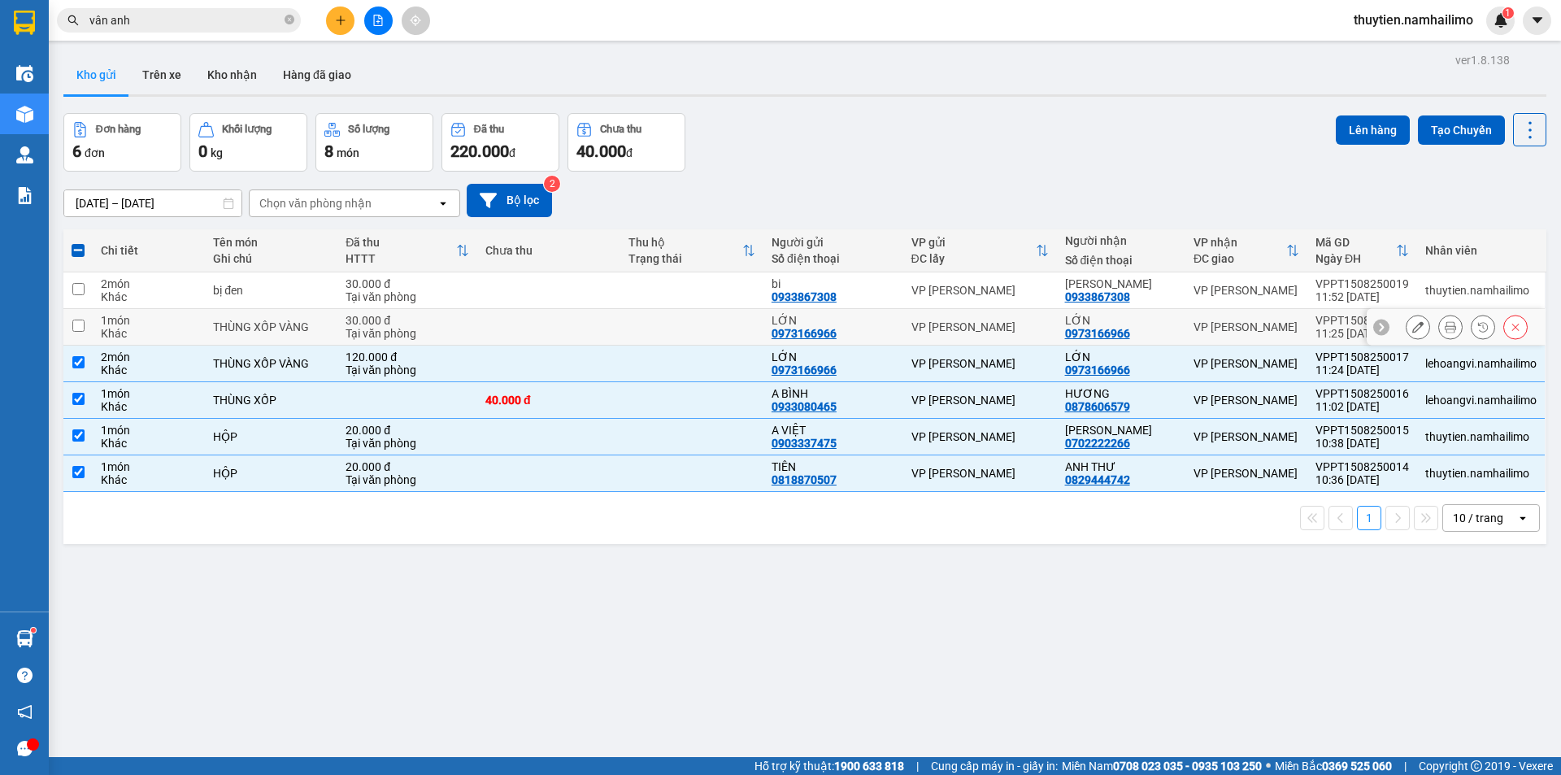
click at [80, 327] on input "checkbox" at bounding box center [78, 325] width 12 height 12
checkbox input "true"
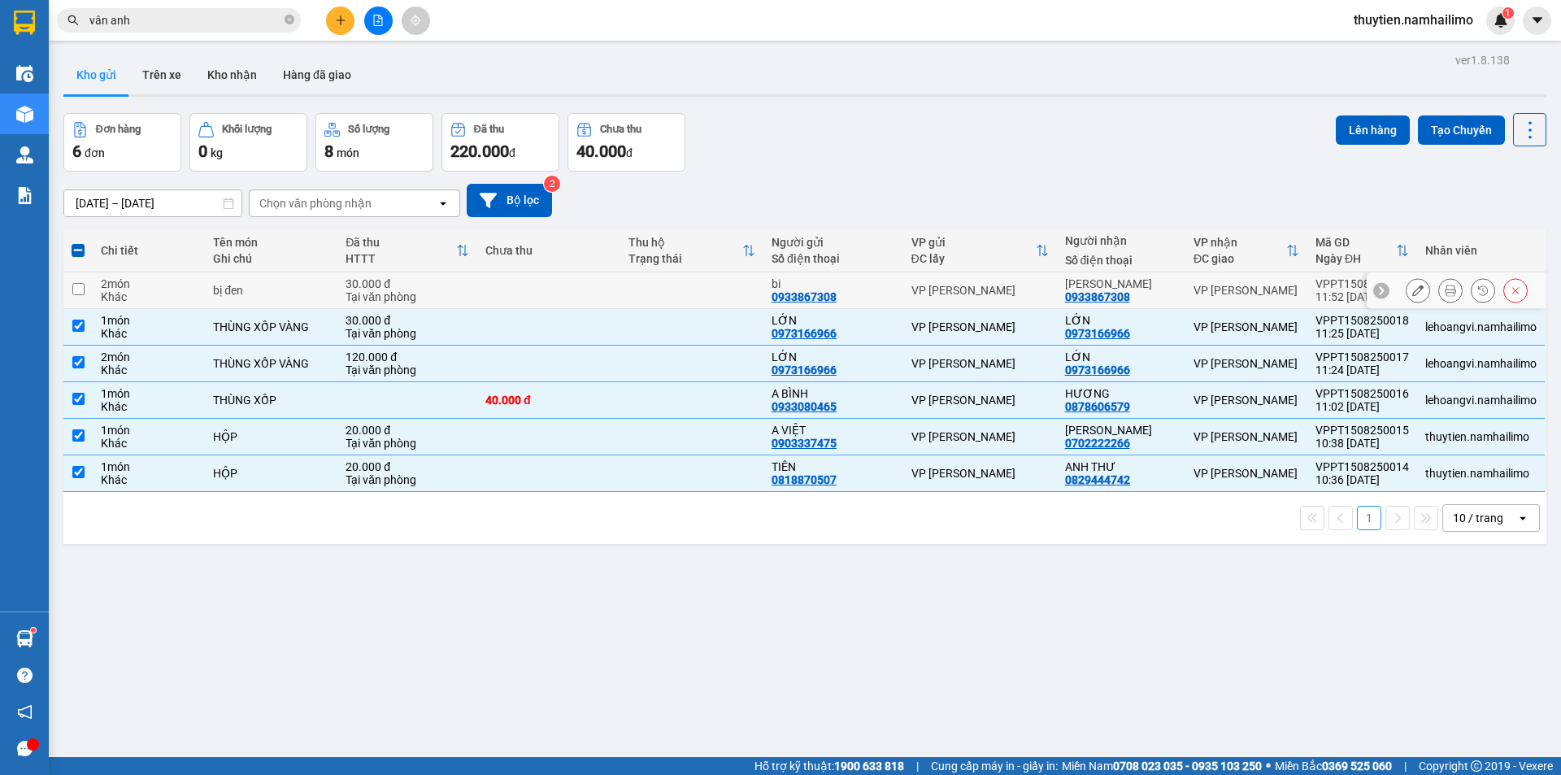
click at [78, 286] on input "checkbox" at bounding box center [78, 289] width 12 height 12
checkbox input "true"
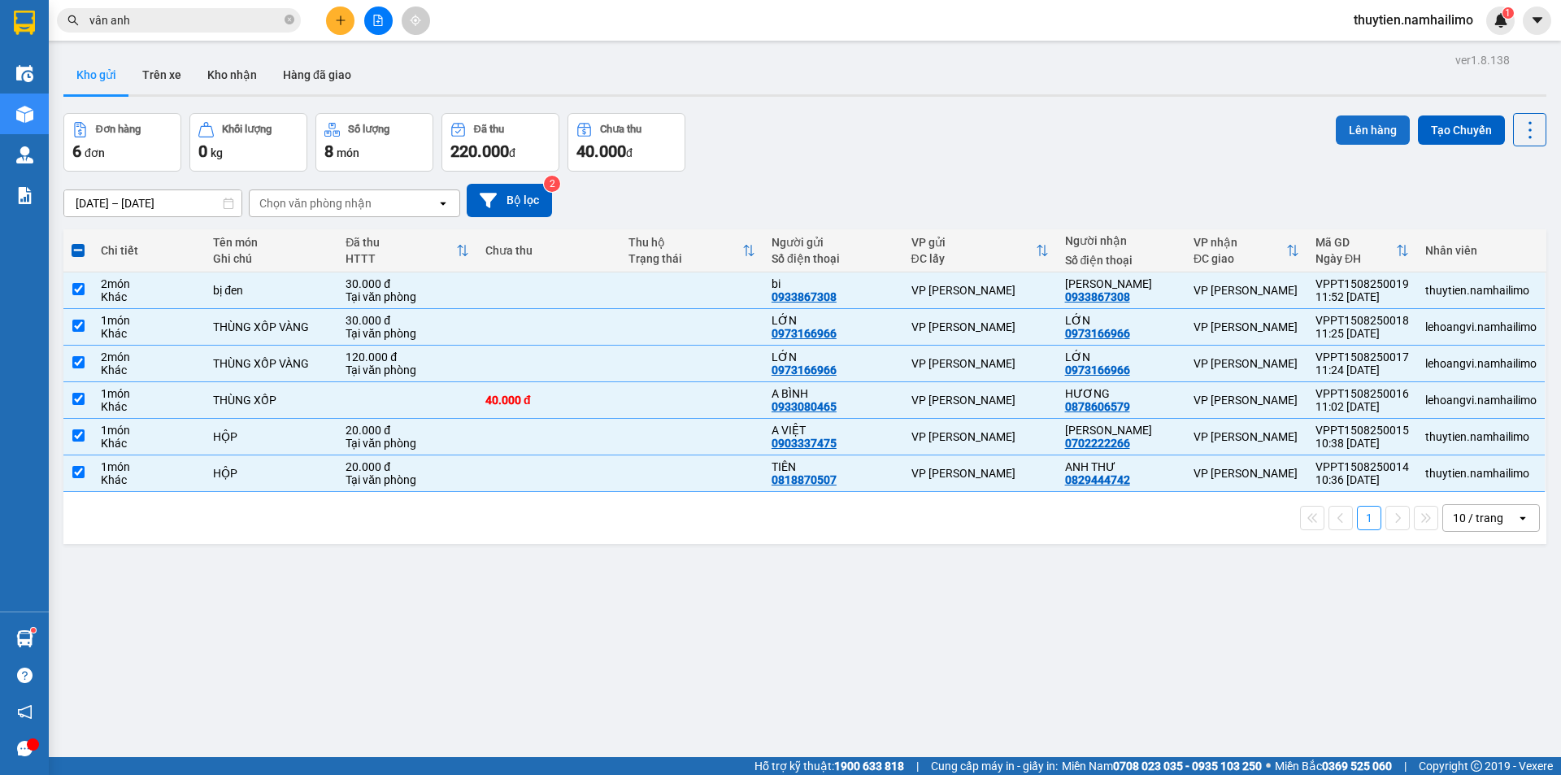
click at [1352, 127] on button "Lên hàng" at bounding box center [1372, 129] width 74 height 29
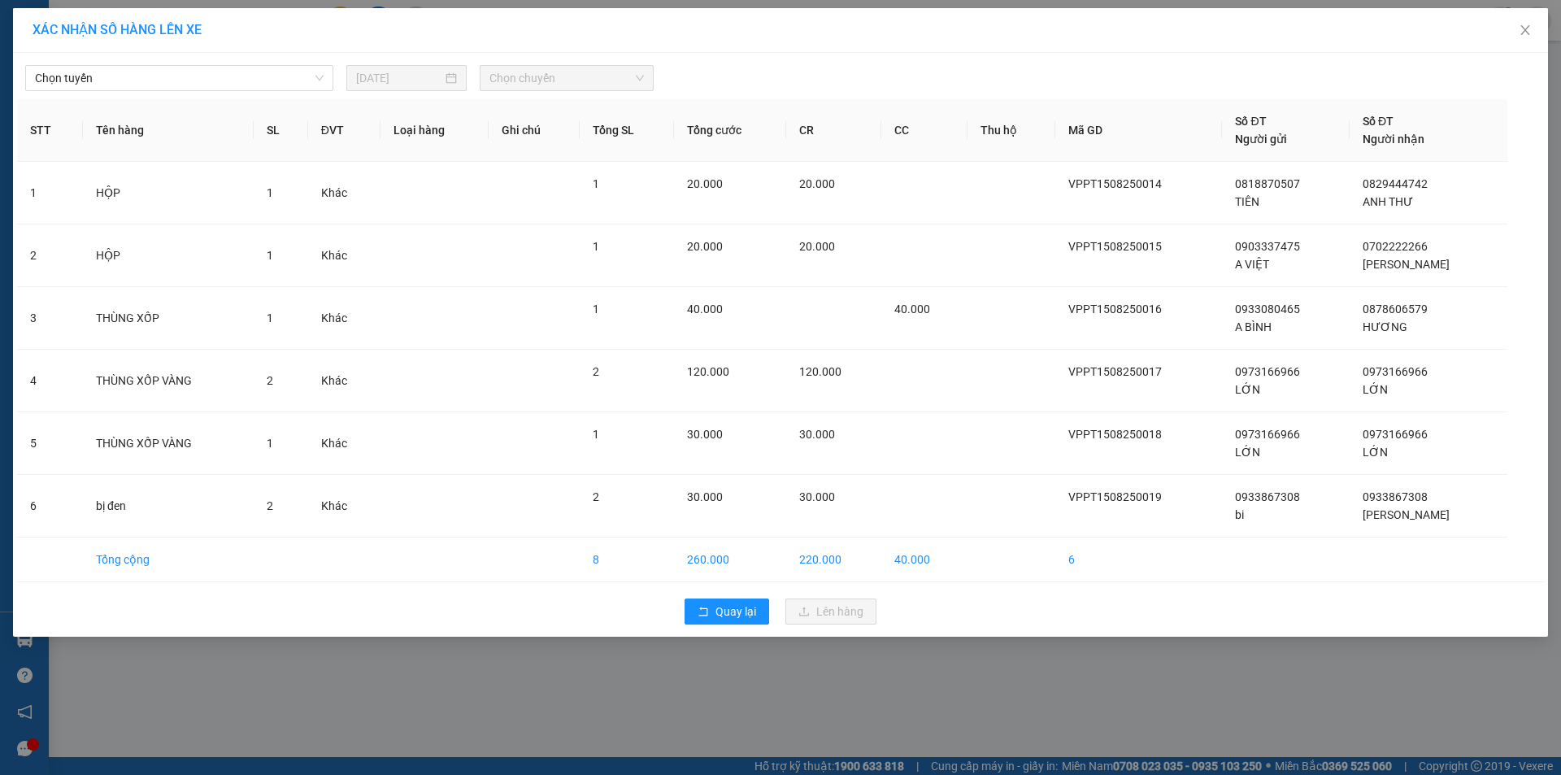
click at [102, 59] on div "Chọn tuyến 15/08/2025 Chọn chuyến" at bounding box center [780, 74] width 1526 height 34
click at [97, 81] on span "Chọn tuyến" at bounding box center [179, 78] width 289 height 24
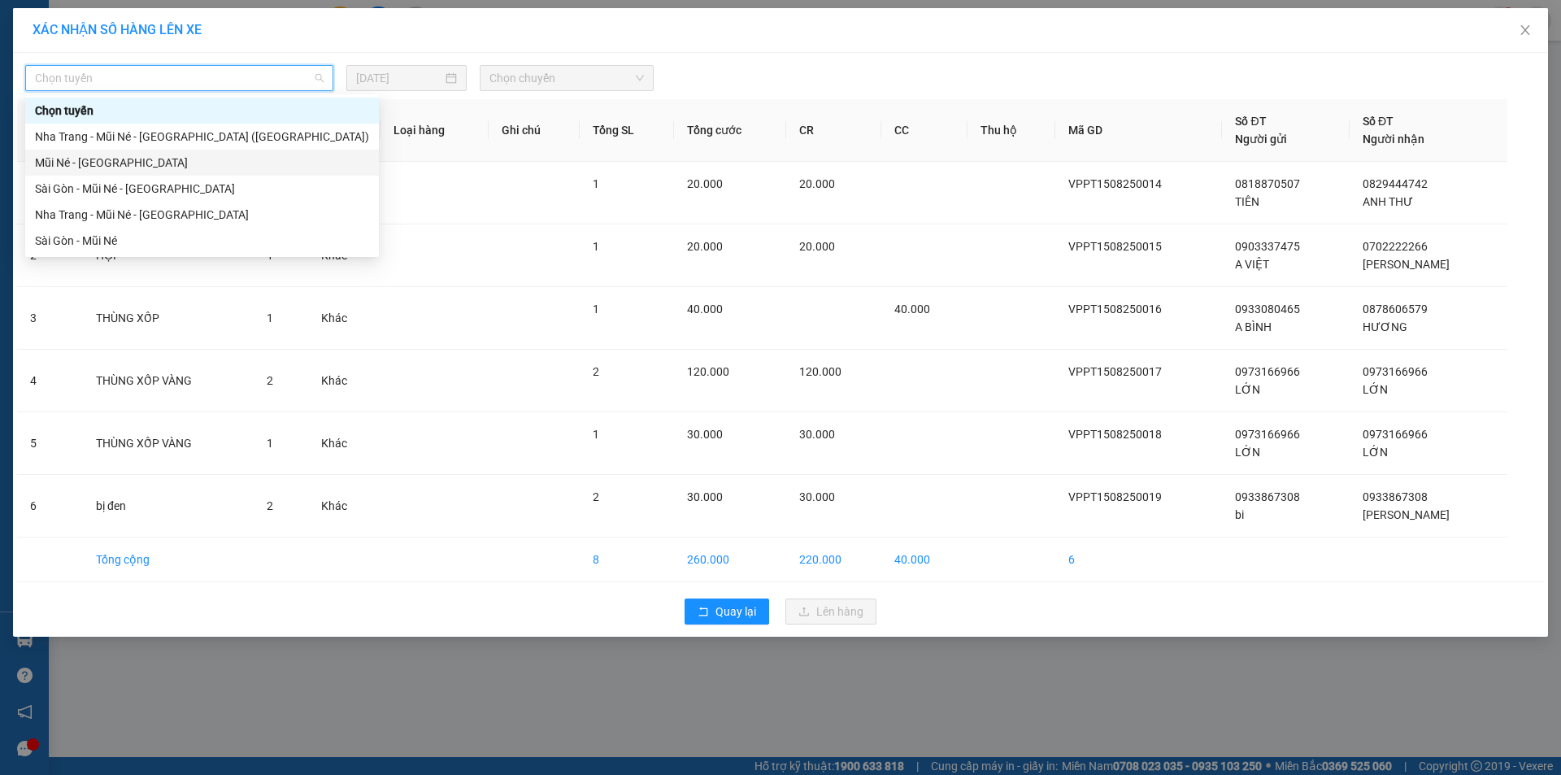
click at [66, 163] on div "Mũi Né - Sài Gòn" at bounding box center [202, 163] width 334 height 18
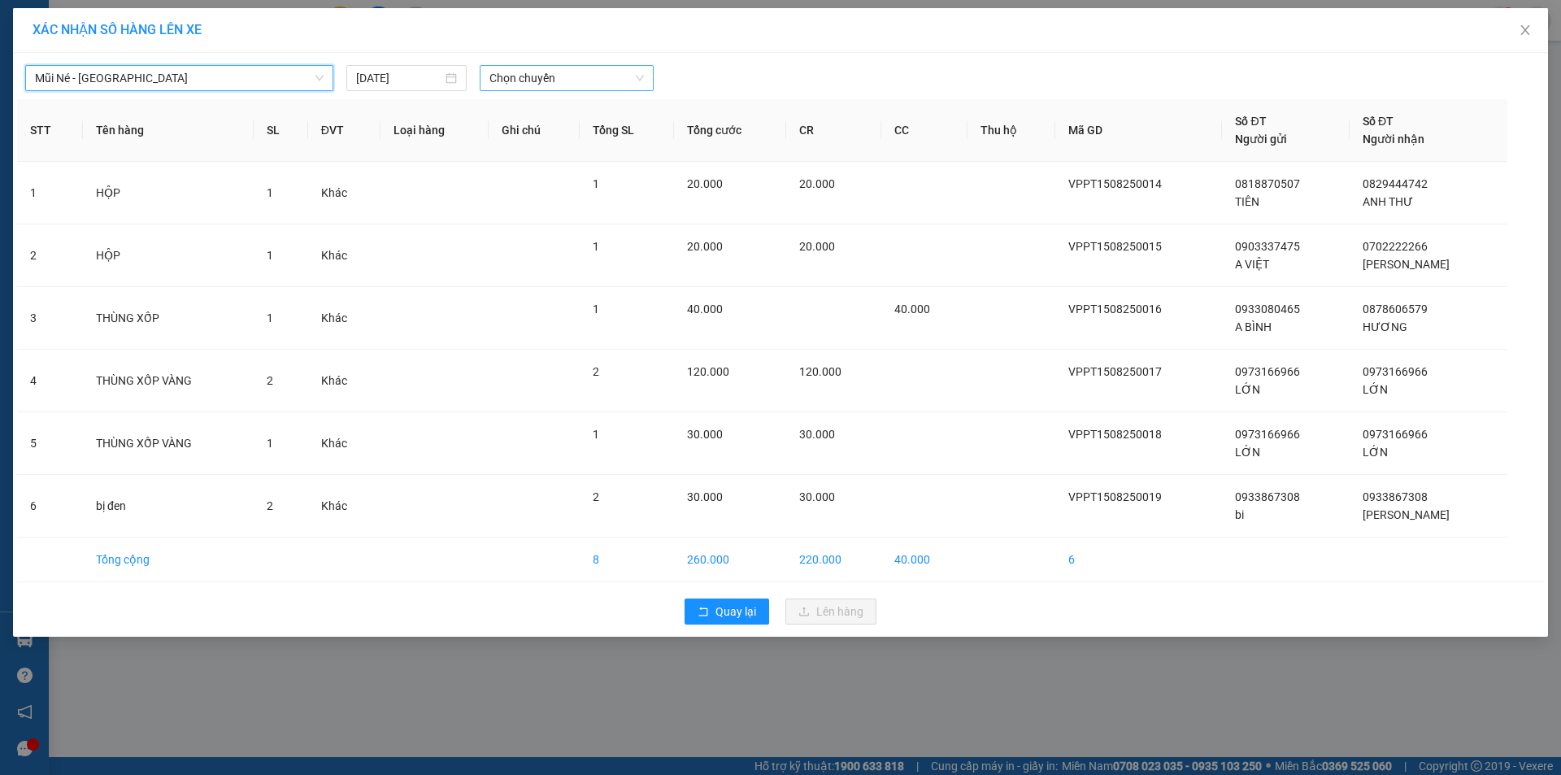
click at [562, 81] on span "Chọn chuyến" at bounding box center [566, 78] width 154 height 24
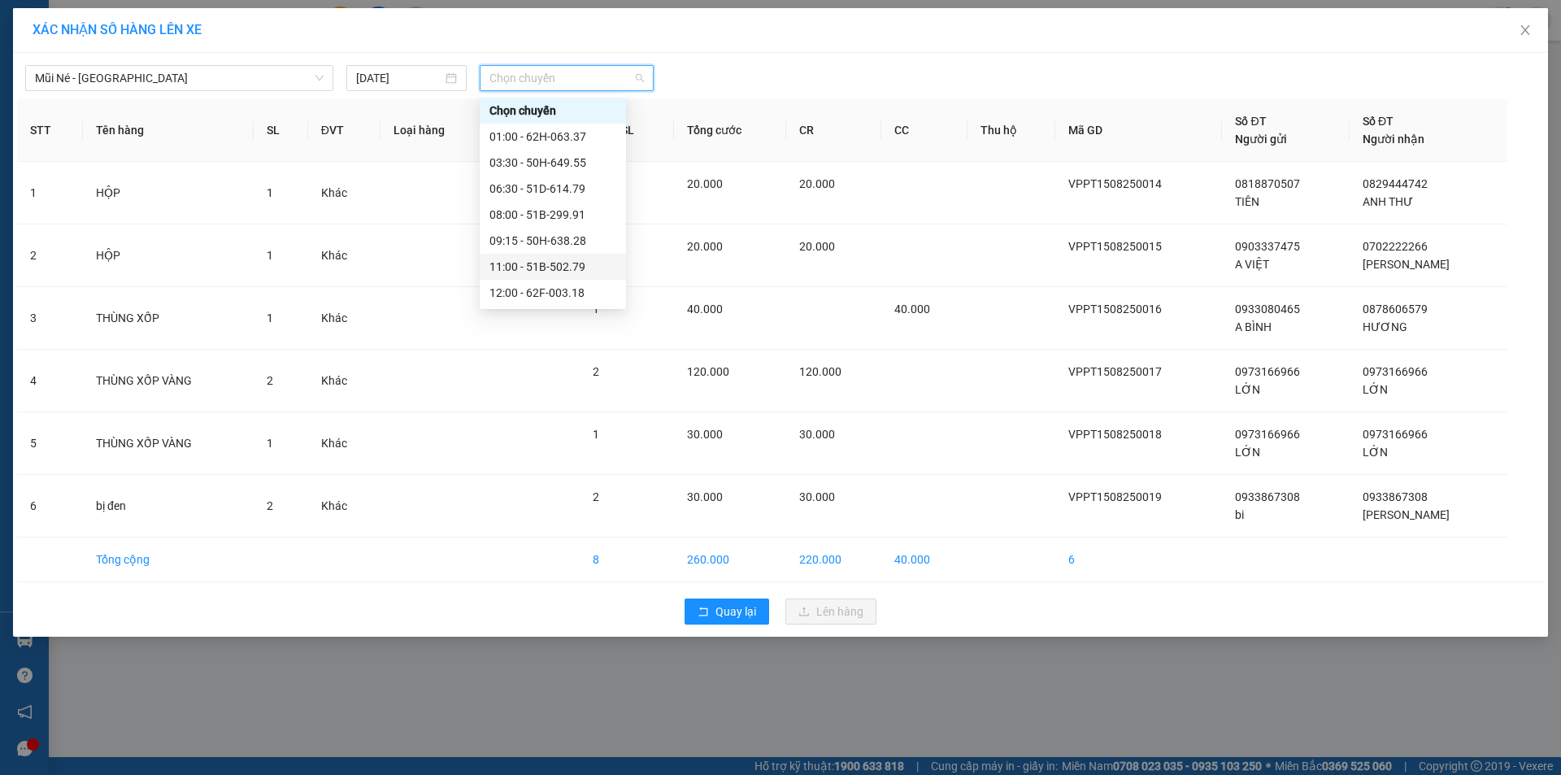
click at [562, 271] on div "11:00 - 51B-502.79" at bounding box center [552, 267] width 127 height 18
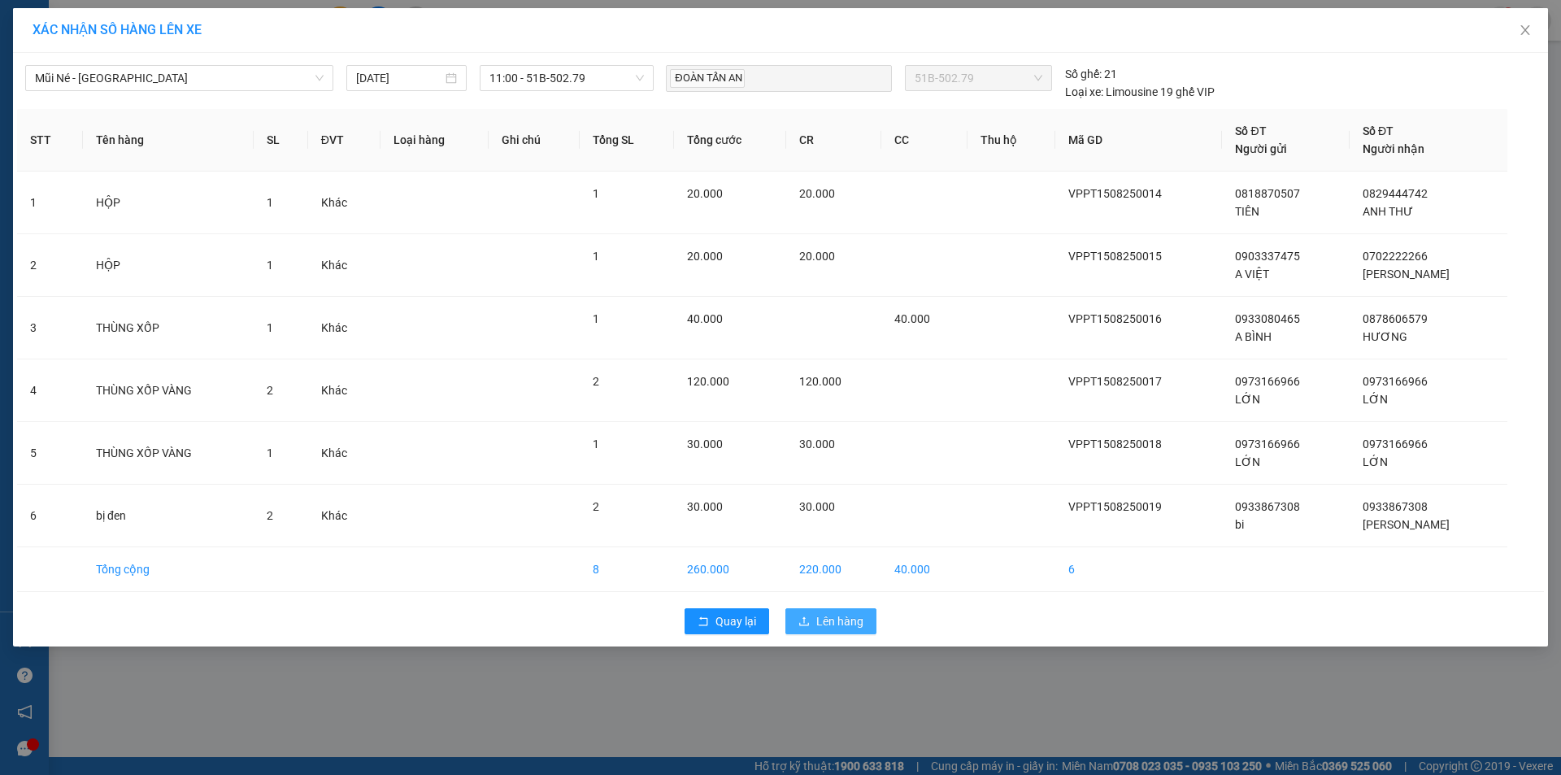
click at [844, 624] on span "Lên hàng" at bounding box center [839, 621] width 47 height 18
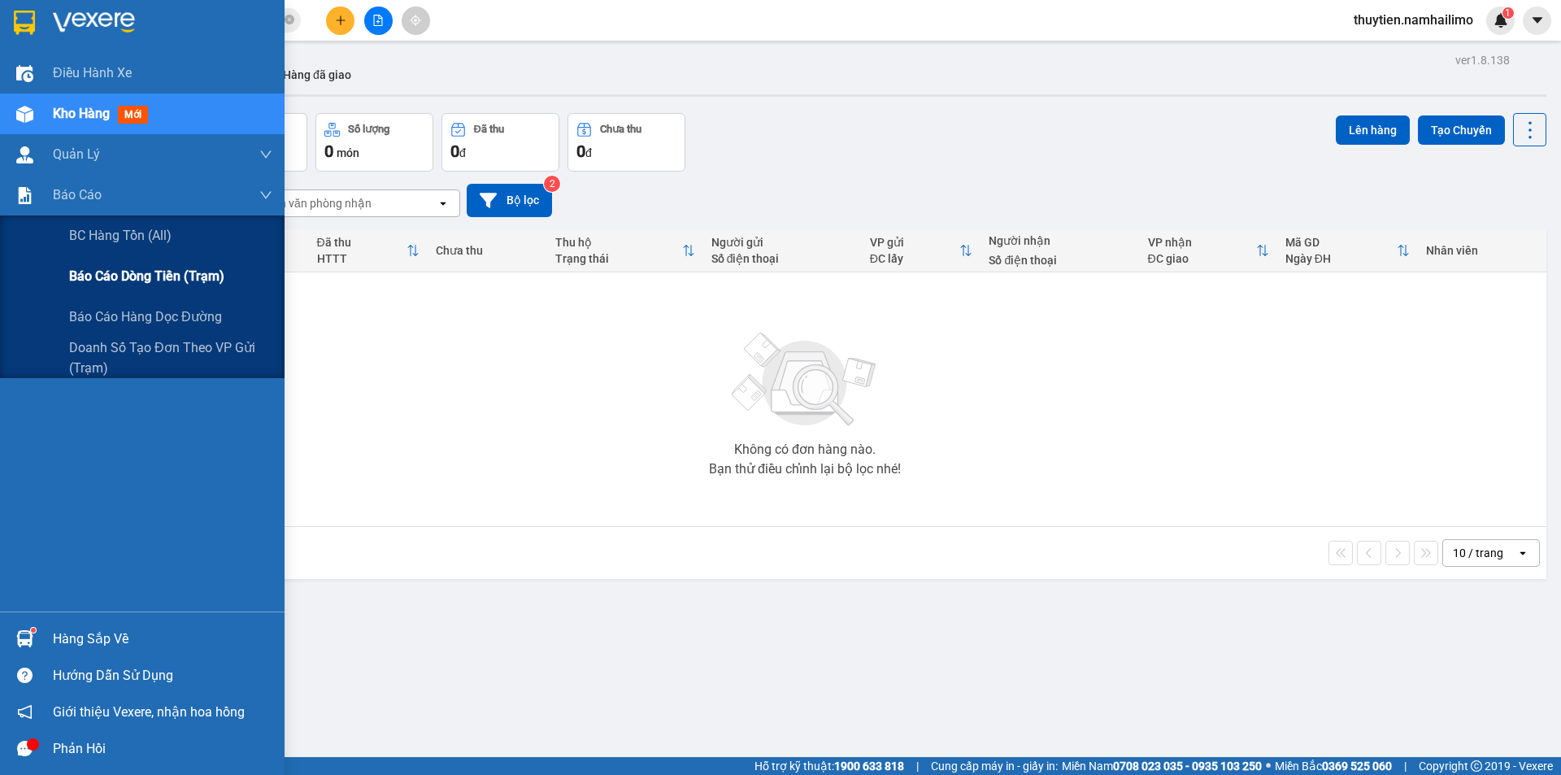
click at [128, 280] on span "Báo cáo dòng tiền (trạm)" at bounding box center [146, 276] width 155 height 20
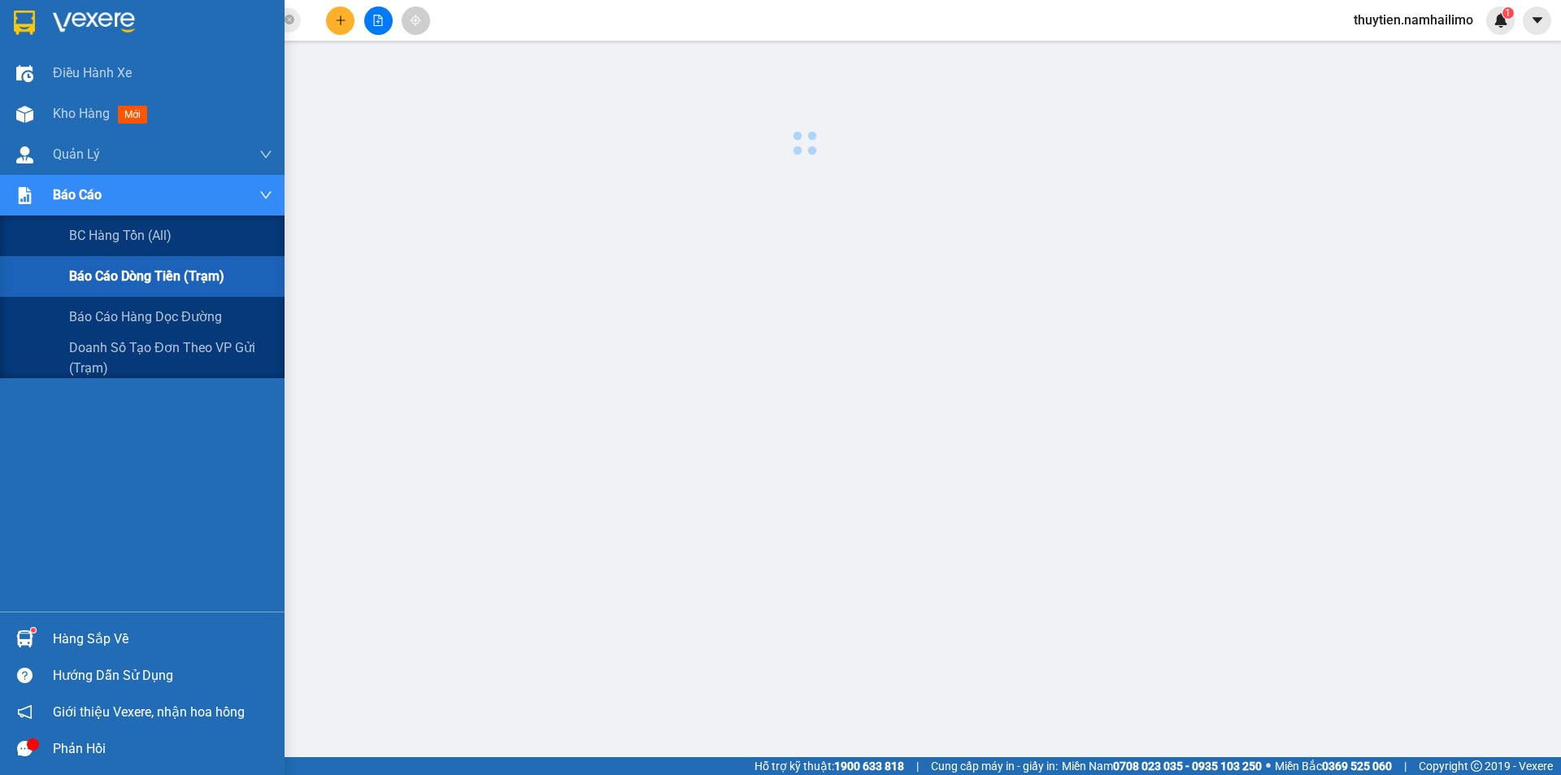
click at [128, 280] on span "Báo cáo dòng tiền (trạm)" at bounding box center [146, 276] width 155 height 20
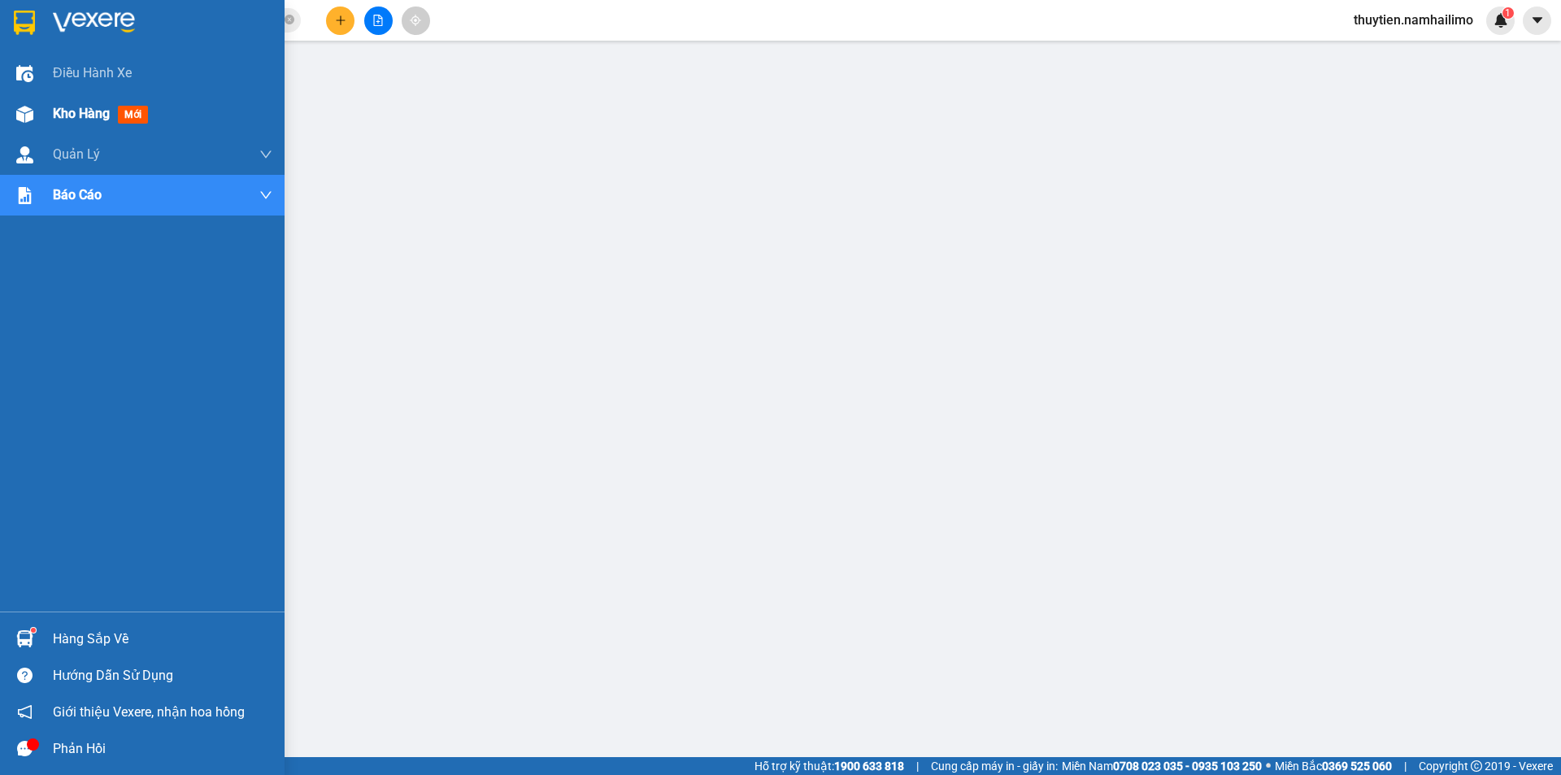
click at [77, 121] on span "Kho hàng" at bounding box center [81, 113] width 57 height 15
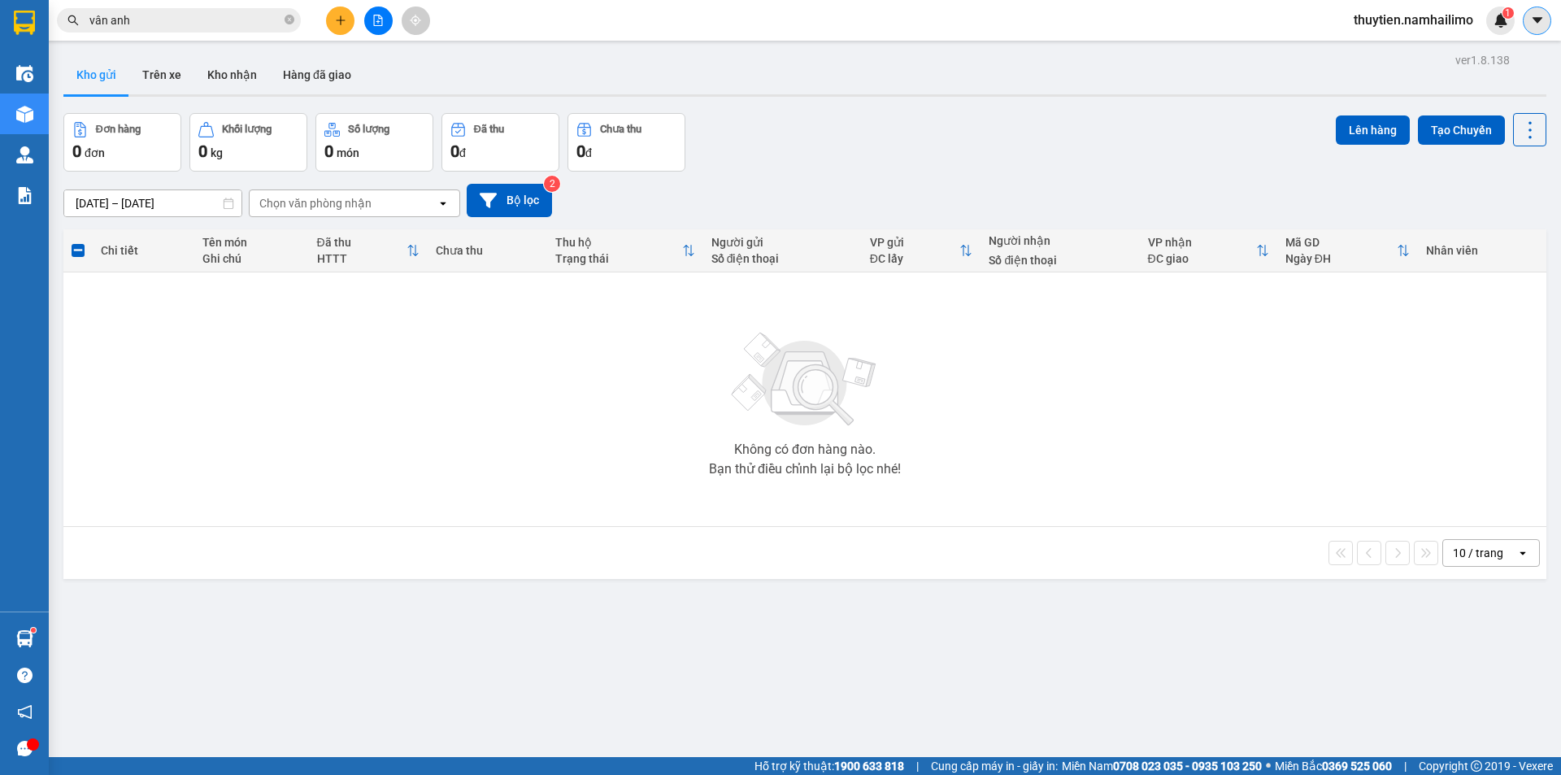
click at [1534, 16] on icon "caret-down" at bounding box center [1537, 20] width 15 height 15
click at [1391, 20] on span "thuytien.namhailimo" at bounding box center [1412, 20] width 145 height 20
click at [1387, 54] on span "Đăng xuất" at bounding box center [1420, 50] width 112 height 18
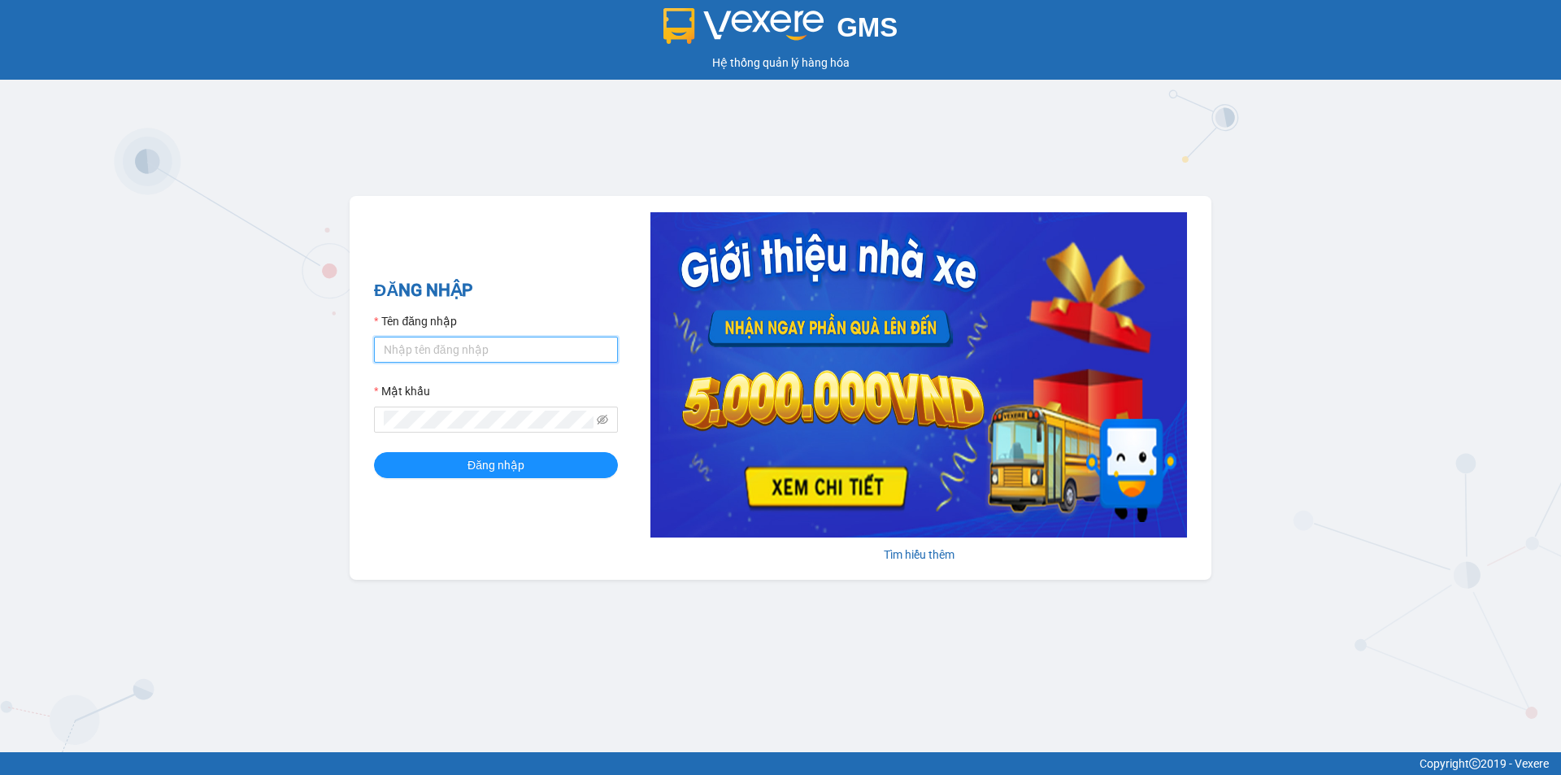
click at [494, 348] on input "Tên đăng nhập" at bounding box center [496, 349] width 244 height 26
type input "ngapt.namhailimo"
click at [374, 452] on button "Đăng nhập" at bounding box center [496, 465] width 244 height 26
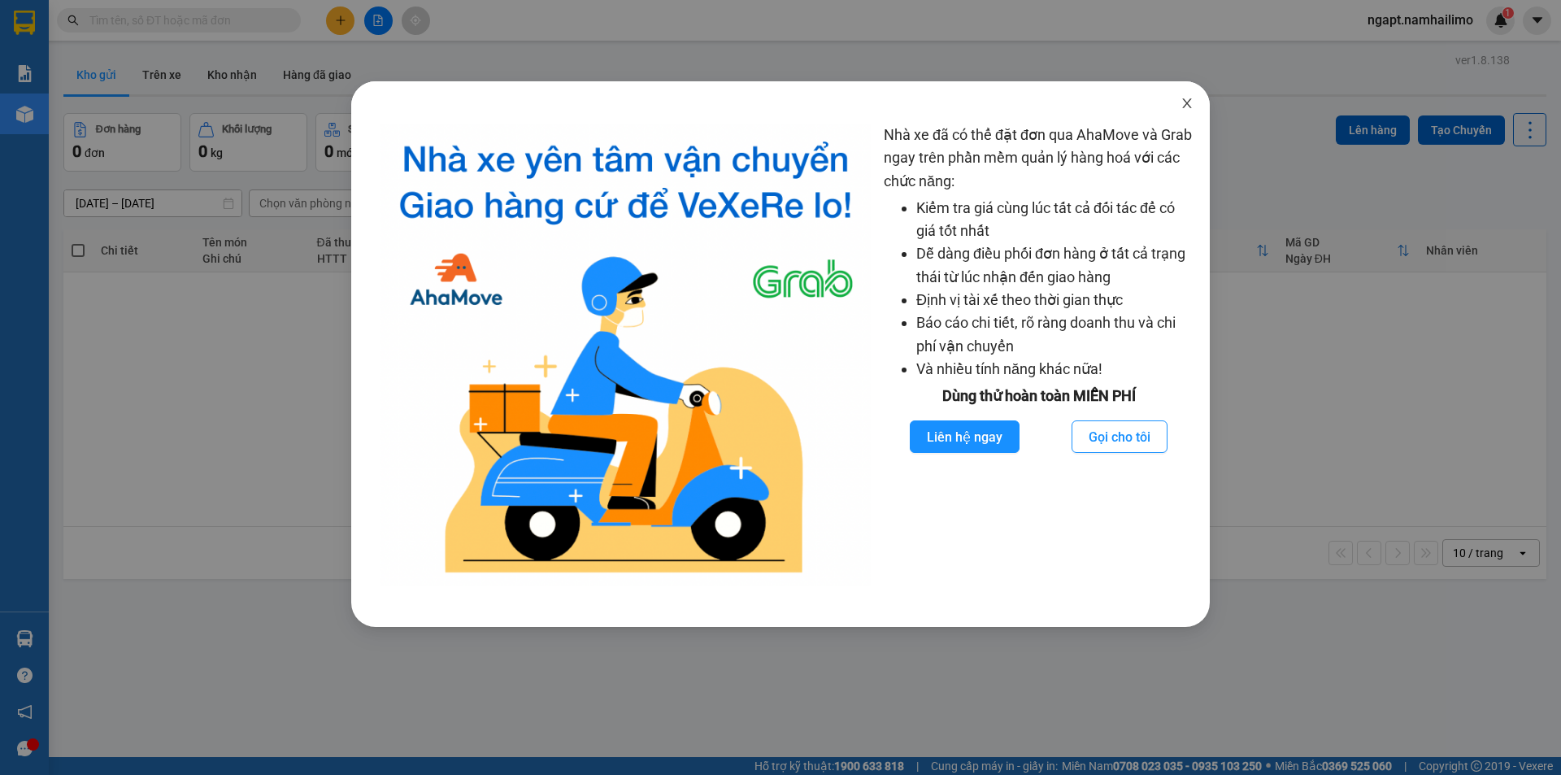
drag, startPoint x: 1190, startPoint y: 106, endPoint x: 960, endPoint y: 65, distance: 233.6
click at [1189, 106] on icon "close" at bounding box center [1186, 103] width 13 height 13
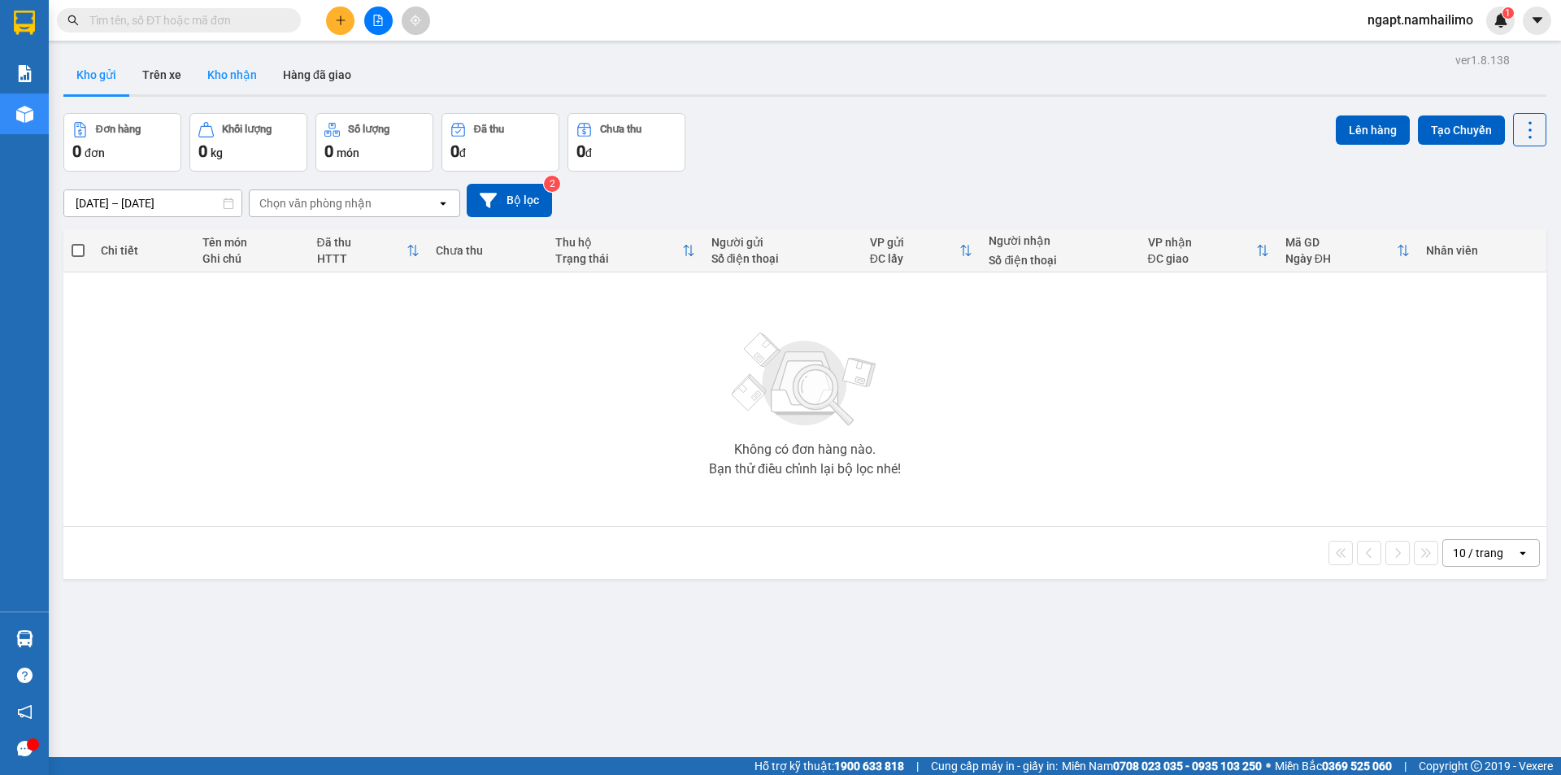
click at [232, 67] on button "Kho nhận" at bounding box center [232, 74] width 76 height 39
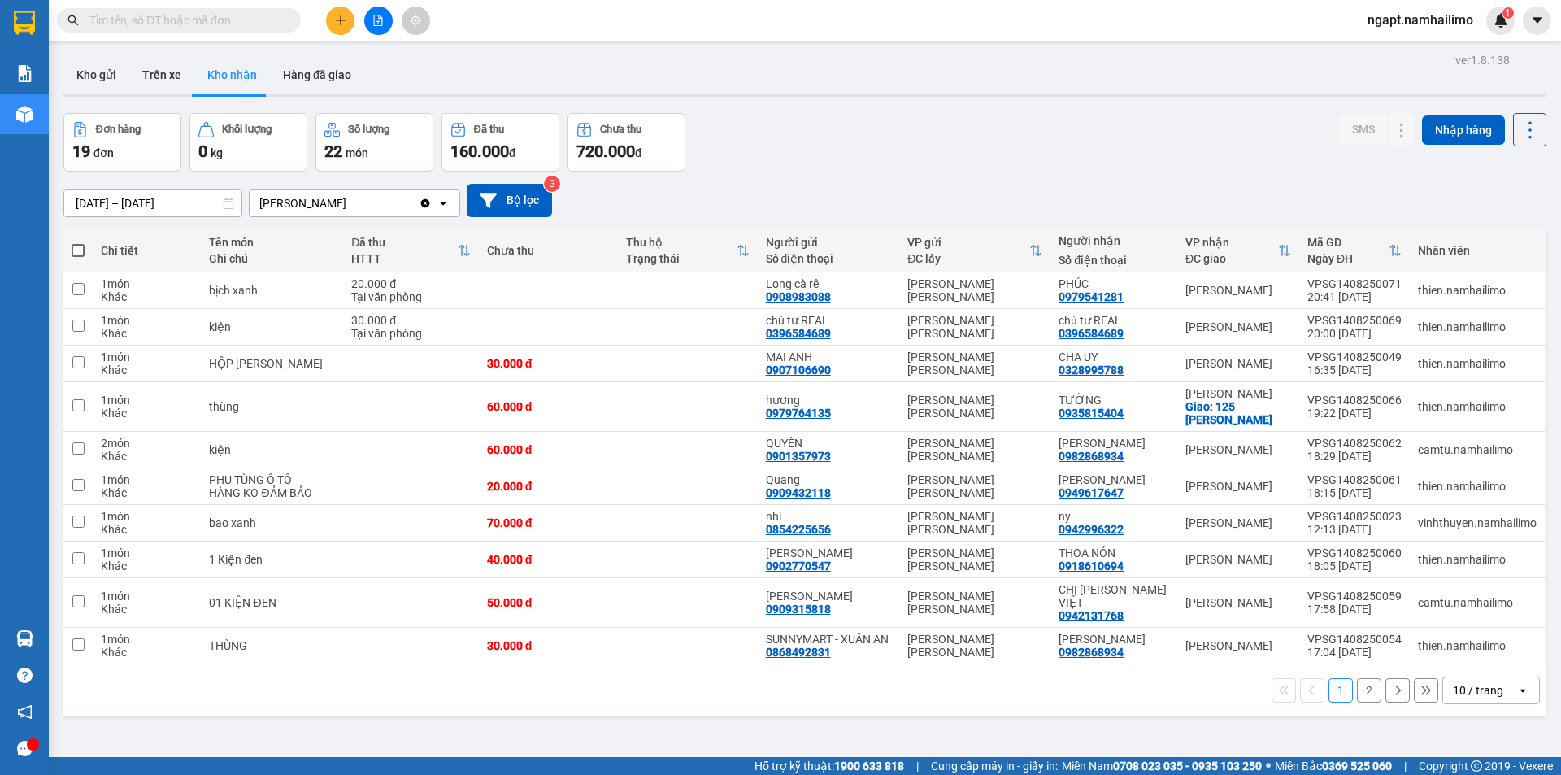
click at [1357, 693] on button "2" at bounding box center [1369, 690] width 24 height 24
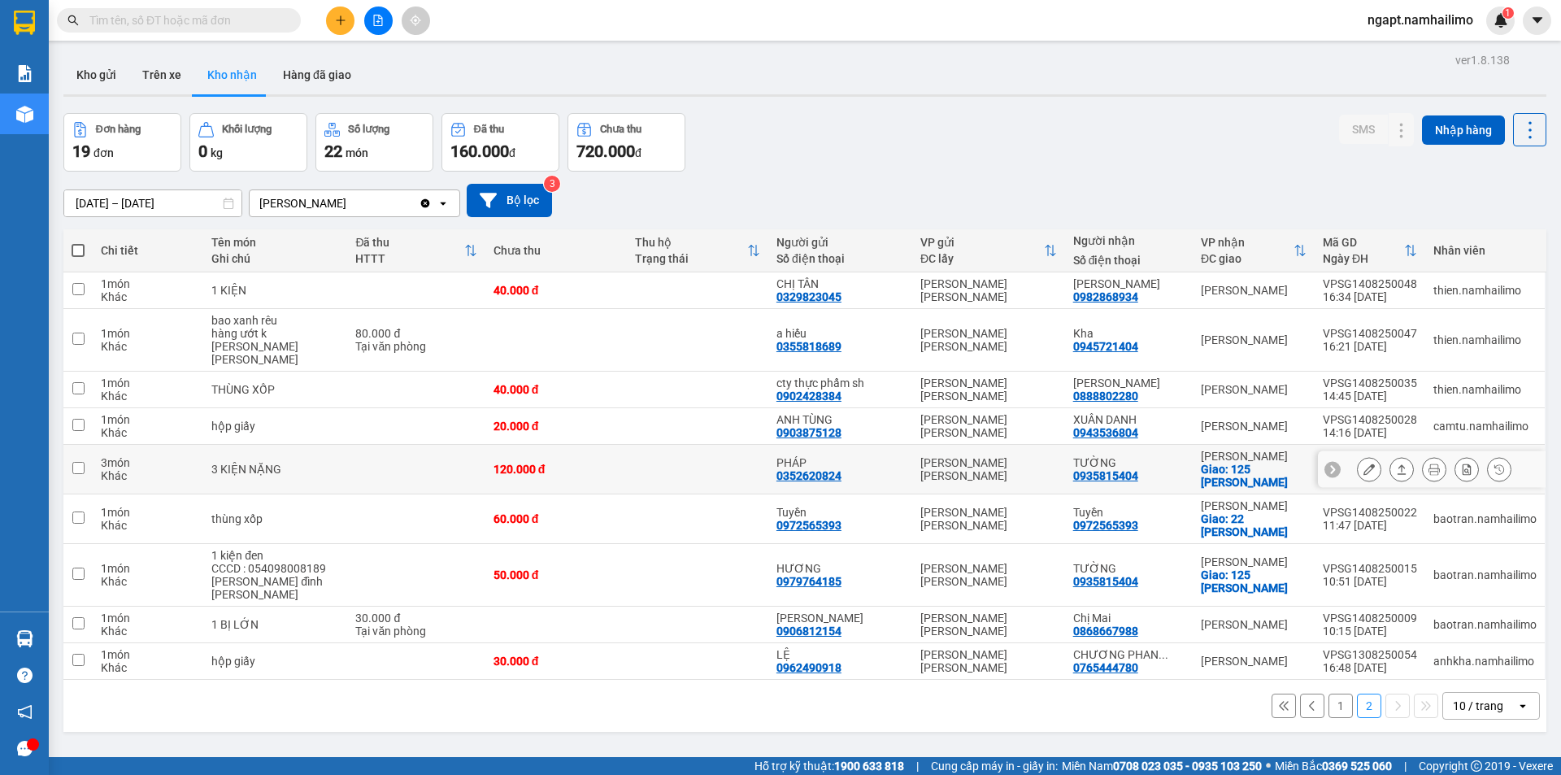
click at [1363, 463] on icon at bounding box center [1368, 468] width 11 height 11
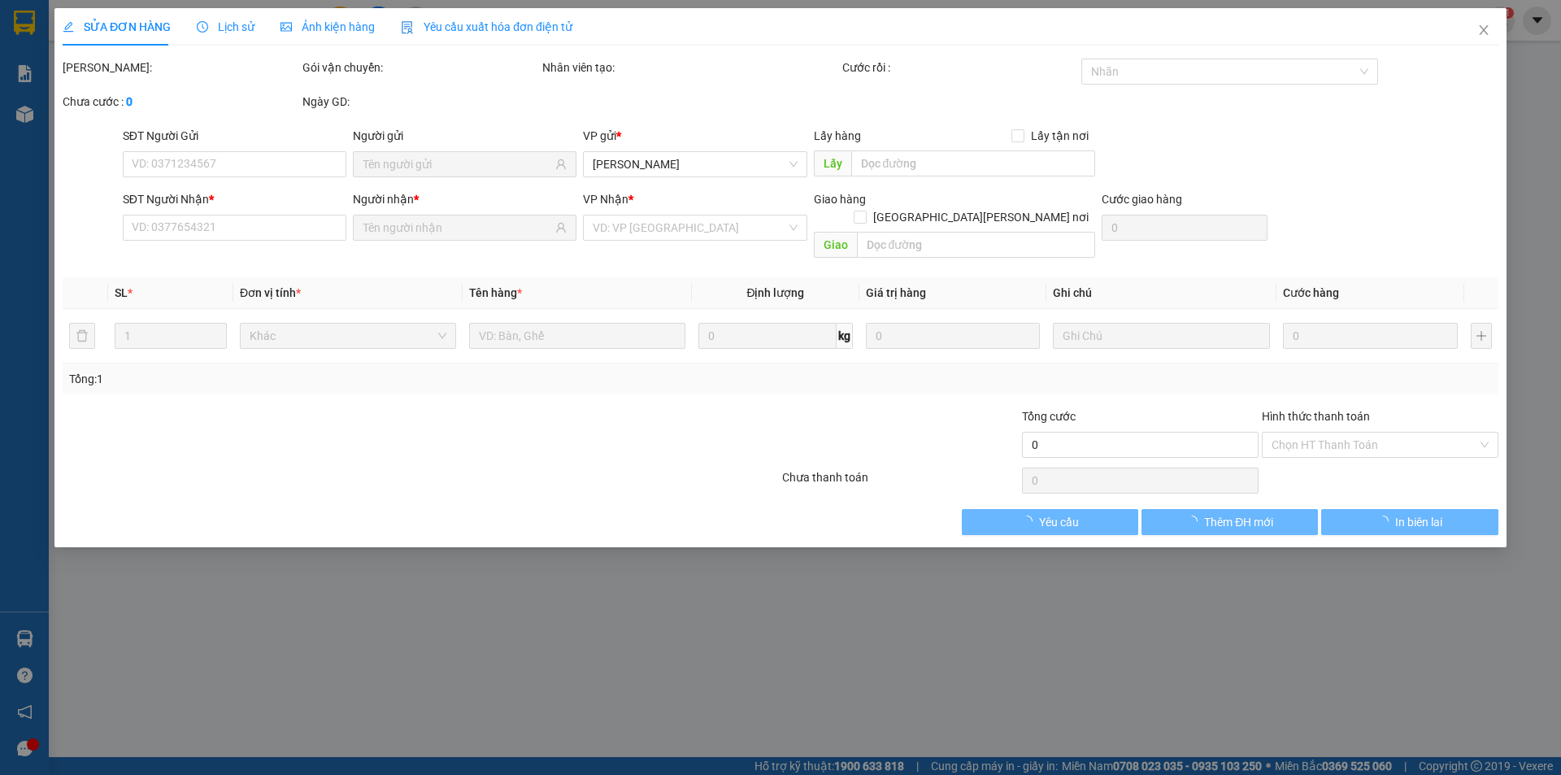
type input "0352620824"
type input "PHÁP"
type input "0935815404"
type input "TƯỜNG"
checkbox input "true"
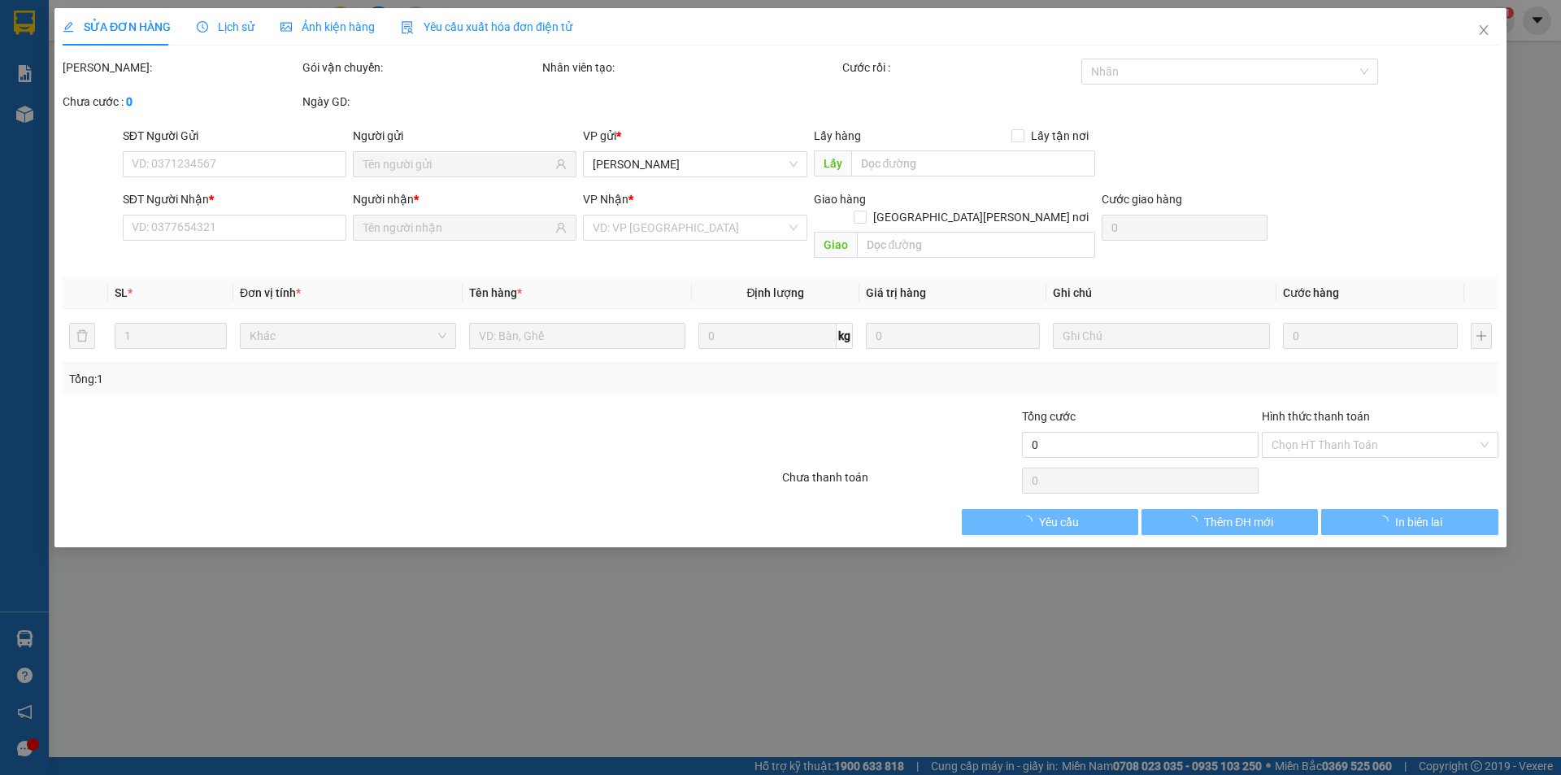
type input "125 Đặng Văn Lãnh"
type input "20.000"
type input "120.000"
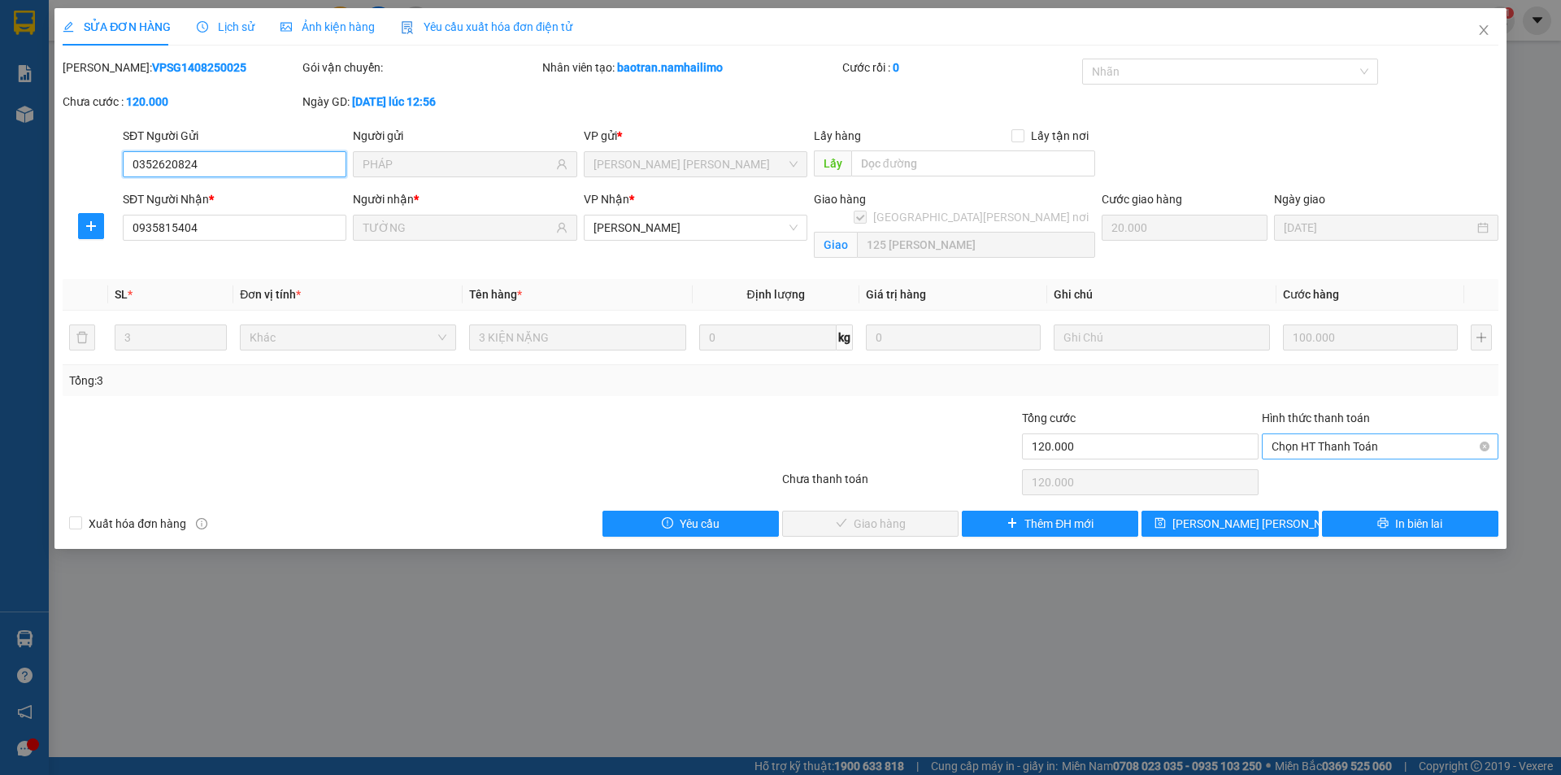
click at [1396, 445] on span "Chọn HT Thanh Toán" at bounding box center [1379, 446] width 217 height 24
drag, startPoint x: 1384, startPoint y: 484, endPoint x: 999, endPoint y: 571, distance: 395.1
click at [1383, 484] on div "Tại văn phòng" at bounding box center [1379, 479] width 217 height 18
type input "0"
click at [911, 523] on button "Giao hàng" at bounding box center [870, 523] width 176 height 26
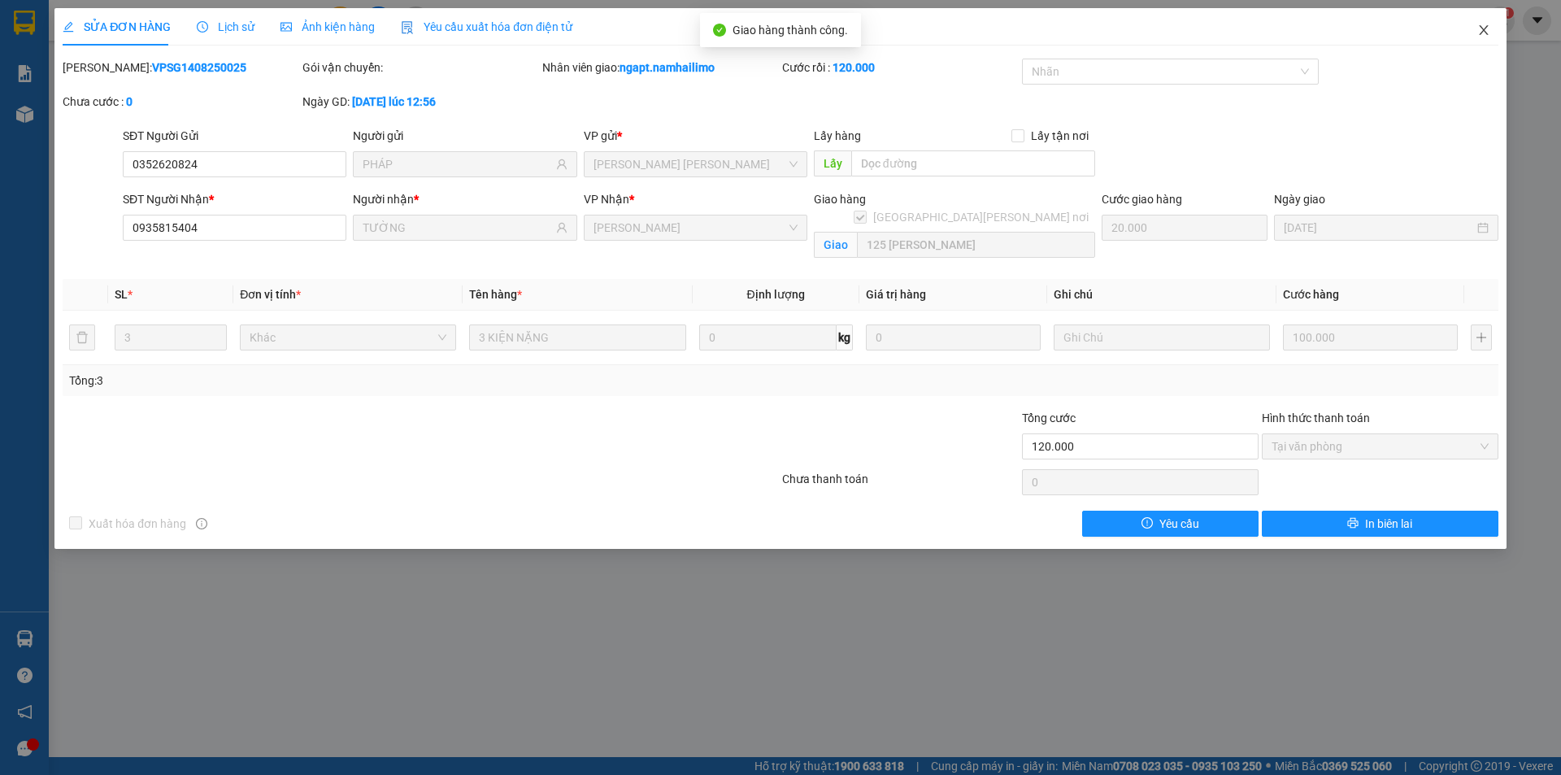
click at [1479, 25] on icon "close" at bounding box center [1483, 30] width 13 height 13
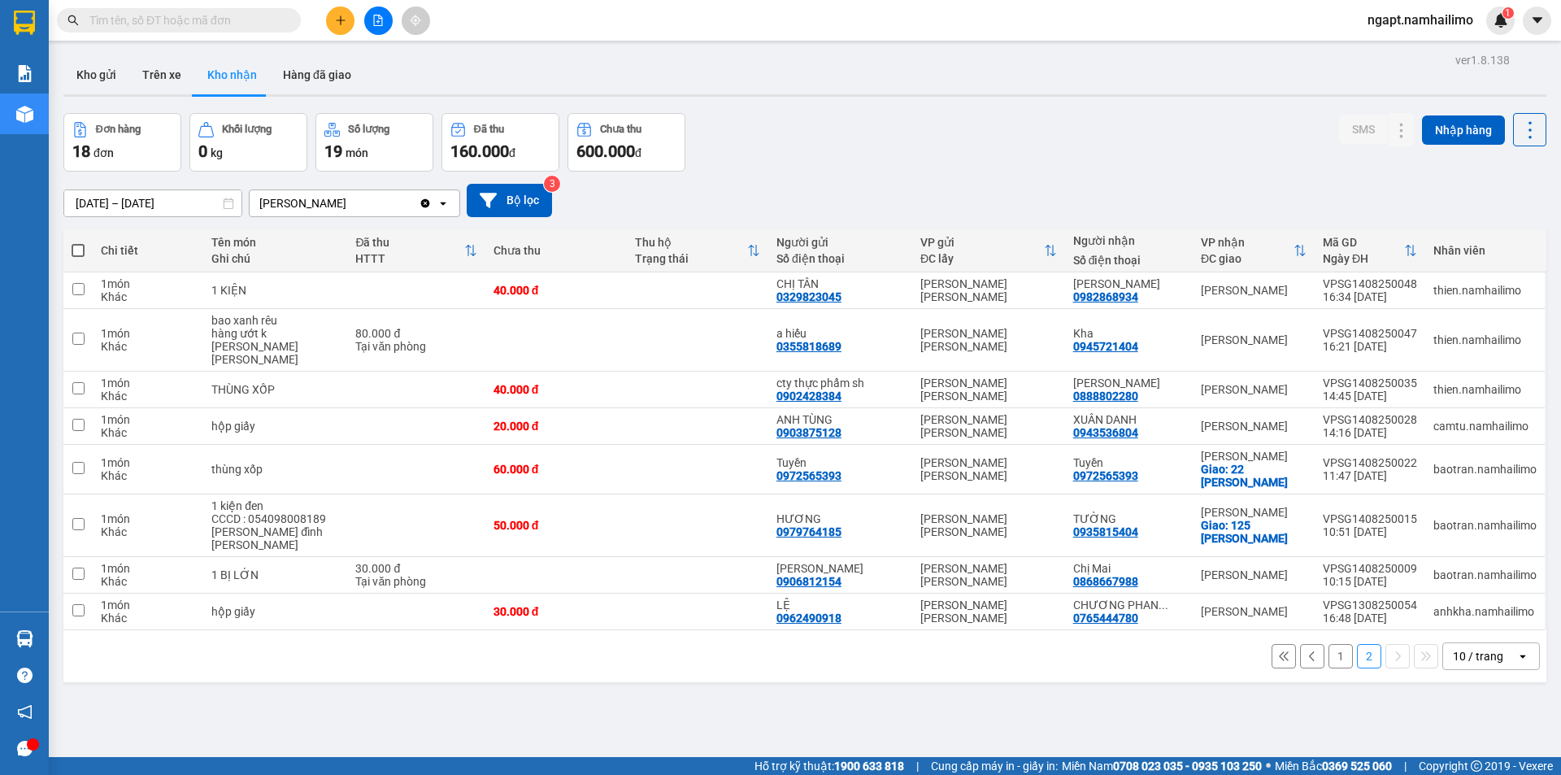
drag, startPoint x: 1331, startPoint y: 636, endPoint x: 1324, endPoint y: 629, distance: 9.2
click at [1329, 644] on button "1" at bounding box center [1340, 656] width 24 height 24
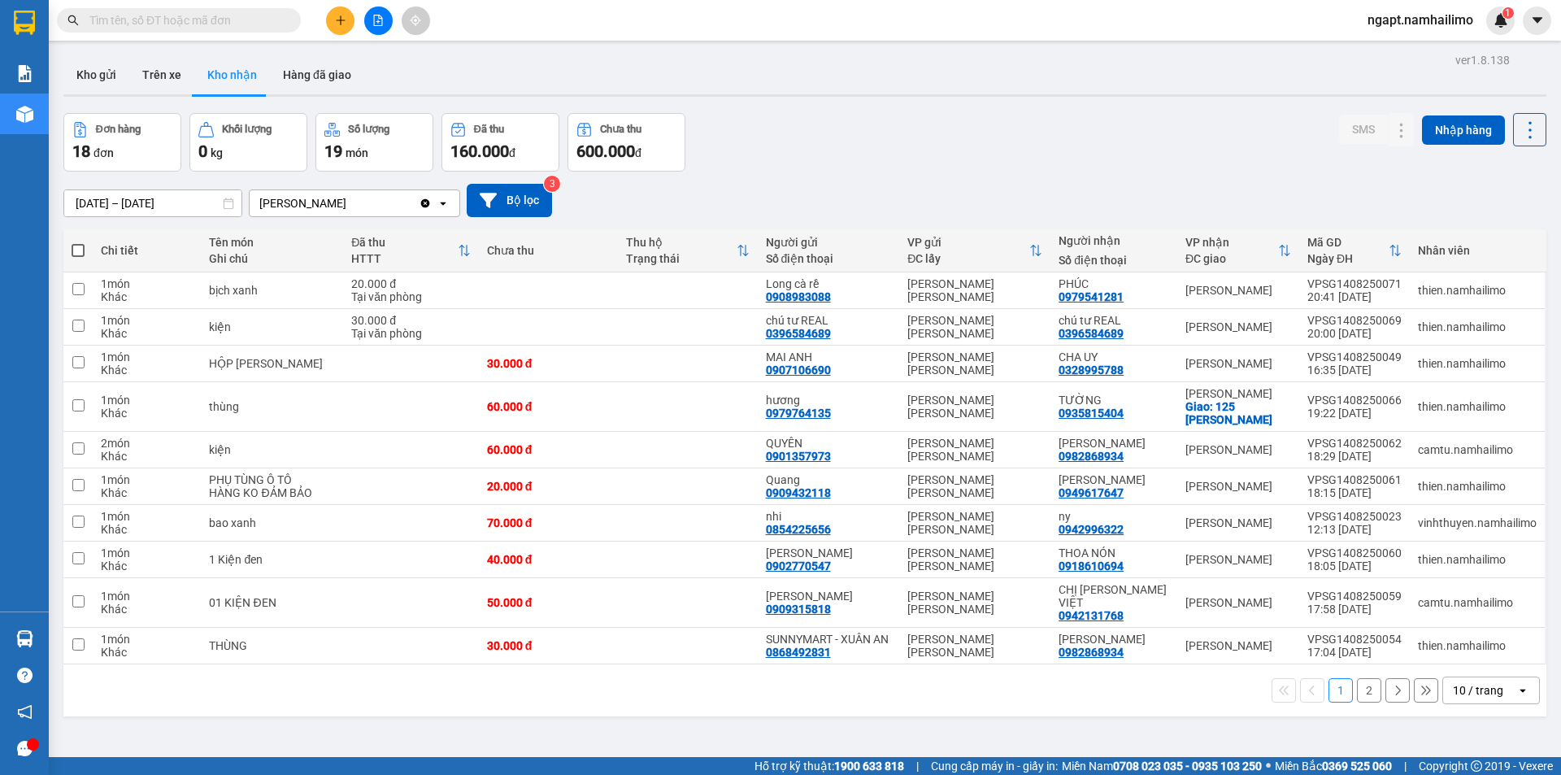
click at [1357, 684] on button "2" at bounding box center [1369, 690] width 24 height 24
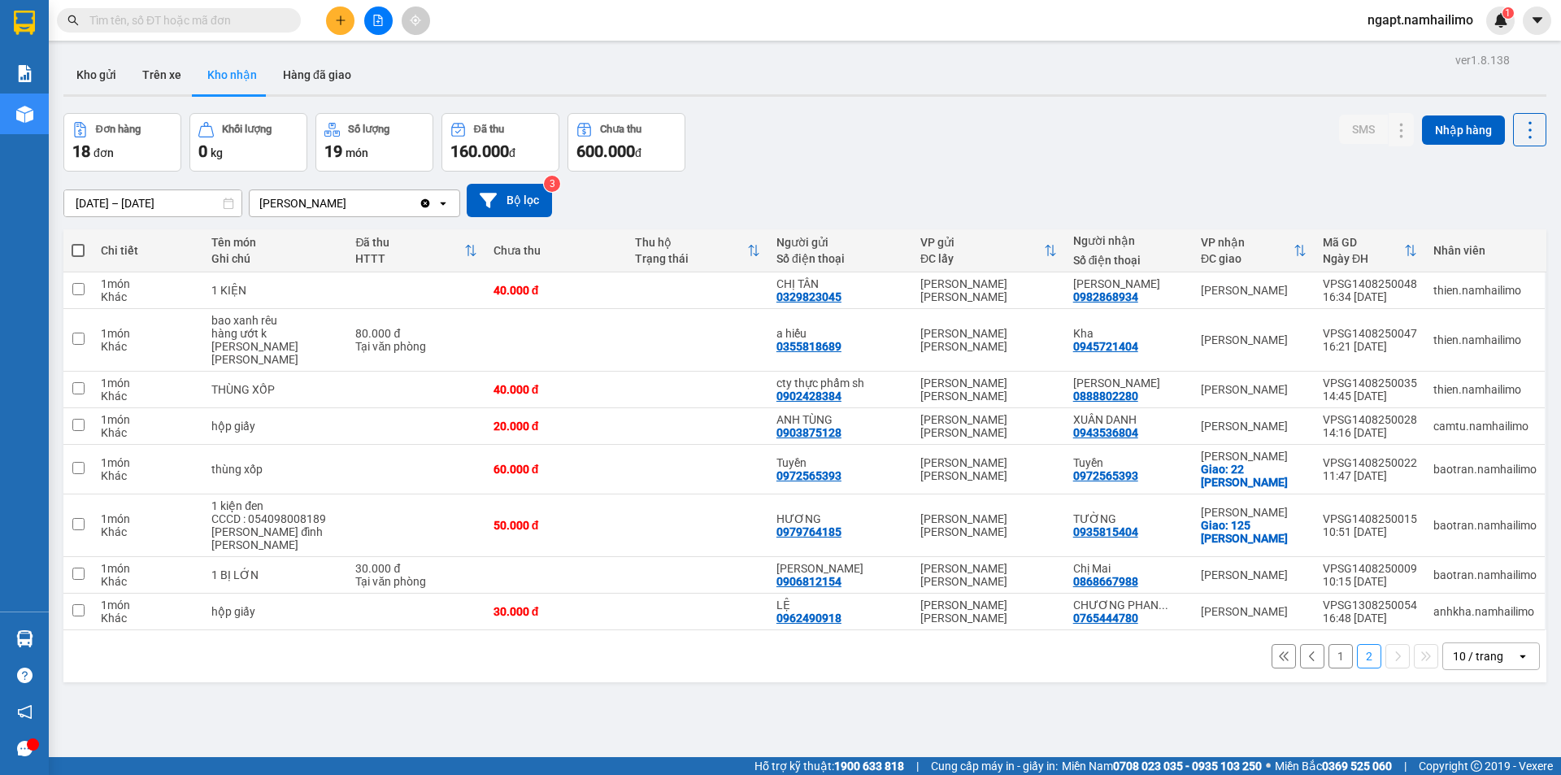
click at [1328, 644] on button "1" at bounding box center [1340, 656] width 24 height 24
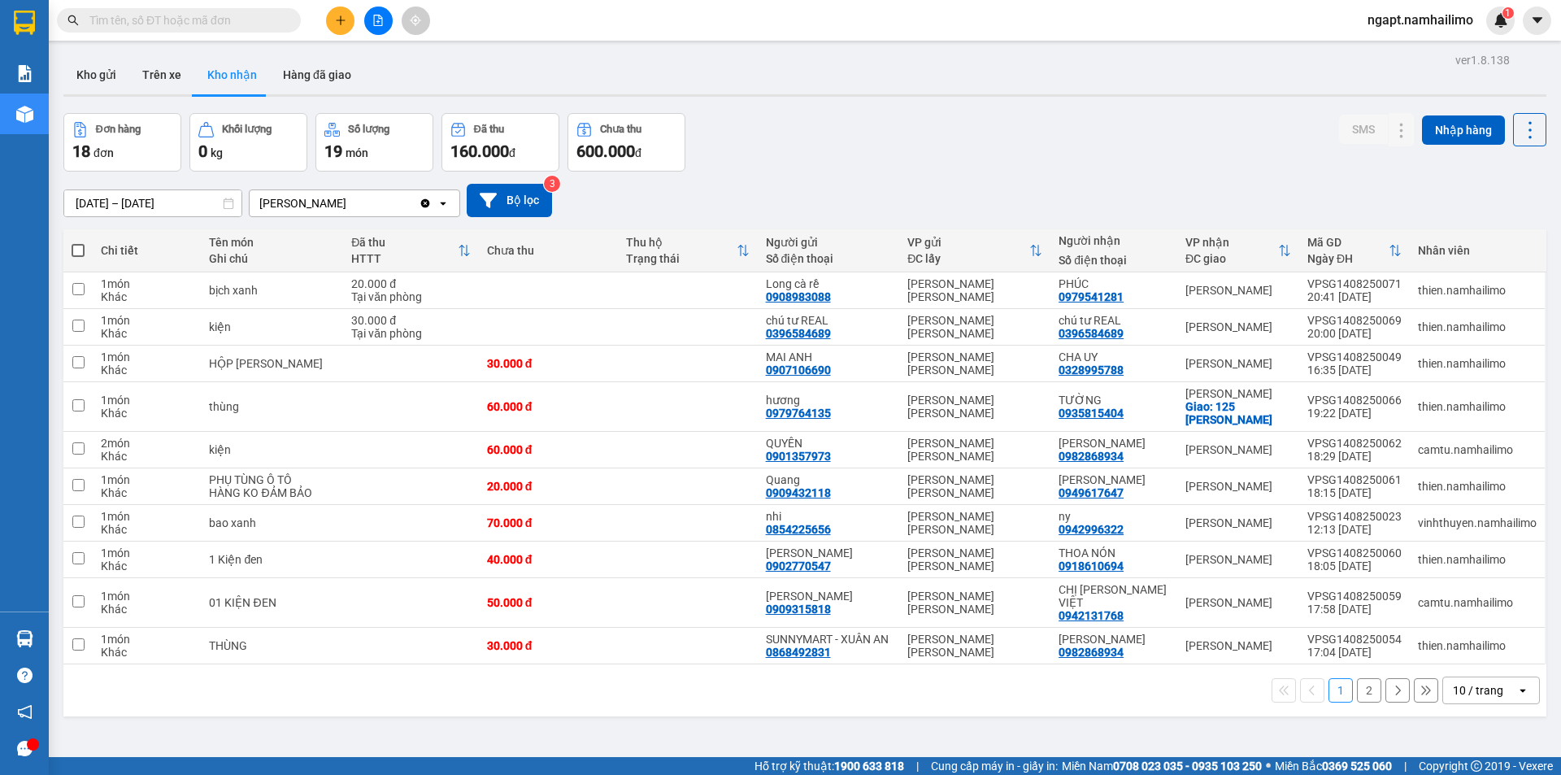
click at [1361, 690] on button "2" at bounding box center [1369, 690] width 24 height 24
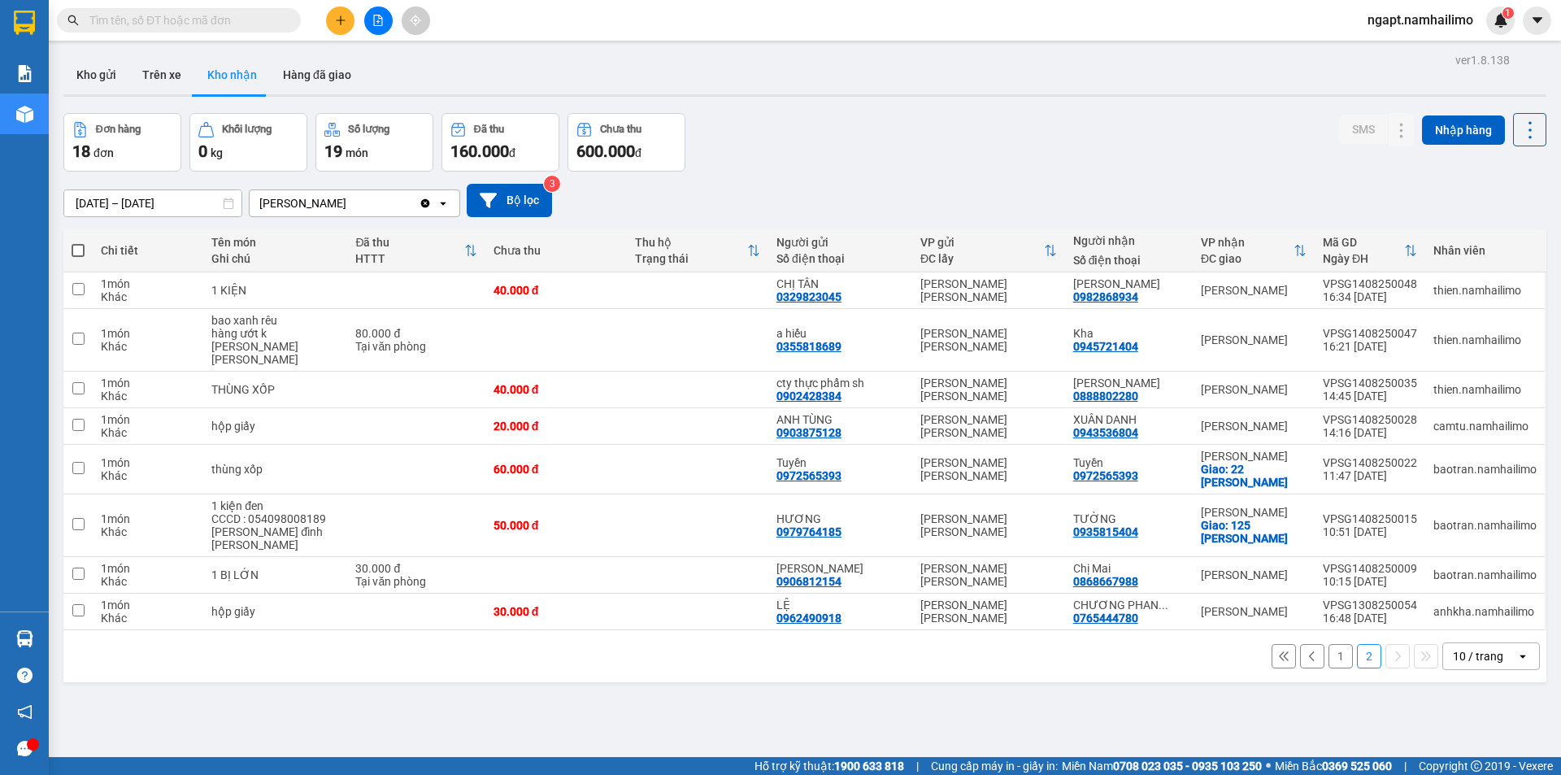
click at [1328, 644] on button "1" at bounding box center [1340, 656] width 24 height 24
